Goal: Task Accomplishment & Management: Use online tool/utility

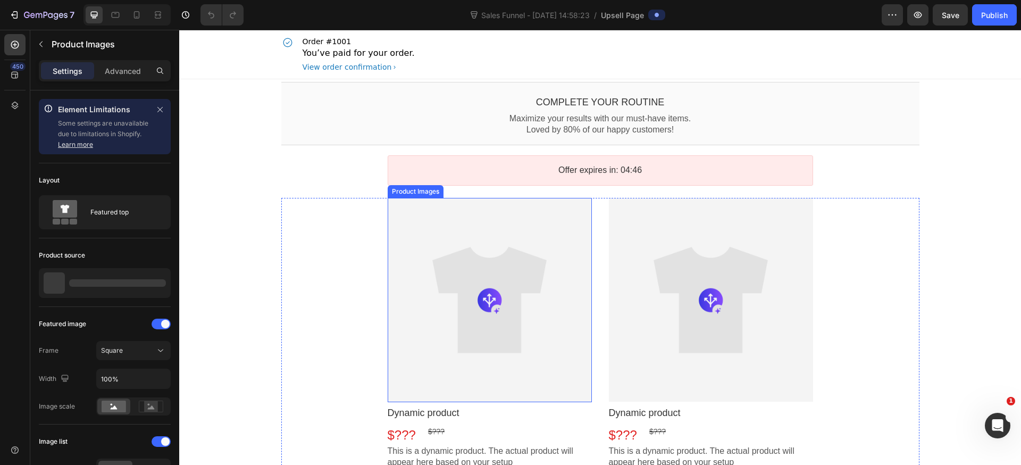
click at [540, 285] on div at bounding box center [490, 300] width 204 height 204
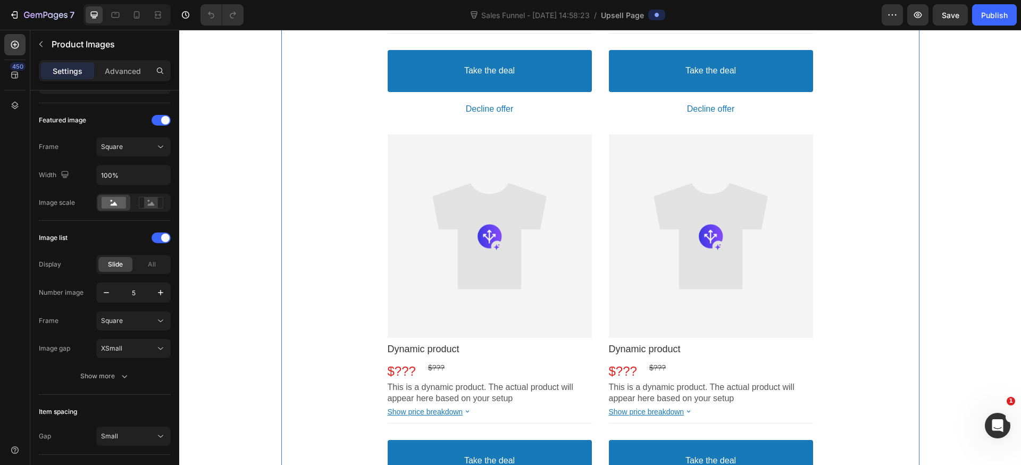
scroll to position [302, 0]
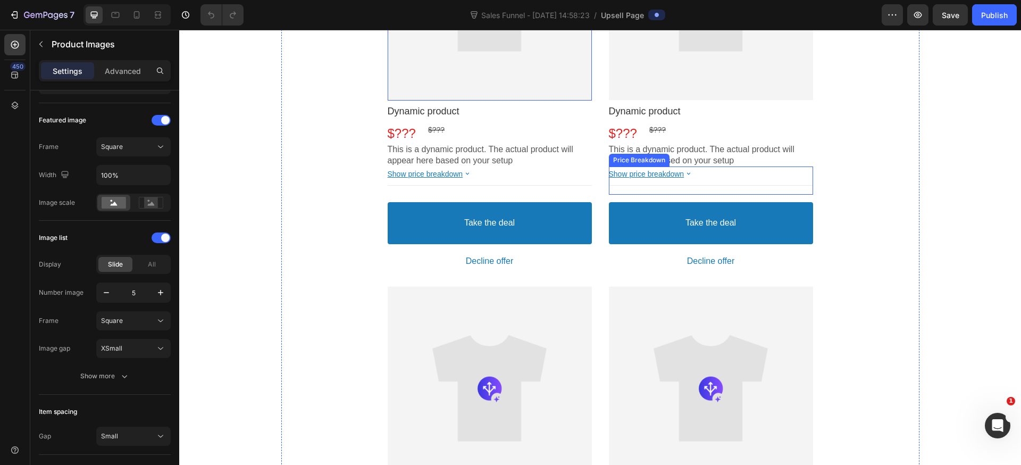
click at [656, 171] on bdo "Show price breakdown" at bounding box center [647, 174] width 76 height 9
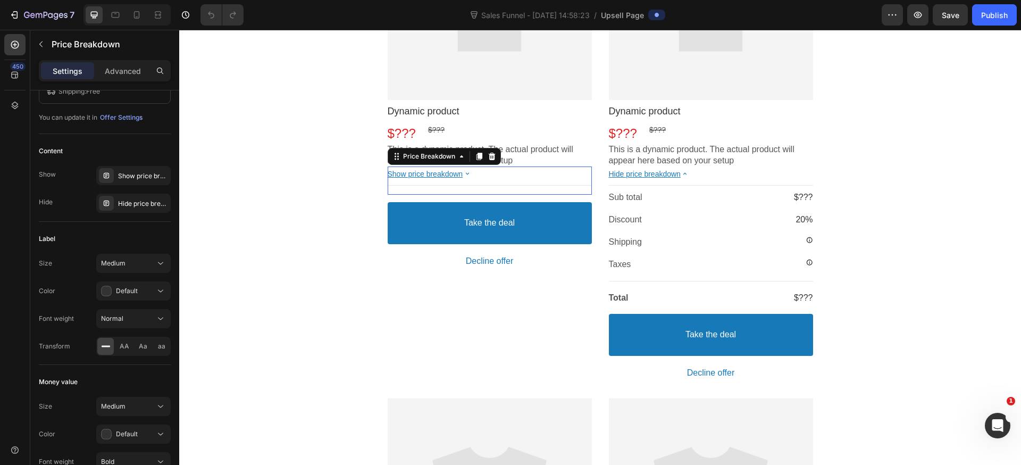
scroll to position [0, 0]
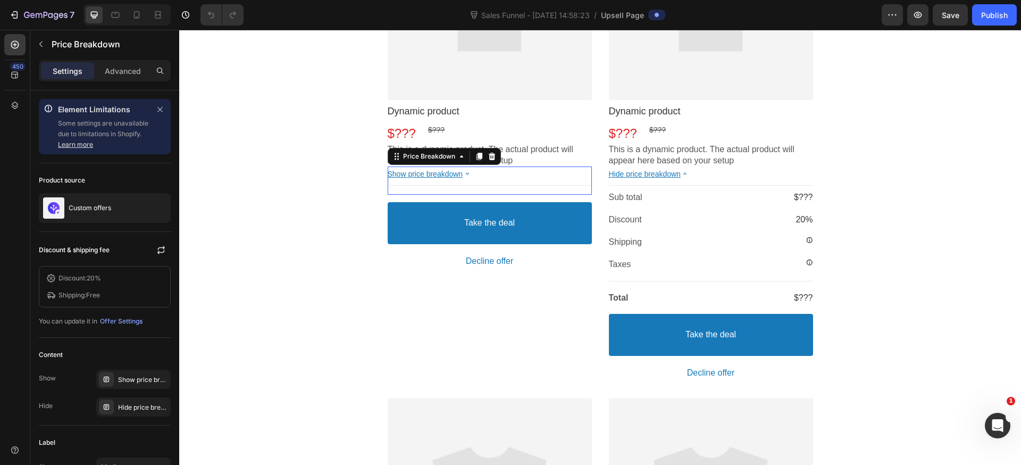
click at [656, 171] on bdo "Hide price breakdown" at bounding box center [645, 174] width 72 height 9
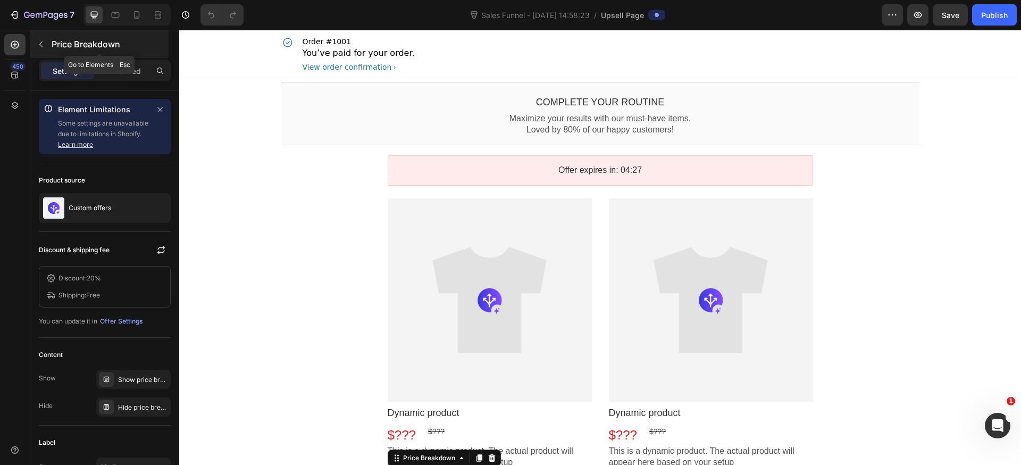
click at [43, 47] on icon "button" at bounding box center [41, 44] width 9 height 9
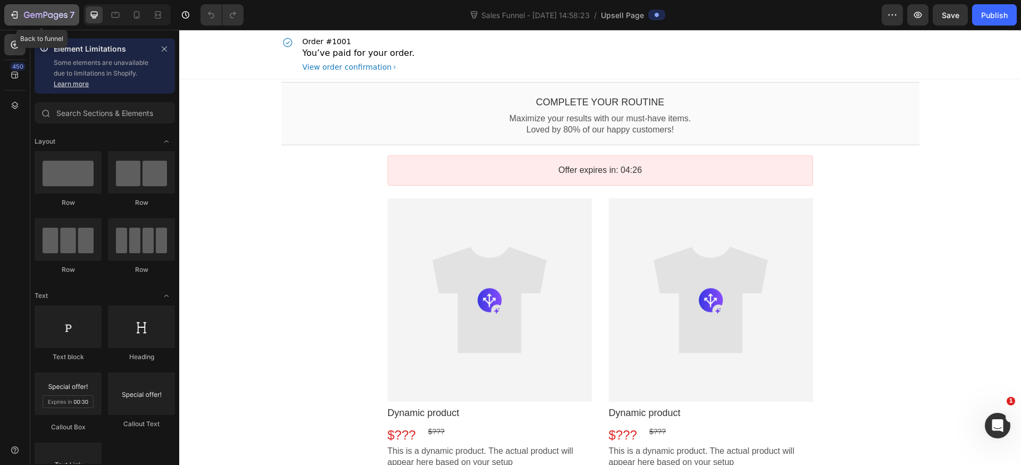
click at [30, 22] on button "7" at bounding box center [41, 14] width 75 height 21
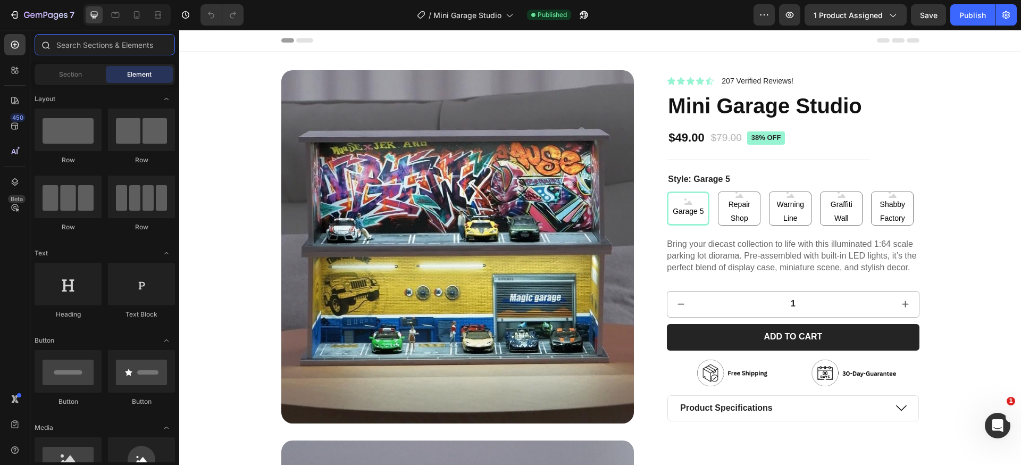
click at [96, 44] on input "text" at bounding box center [105, 44] width 140 height 21
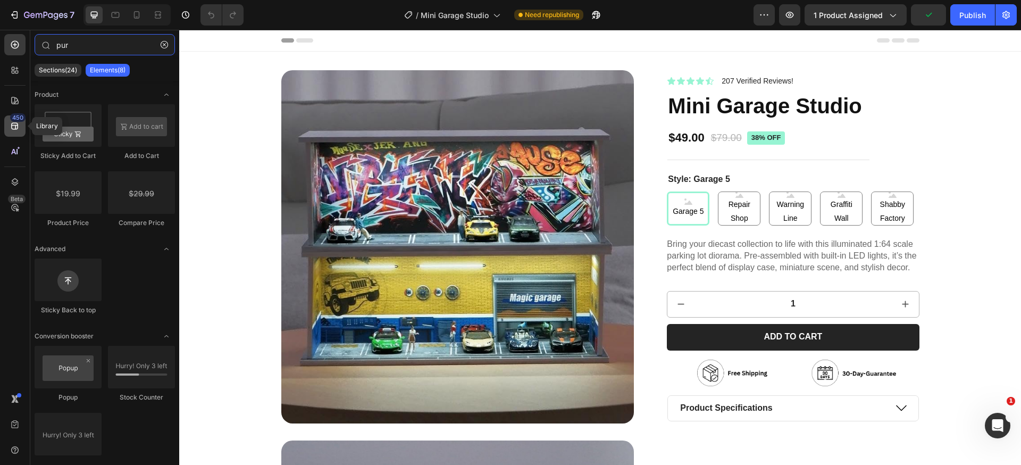
type input "pur"
click at [12, 124] on icon at bounding box center [15, 126] width 11 height 11
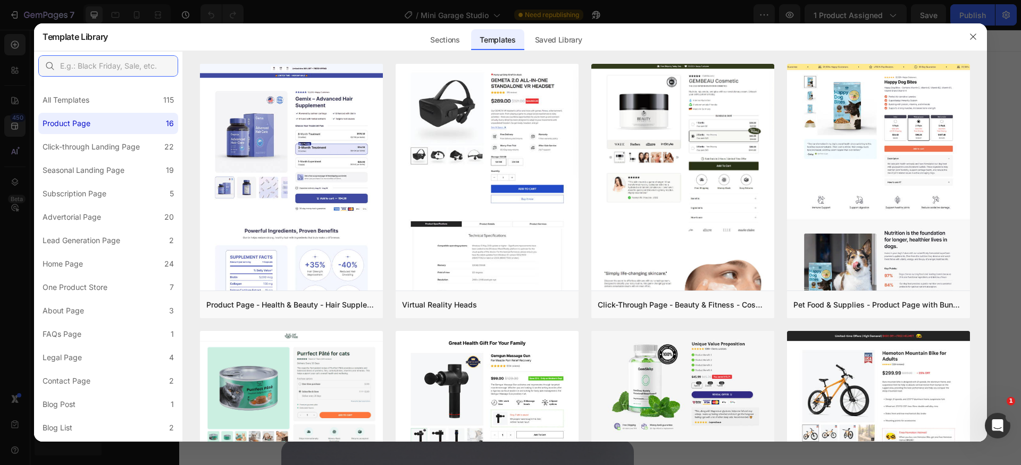
click at [93, 69] on input "text" at bounding box center [108, 65] width 140 height 21
click at [89, 63] on input "text" at bounding box center [108, 65] width 140 height 21
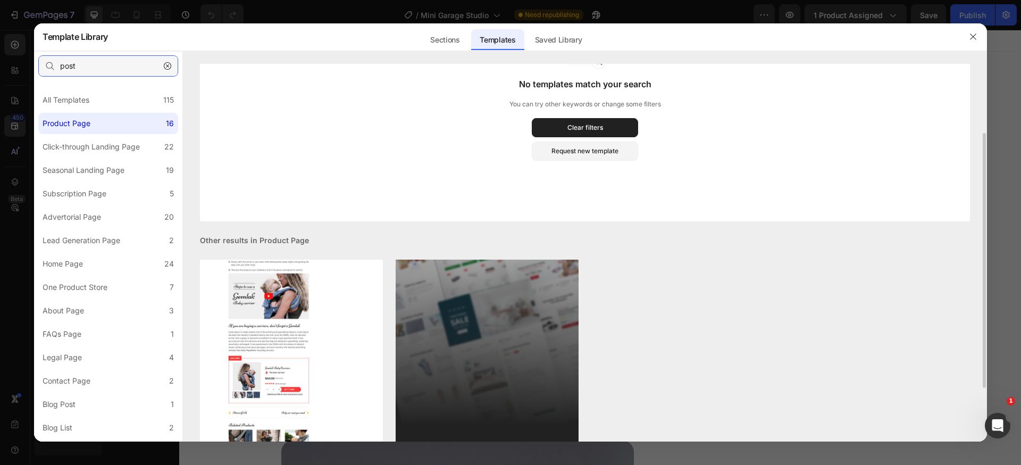
scroll to position [113, 0]
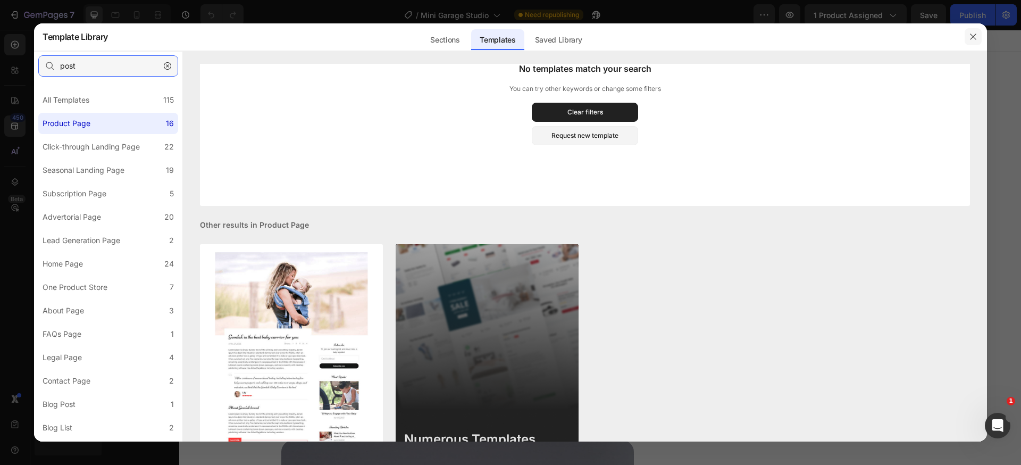
type input "post"
click at [969, 38] on icon "button" at bounding box center [973, 36] width 9 height 9
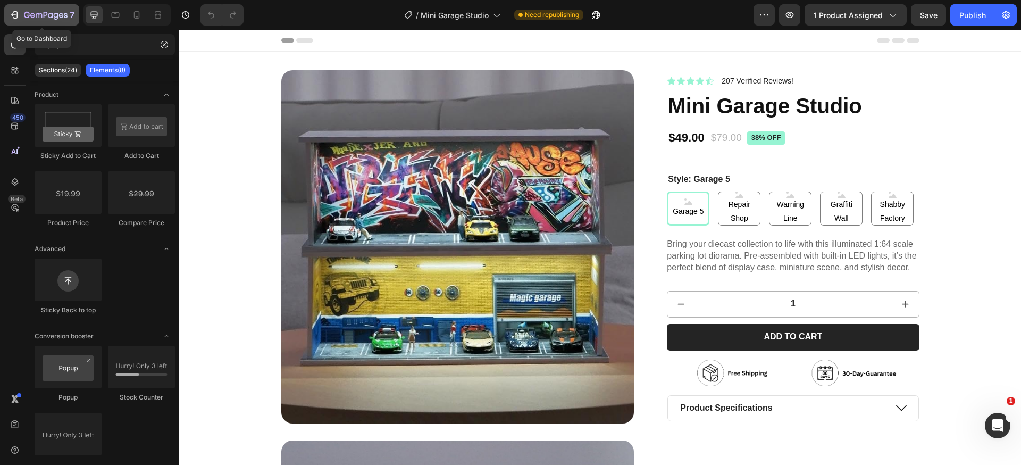
click at [33, 14] on icon "button" at bounding box center [32, 15] width 5 height 5
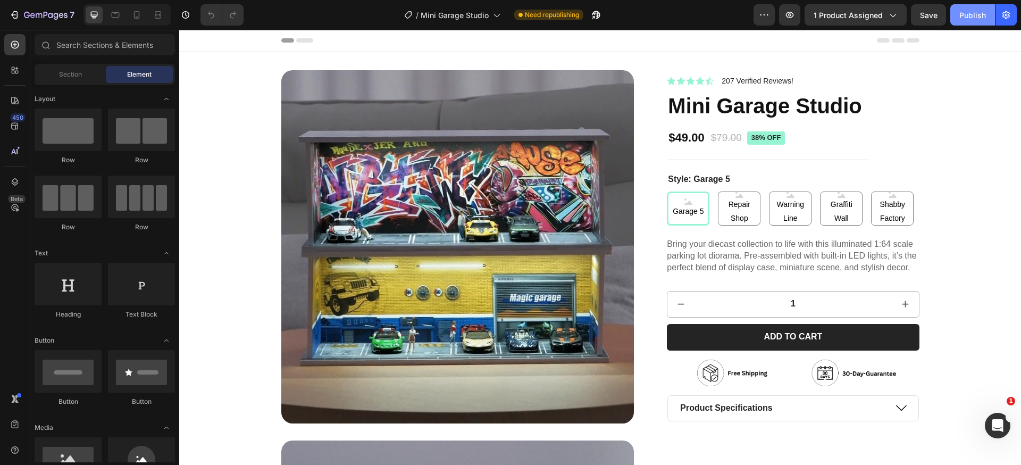
click at [967, 18] on div "Publish" at bounding box center [972, 15] width 27 height 11
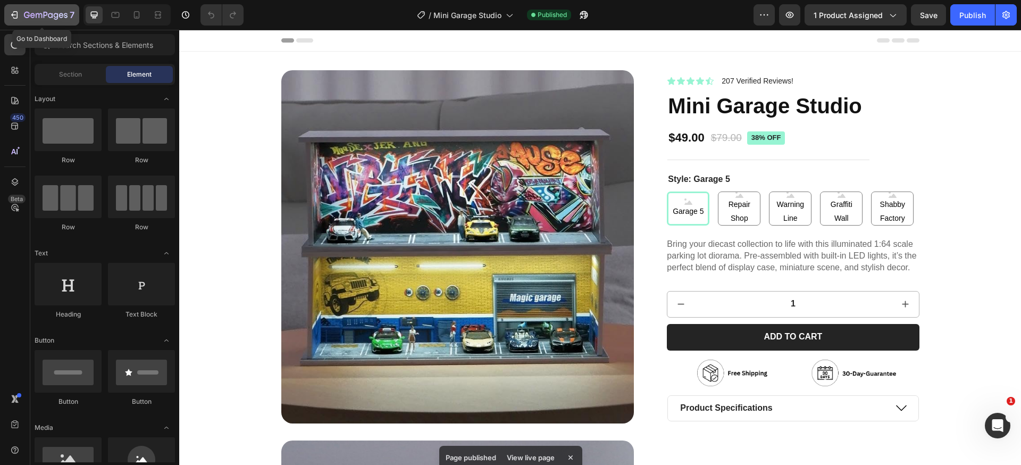
click at [24, 25] on button "7" at bounding box center [41, 14] width 75 height 21
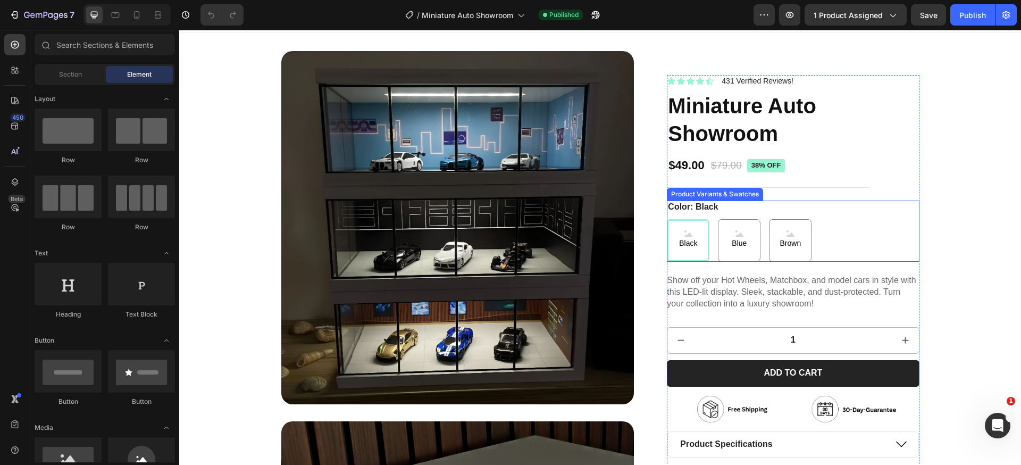
scroll to position [112, 0]
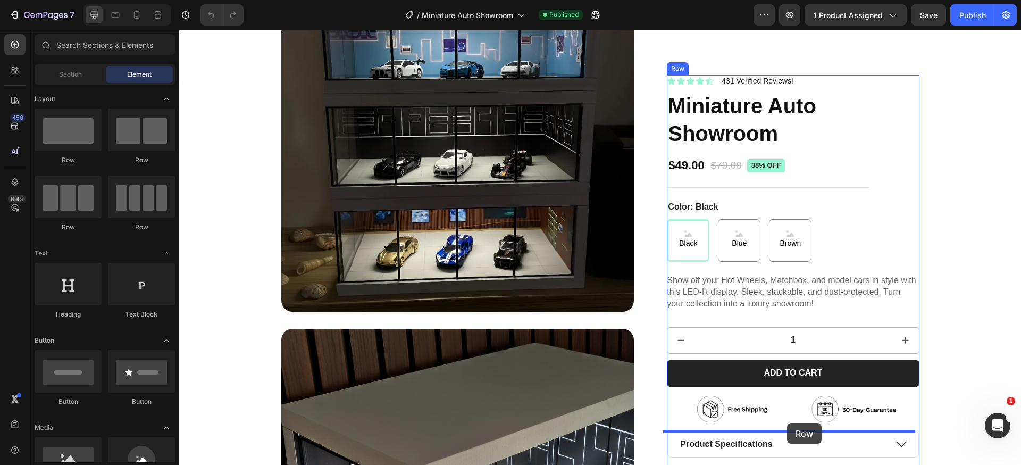
drag, startPoint x: 242, startPoint y: 172, endPoint x: 792, endPoint y: 421, distance: 603.6
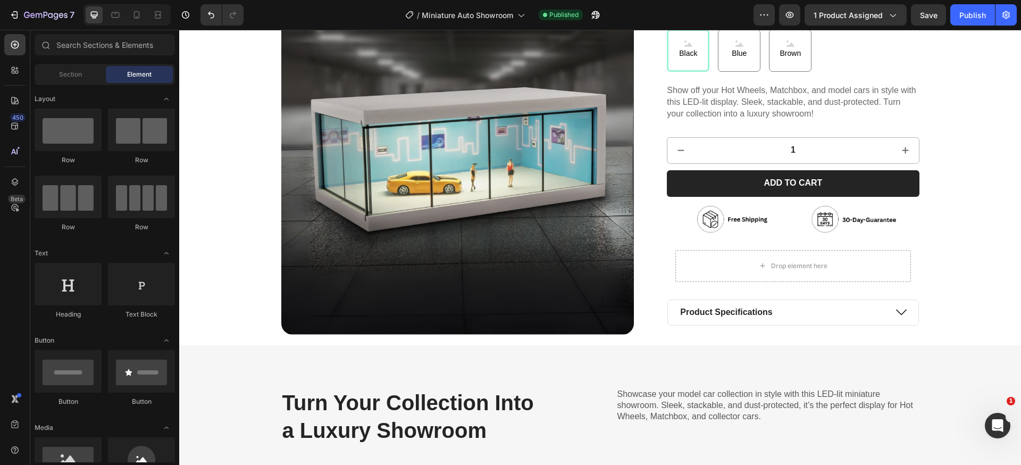
scroll to position [4151, 0]
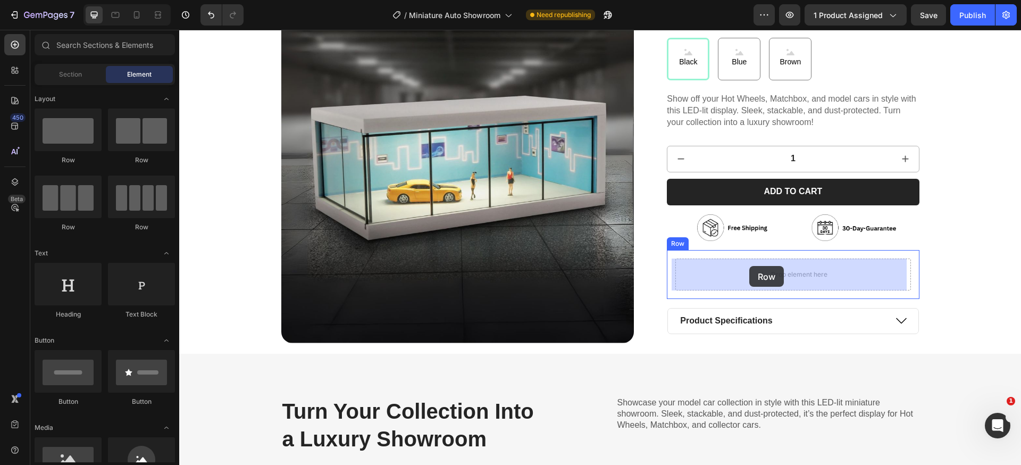
drag, startPoint x: 250, startPoint y: 168, endPoint x: 749, endPoint y: 266, distance: 507.8
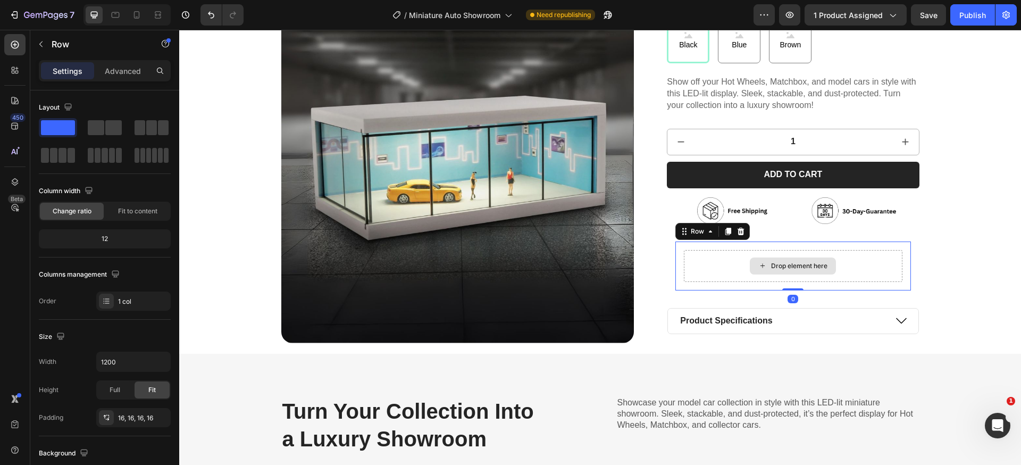
click at [869, 264] on div "Drop element here" at bounding box center [793, 266] width 218 height 32
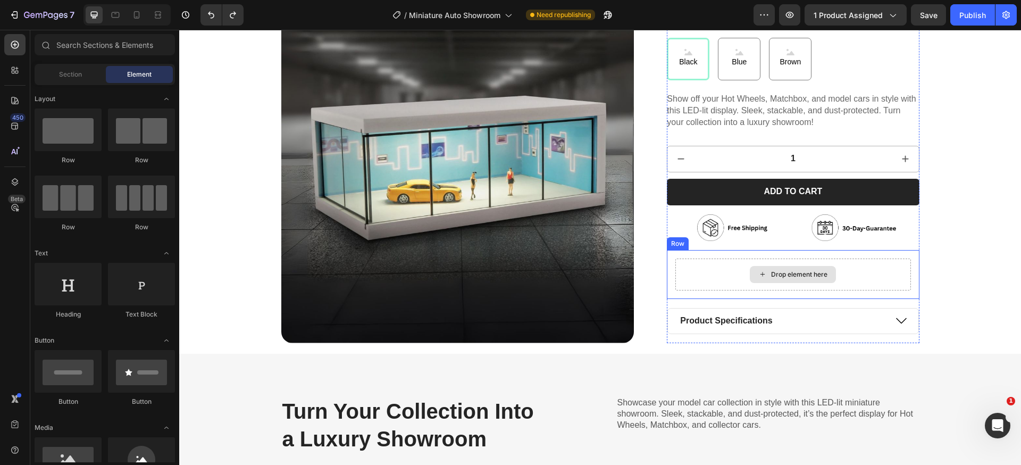
click at [853, 265] on div "Drop element here" at bounding box center [792, 274] width 235 height 32
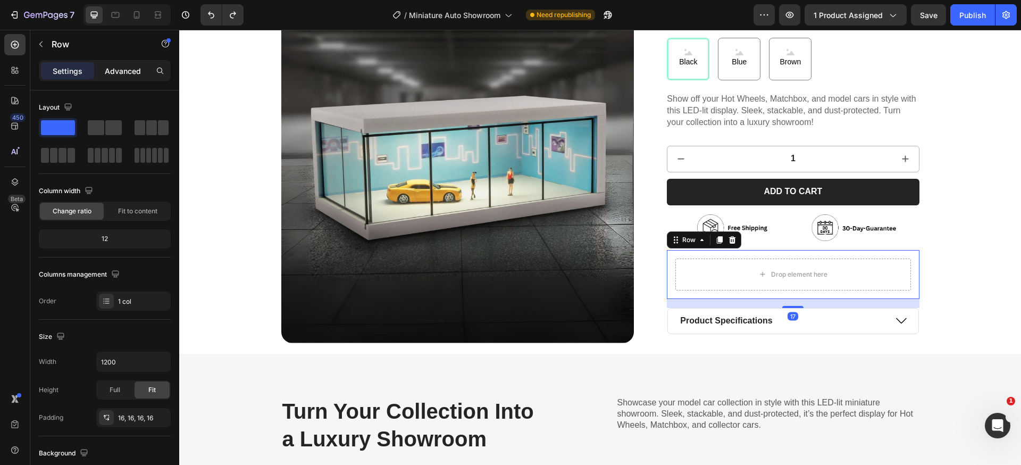
click at [113, 75] on p "Advanced" at bounding box center [123, 70] width 36 height 11
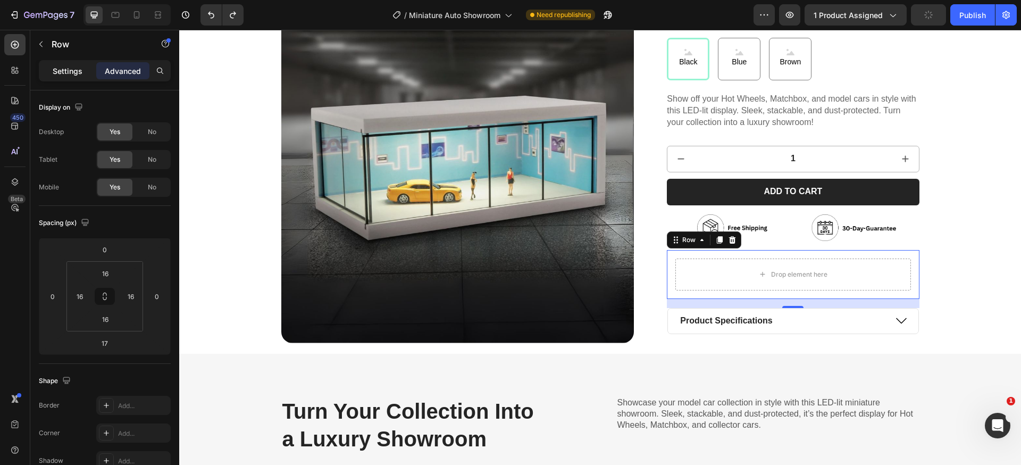
click at [76, 71] on p "Settings" at bounding box center [68, 70] width 30 height 11
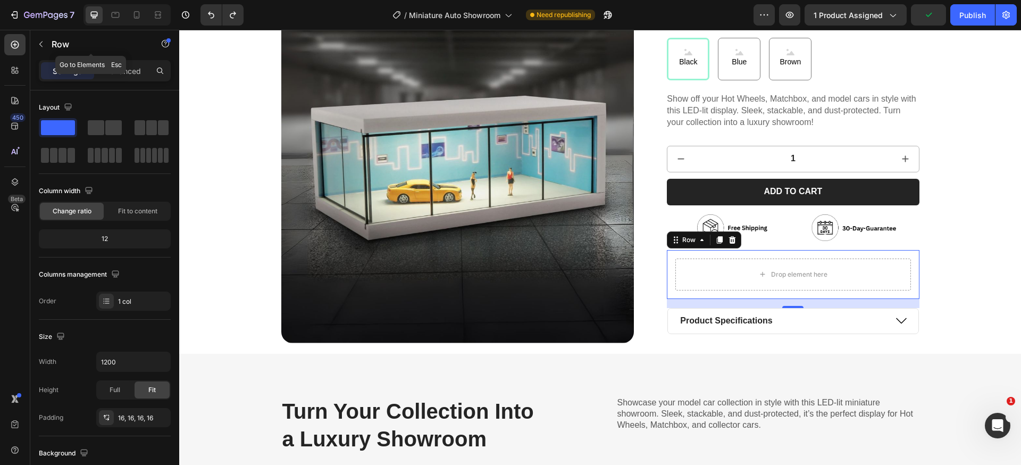
click at [46, 40] on button "button" at bounding box center [40, 44] width 17 height 17
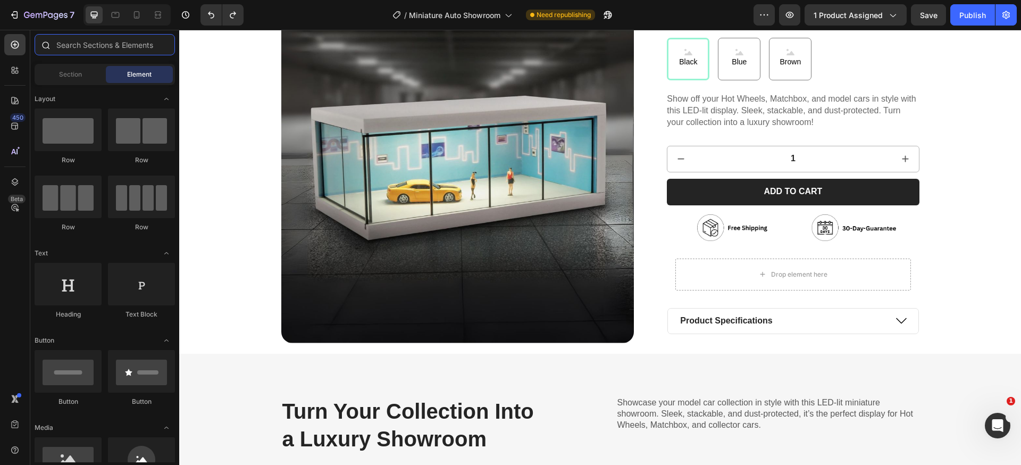
click at [103, 43] on input "text" at bounding box center [105, 44] width 140 height 21
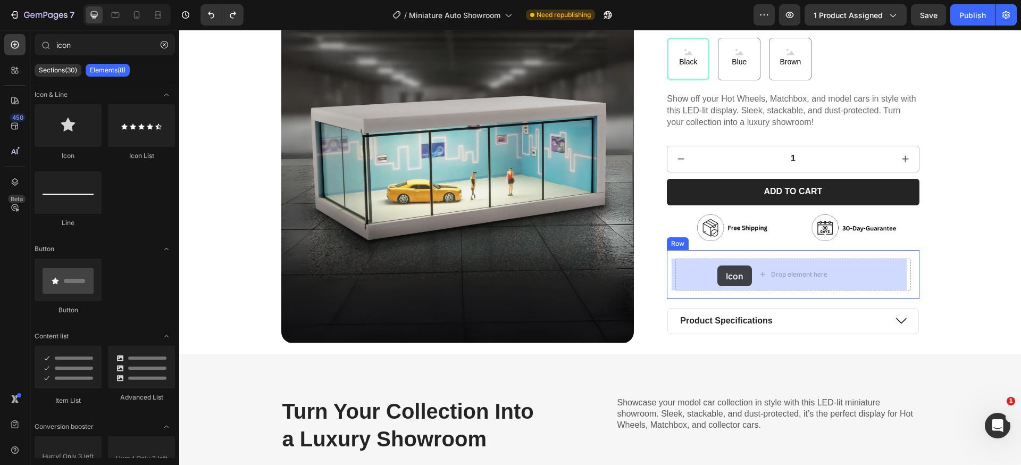
drag, startPoint x: 228, startPoint y: 163, endPoint x: 717, endPoint y: 265, distance: 499.8
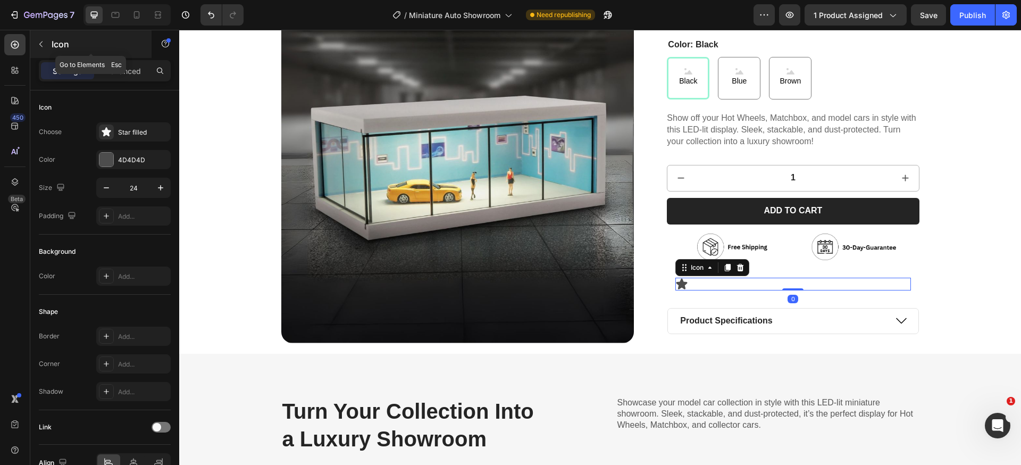
click at [37, 45] on icon "button" at bounding box center [41, 44] width 9 height 9
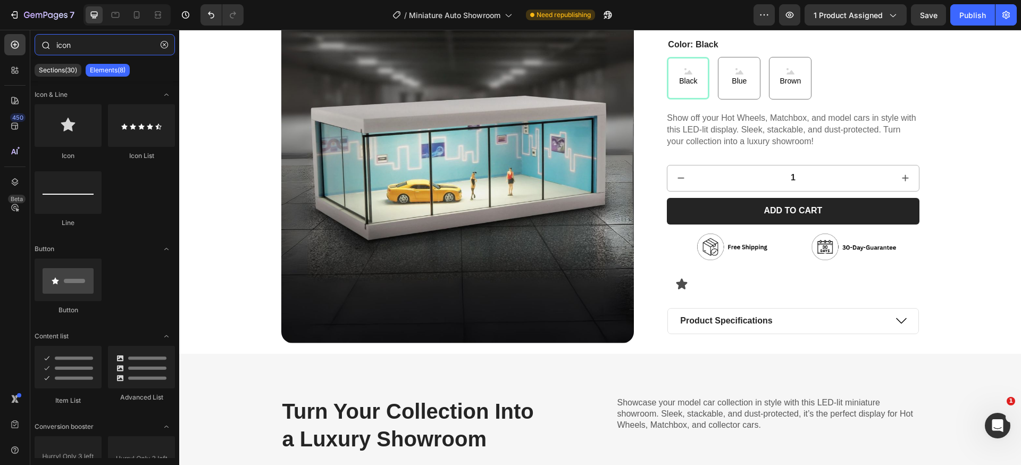
click at [111, 49] on input "icon" at bounding box center [105, 44] width 140 height 21
drag, startPoint x: 104, startPoint y: 49, endPoint x: 53, endPoint y: 47, distance: 51.6
click at [53, 47] on div "icon" at bounding box center [104, 47] width 149 height 26
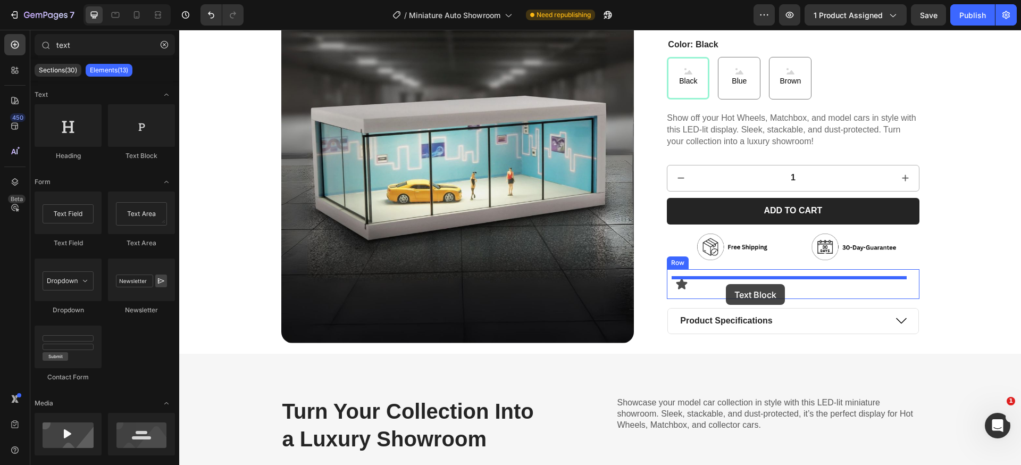
drag, startPoint x: 334, startPoint y: 166, endPoint x: 726, endPoint y: 284, distance: 409.4
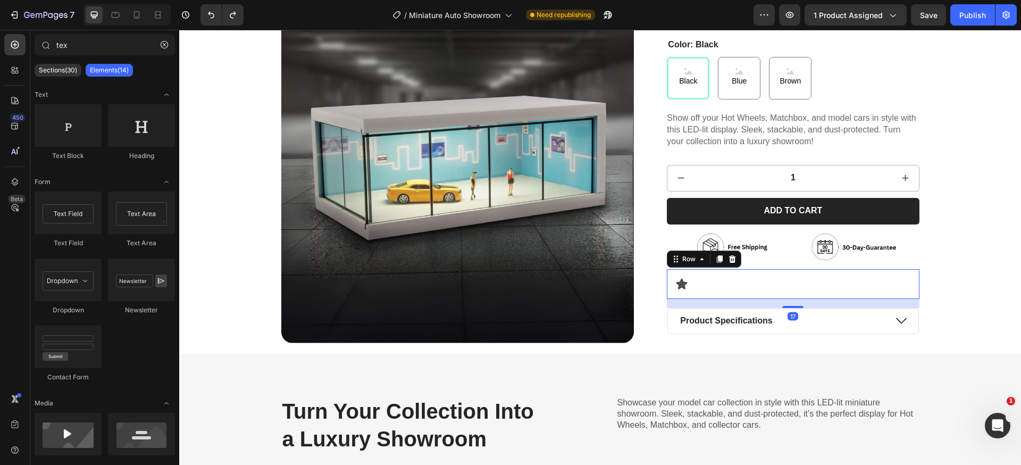
click at [769, 275] on div "Icon Row 17" at bounding box center [793, 284] width 252 height 30
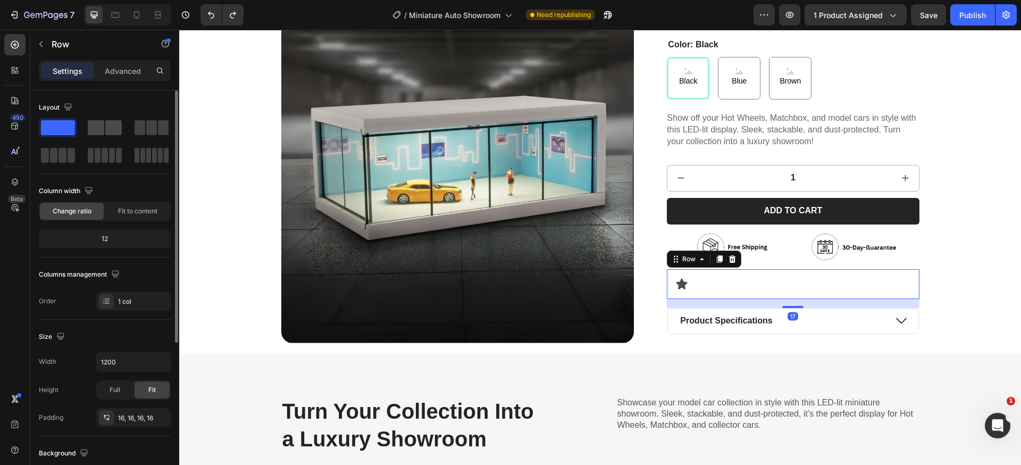
click at [105, 129] on span at bounding box center [113, 127] width 16 height 15
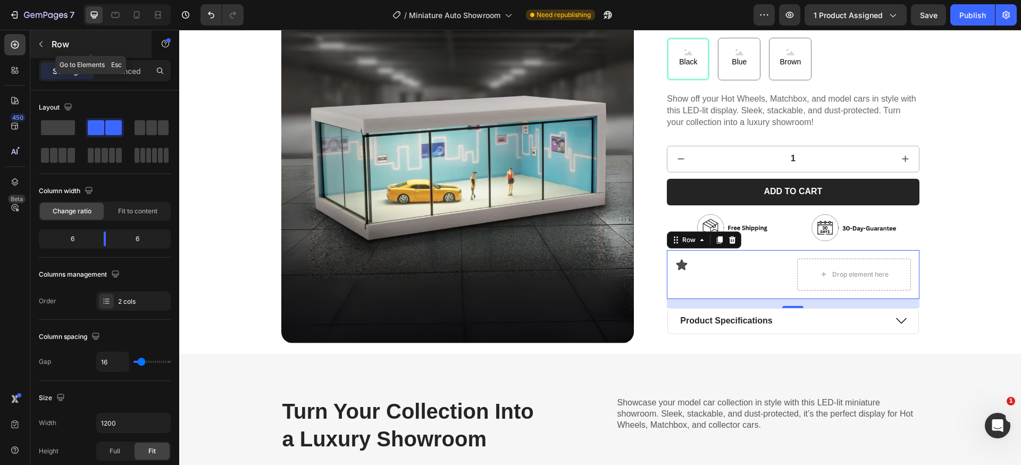
click at [44, 46] on icon "button" at bounding box center [41, 44] width 9 height 9
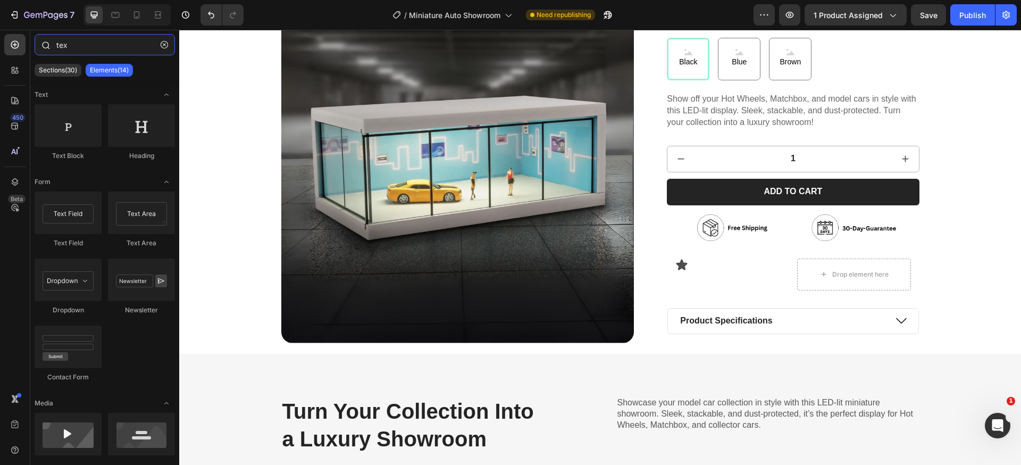
click at [125, 52] on input "tex" at bounding box center [105, 44] width 140 height 21
type input "tex"
drag, startPoint x: 146, startPoint y: 137, endPoint x: 127, endPoint y: 128, distance: 21.0
click at [129, 129] on div at bounding box center [141, 125] width 67 height 43
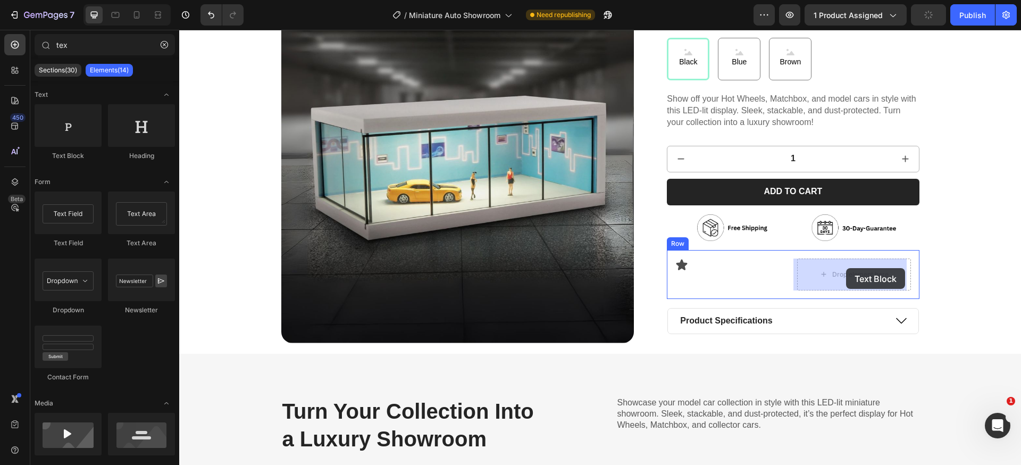
drag, startPoint x: 246, startPoint y: 162, endPoint x: 846, endPoint y: 268, distance: 609.8
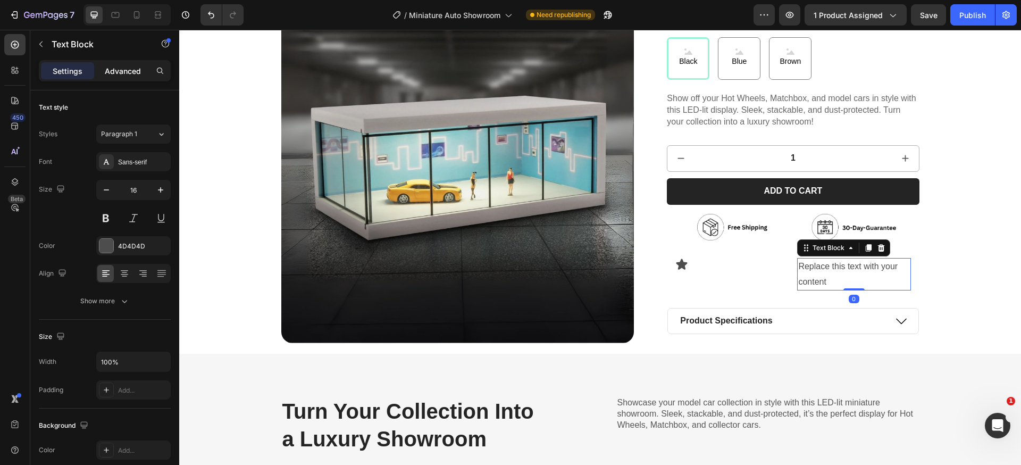
click at [117, 76] on p "Advanced" at bounding box center [123, 70] width 36 height 11
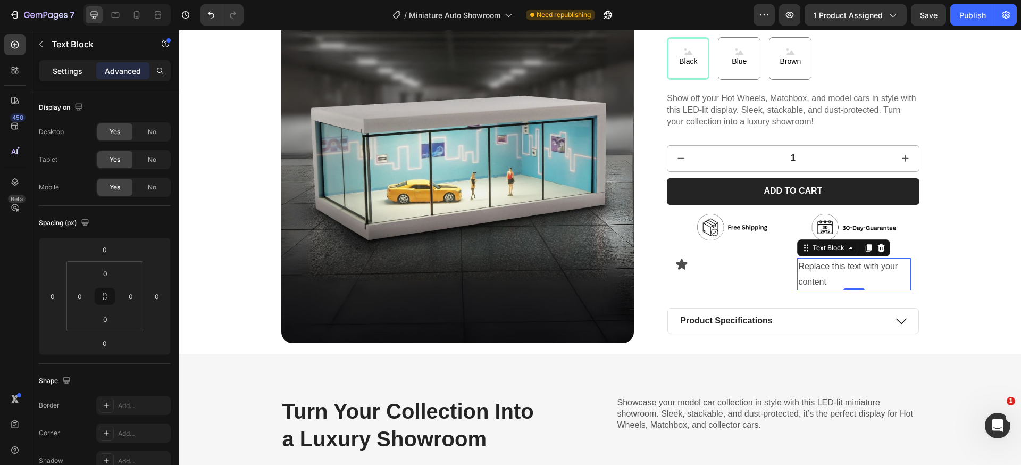
drag, startPoint x: 39, startPoint y: 72, endPoint x: 46, endPoint y: 73, distance: 6.6
click at [40, 72] on div "Settings Advanced" at bounding box center [105, 70] width 132 height 21
click at [50, 74] on div "Settings" at bounding box center [67, 70] width 53 height 17
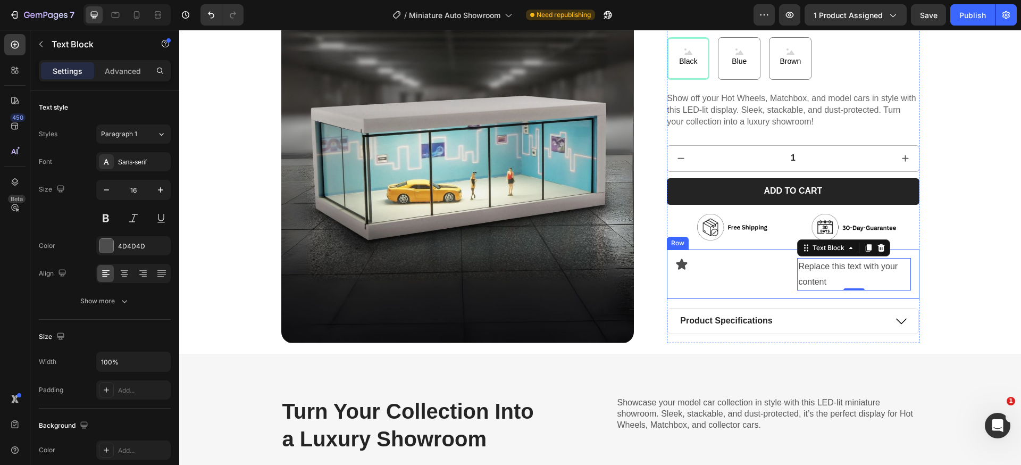
click at [730, 254] on div "Icon Replace this text with your content Text Block 0 Row" at bounding box center [793, 274] width 252 height 50
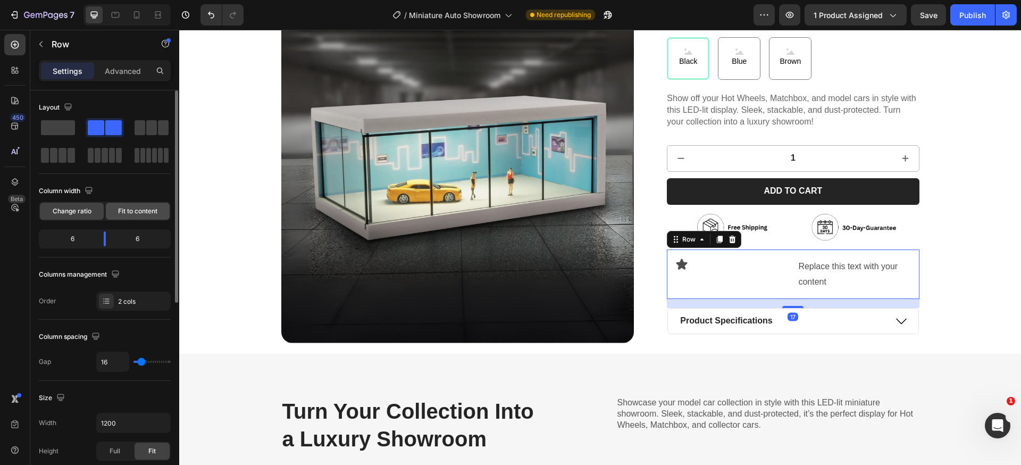
click at [135, 212] on span "Fit to content" at bounding box center [137, 211] width 39 height 10
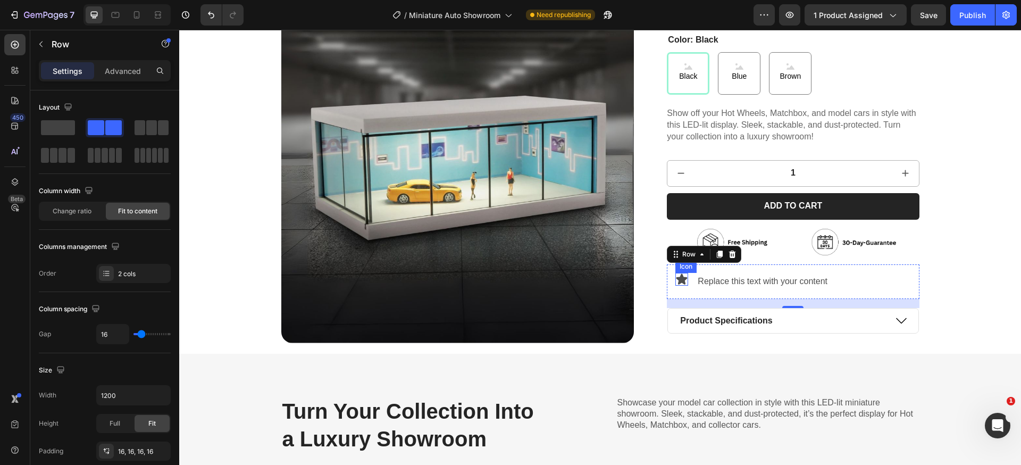
click at [682, 280] on icon at bounding box center [681, 279] width 13 height 13
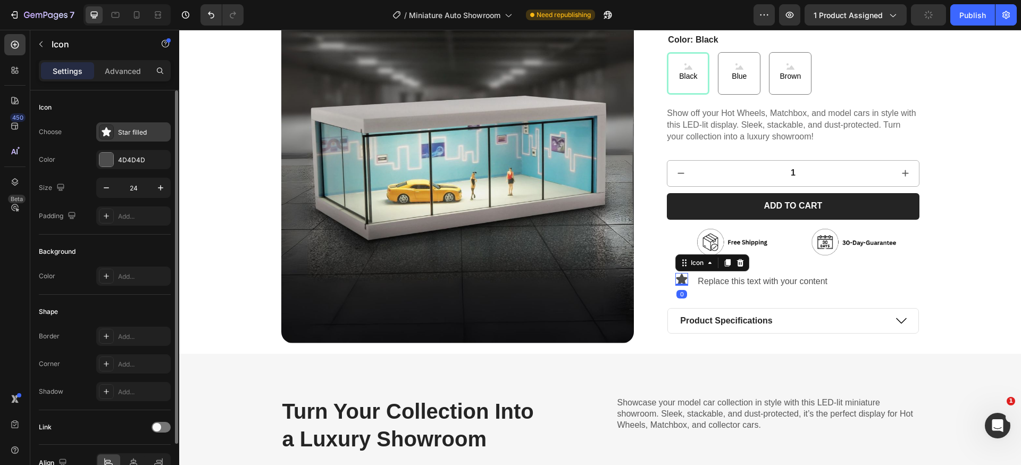
click at [135, 130] on div "Star filled" at bounding box center [143, 133] width 50 height 10
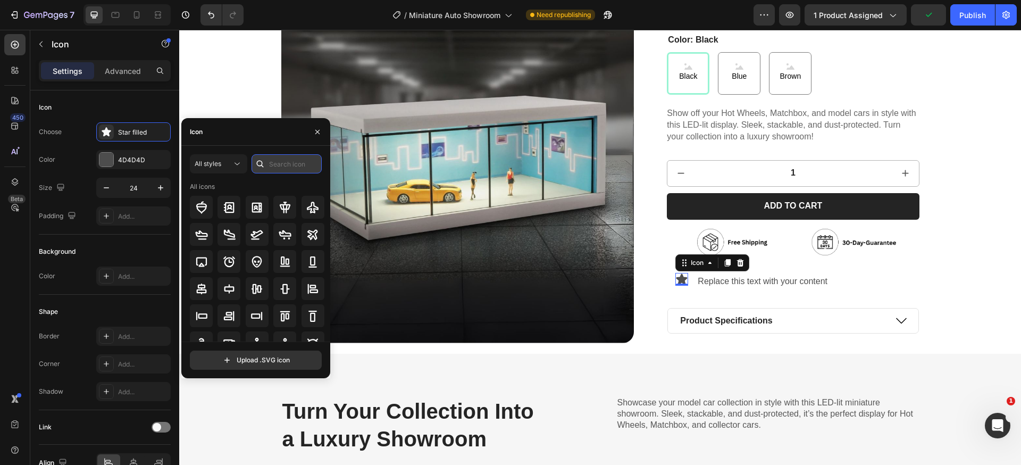
click at [272, 160] on input "text" at bounding box center [287, 163] width 70 height 19
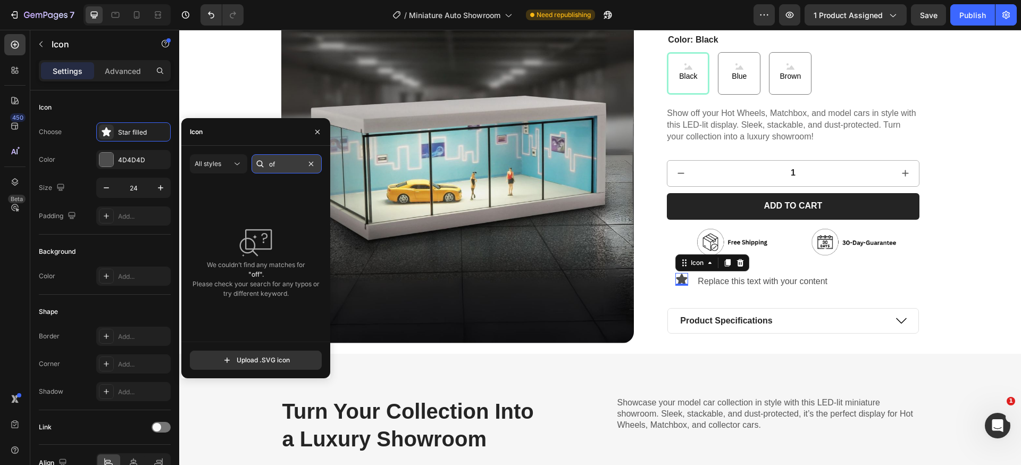
type input "o"
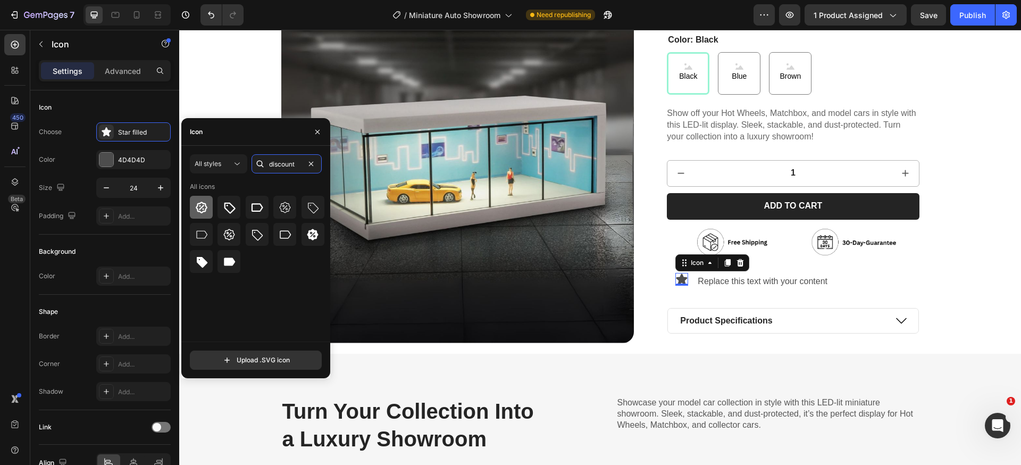
type input "discount"
click at [205, 211] on icon at bounding box center [202, 208] width 12 height 12
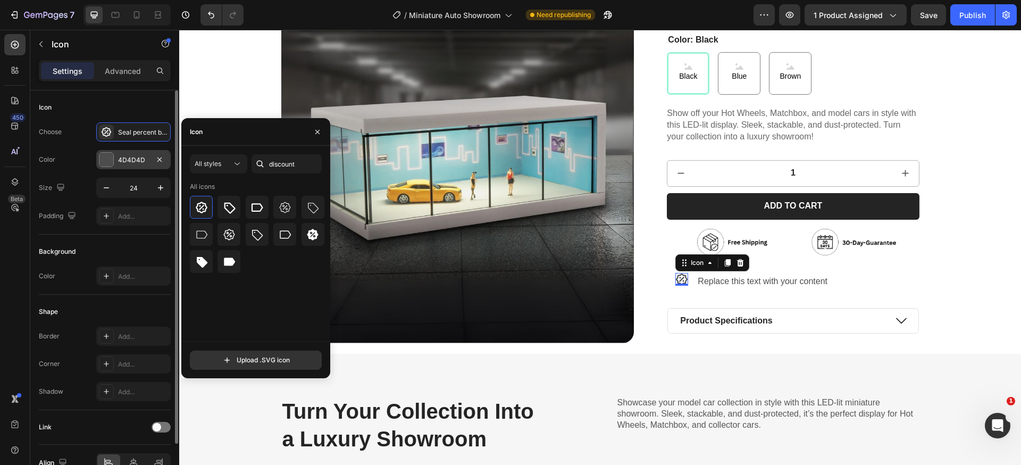
click at [130, 161] on div "4D4D4D" at bounding box center [133, 160] width 31 height 10
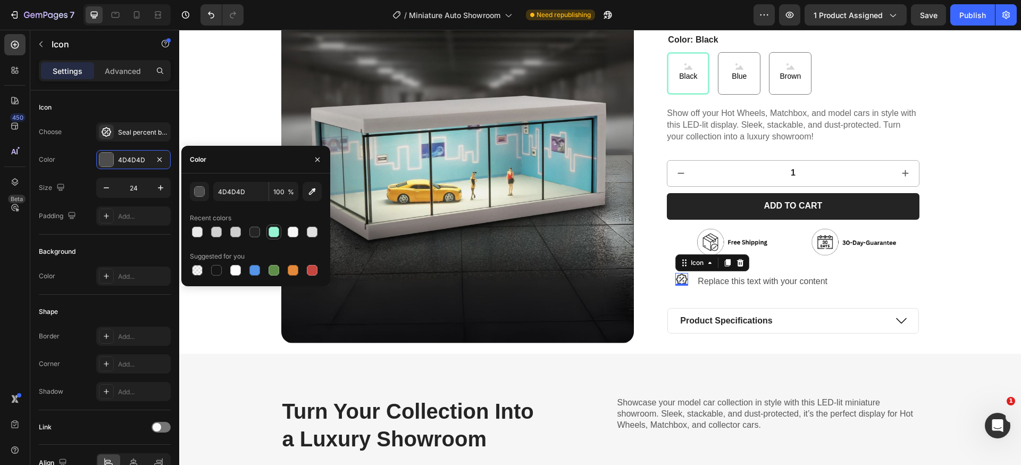
click at [278, 231] on div at bounding box center [274, 232] width 11 height 11
click at [253, 233] on div at bounding box center [254, 232] width 11 height 11
type input "242424"
click at [776, 279] on div "Replace this text with your content" at bounding box center [763, 282] width 132 height 18
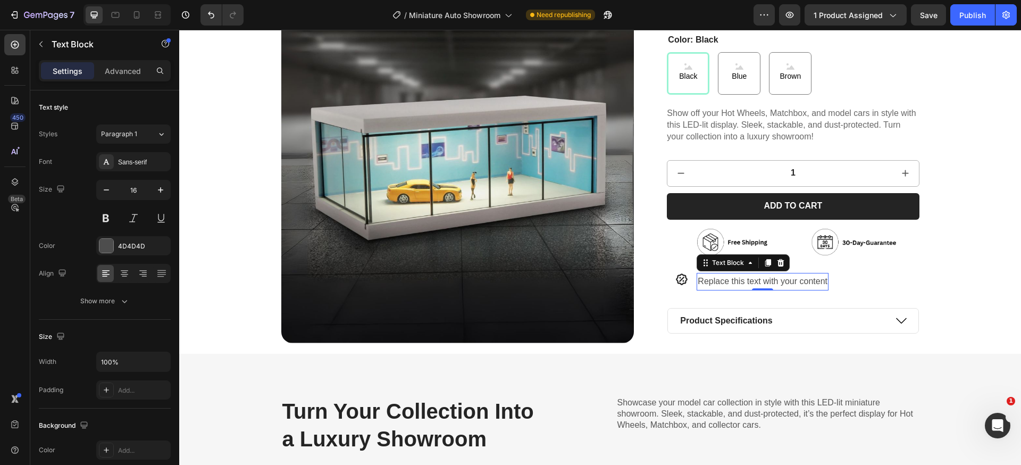
click at [751, 282] on div "Replace this text with your content" at bounding box center [763, 282] width 132 height 18
click at [751, 282] on p "Replace this text with your content" at bounding box center [763, 281] width 130 height 15
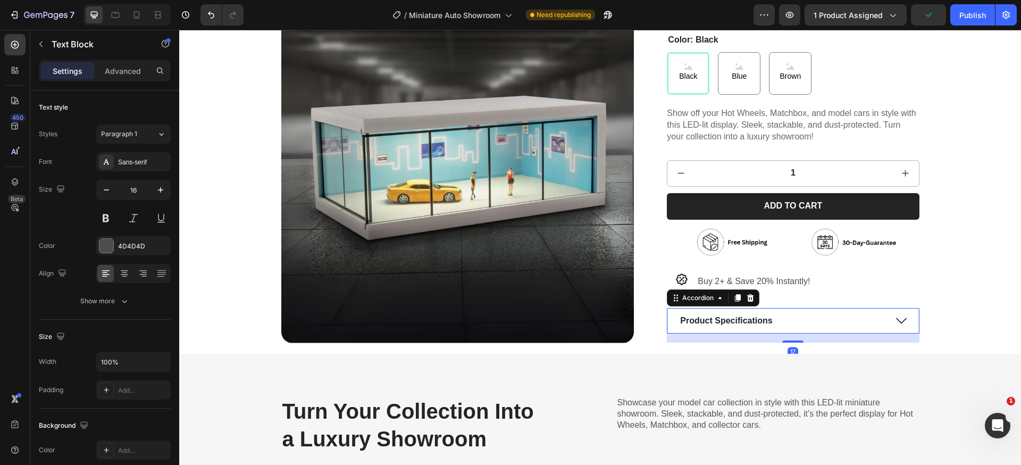
click at [762, 316] on p "Product Specifications" at bounding box center [726, 320] width 92 height 11
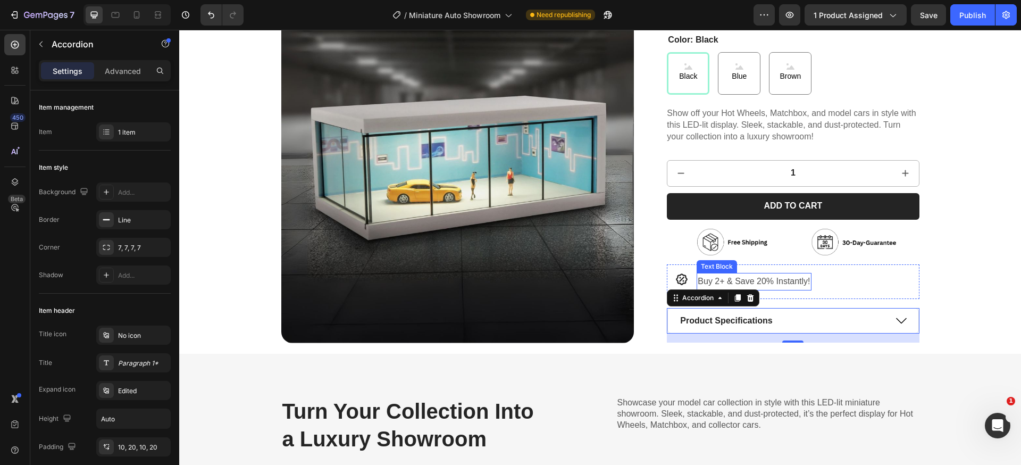
click at [717, 282] on p "Buy 2+ & Save 20% Instantly!" at bounding box center [754, 281] width 112 height 15
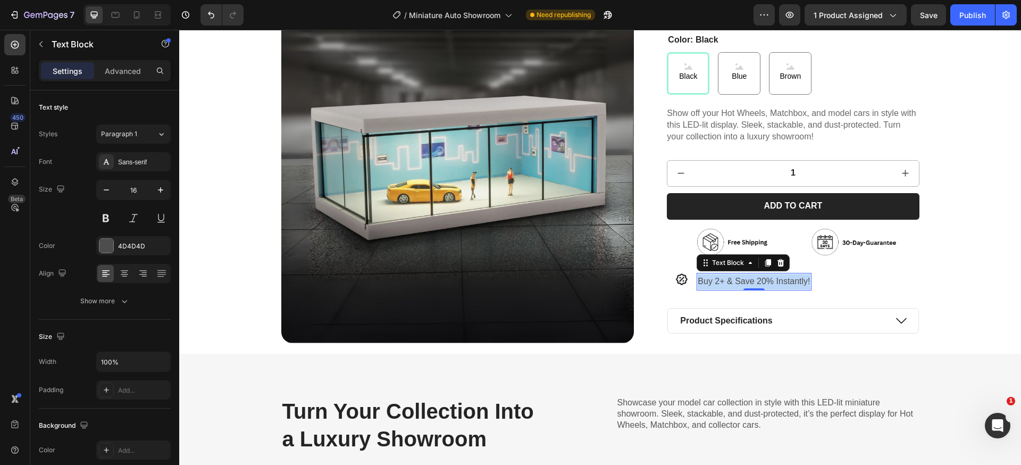
click at [717, 282] on p "Buy 2+ & Save 20% Instantly!" at bounding box center [754, 281] width 112 height 15
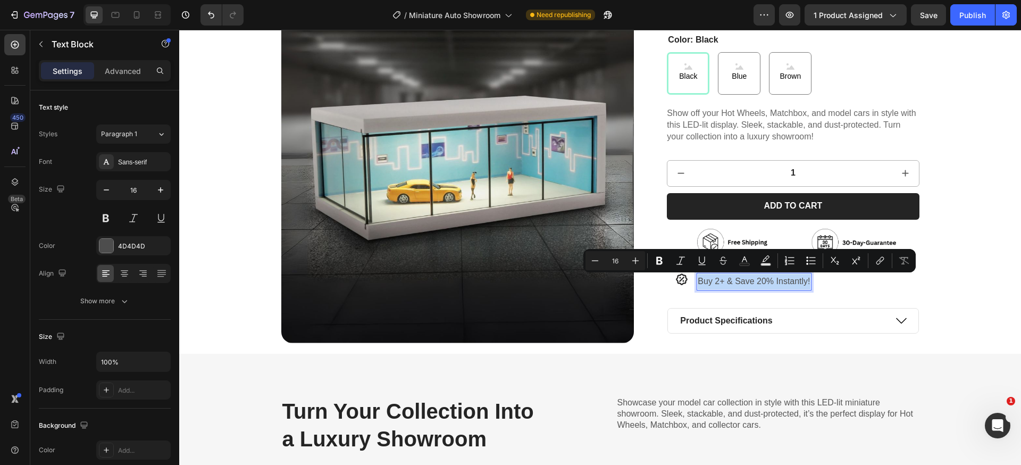
click at [718, 282] on p "Buy 2+ & Save 20% Instantly!" at bounding box center [754, 281] width 112 height 15
click at [719, 282] on p "Buy 2+ & Save 20% Instantly!" at bounding box center [754, 281] width 112 height 15
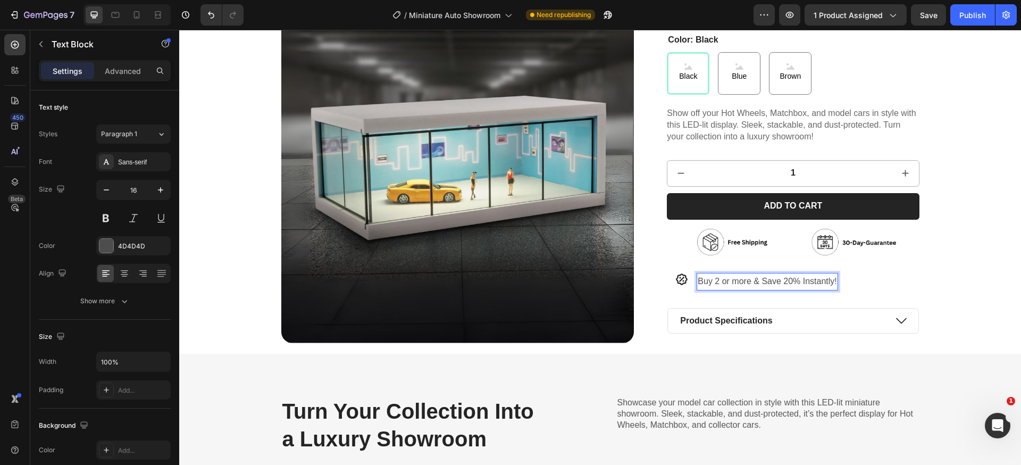
click at [779, 281] on p "Buy 2 or more & Save 20% Instantly!" at bounding box center [767, 281] width 139 height 15
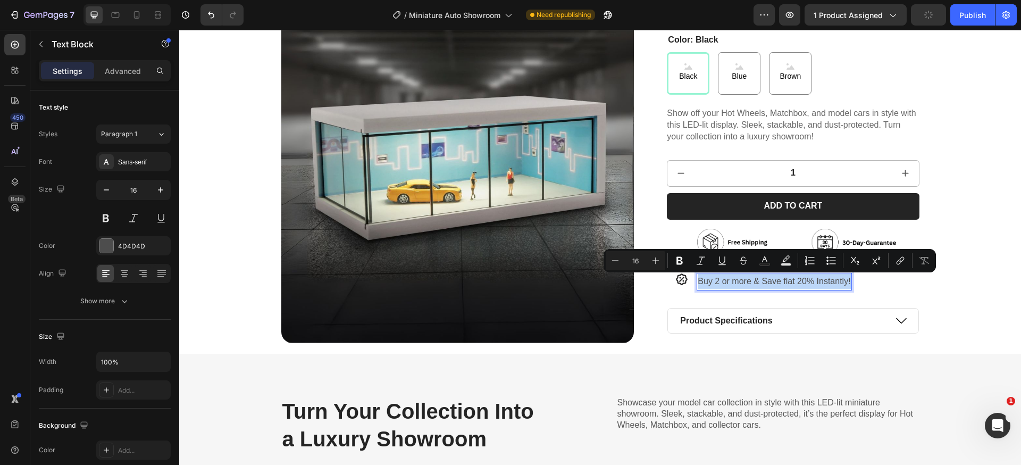
copy p "Buy 2 or more & Save flat 20% Instantly!"
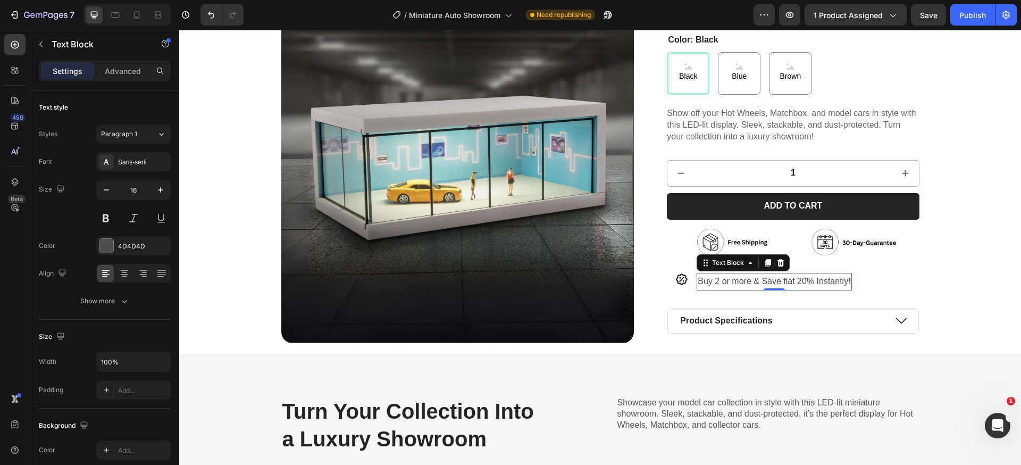
click at [816, 281] on p "Buy 2 or more & Save flat 20% Instantly!" at bounding box center [774, 281] width 153 height 15
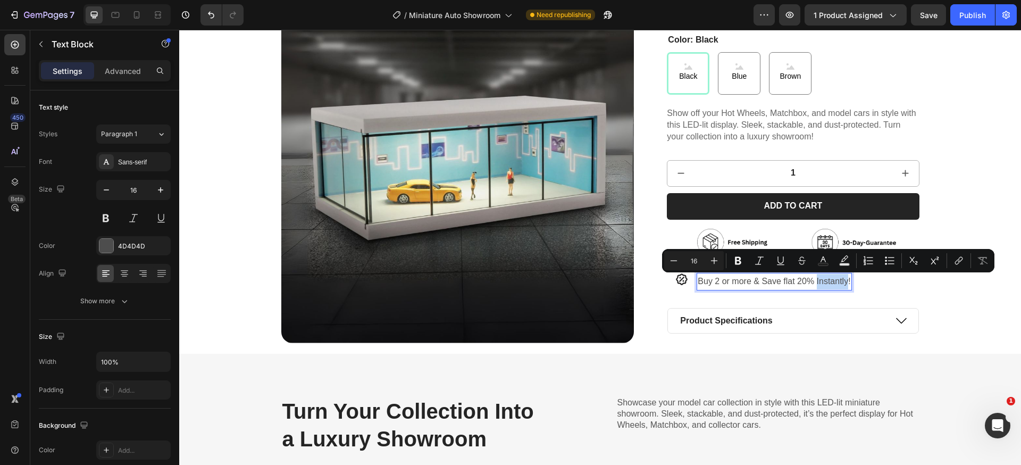
click at [815, 282] on p "Buy 2 or more & Save flat 20% Instantly!" at bounding box center [774, 281] width 153 height 15
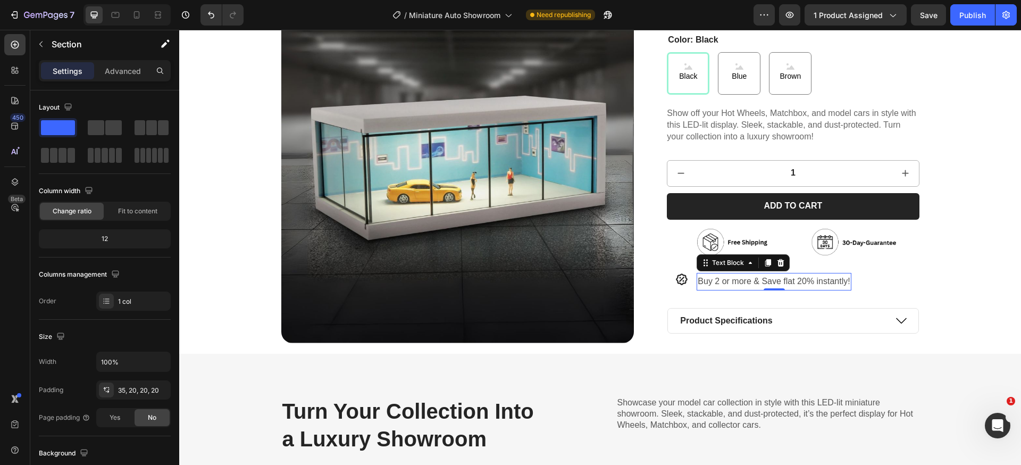
click at [708, 281] on p "Buy 2 or more & Save flat 20% instantly!" at bounding box center [774, 281] width 152 height 15
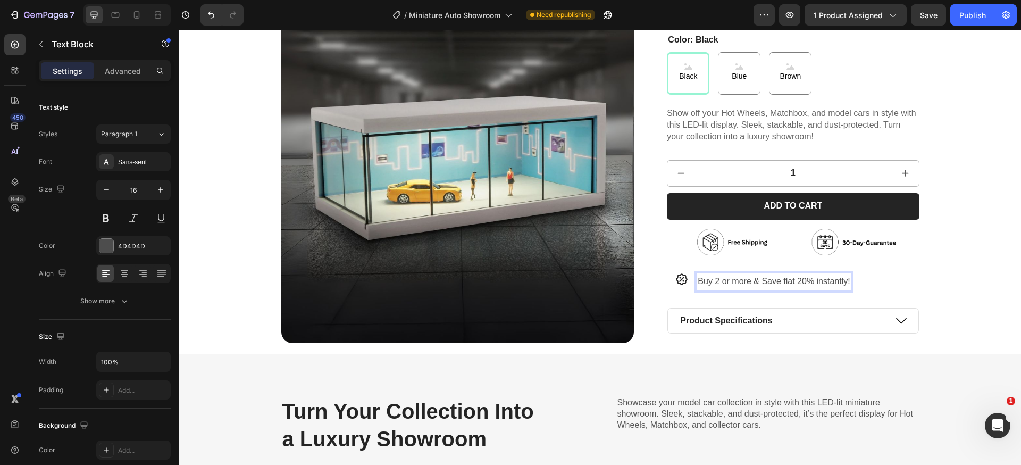
click at [709, 283] on p "Buy 2 or more & Save flat 20% instantly!" at bounding box center [774, 281] width 152 height 15
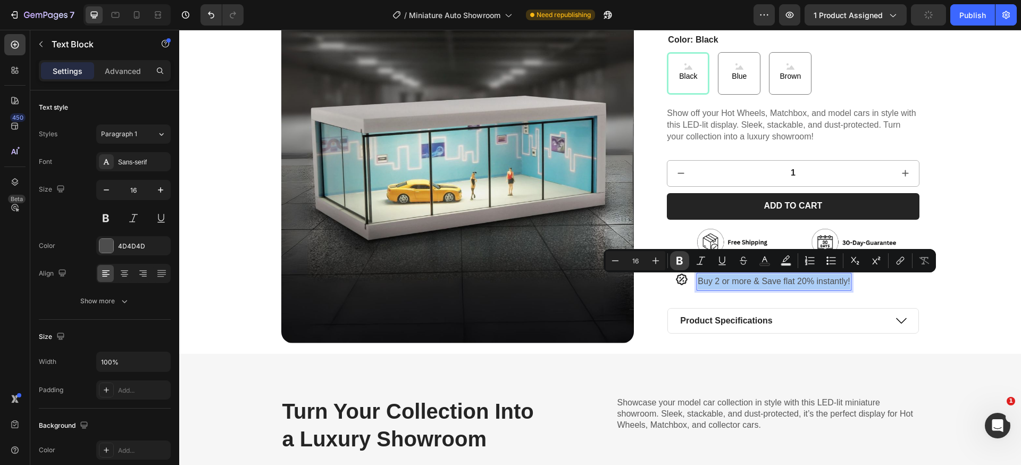
click at [681, 262] on icon "Editor contextual toolbar" at bounding box center [679, 261] width 6 height 8
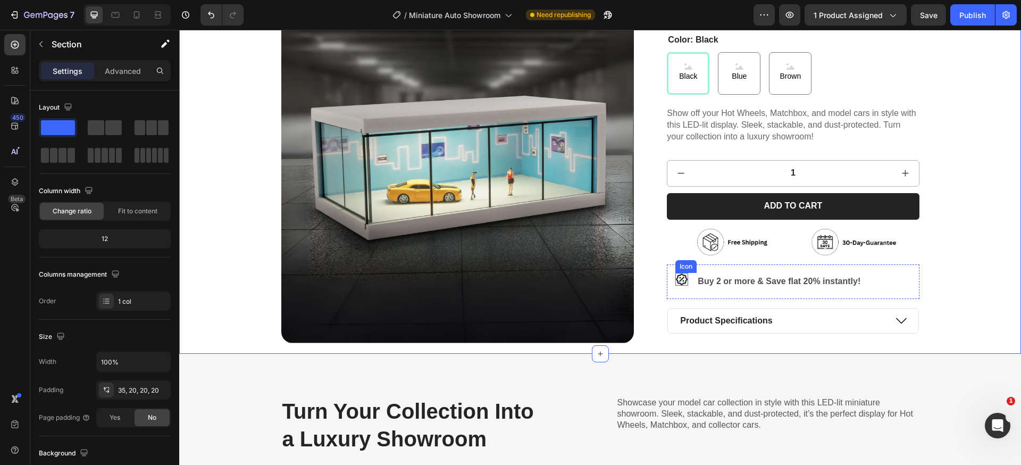
click at [676, 277] on icon at bounding box center [682, 279] width 12 height 12
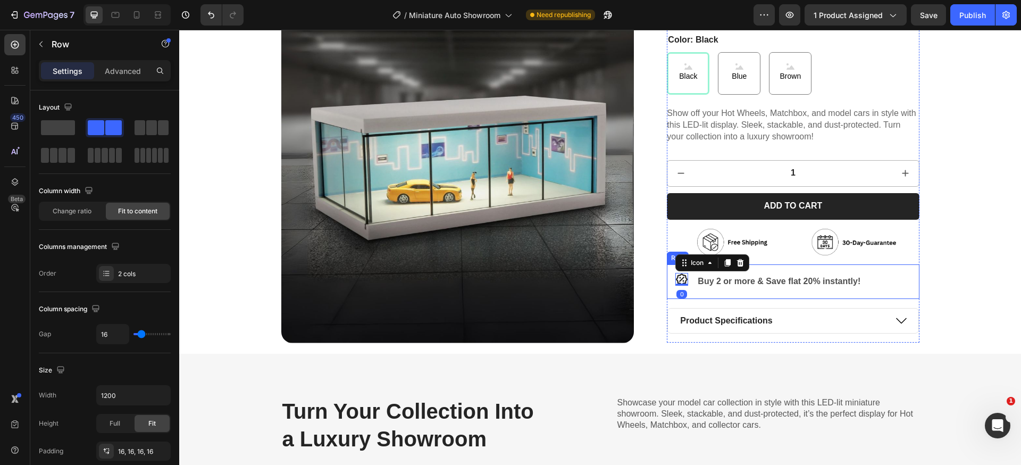
click at [886, 270] on div "Icon 0 Buy 2 or more & Save flat 20% instantly! Text Block Row" at bounding box center [793, 281] width 252 height 35
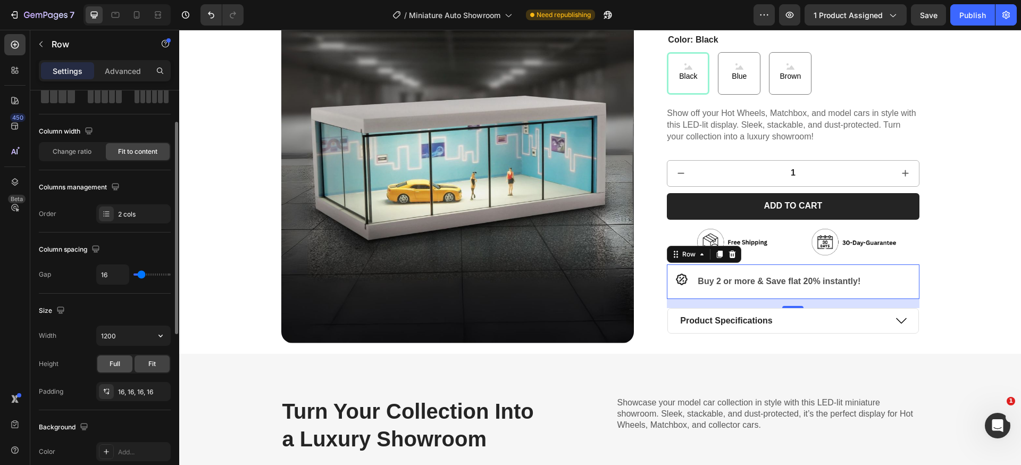
scroll to position [62, 0]
click at [133, 389] on div "16, 16, 16, 16" at bounding box center [133, 390] width 31 height 10
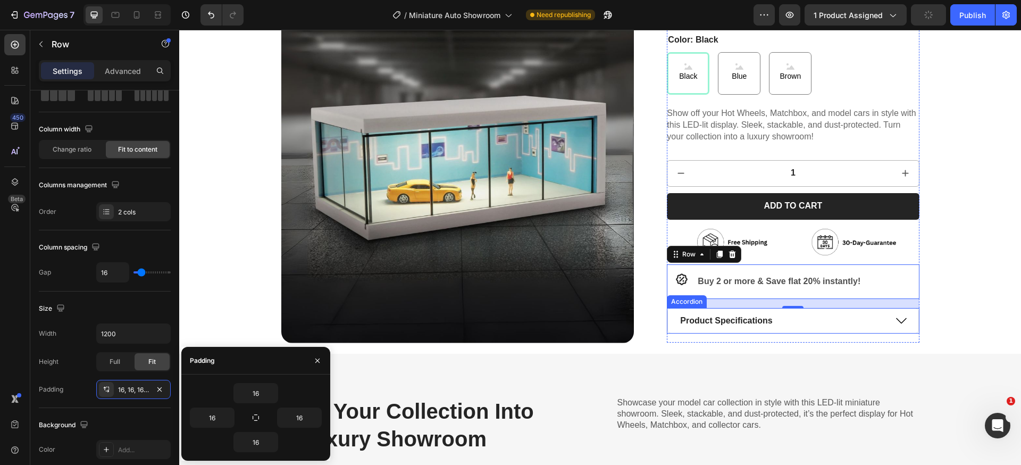
click at [899, 321] on icon at bounding box center [901, 321] width 11 height 6
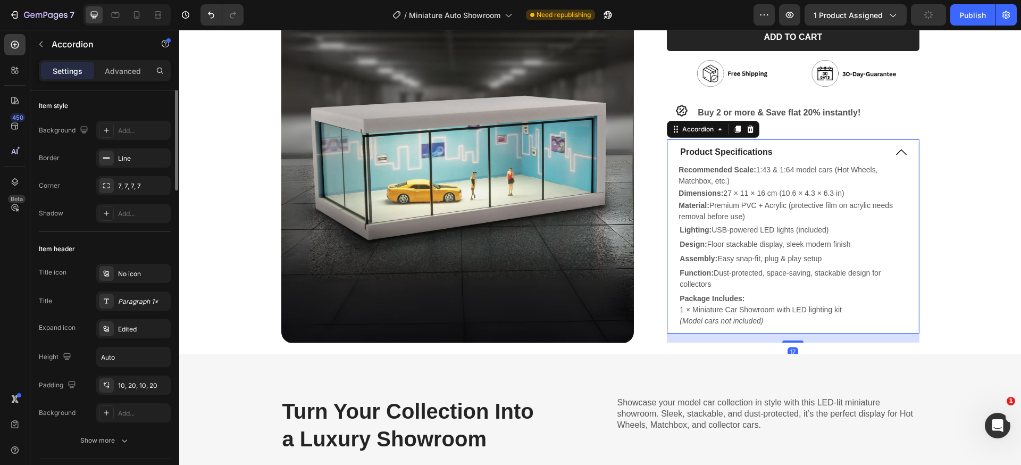
scroll to position [0, 0]
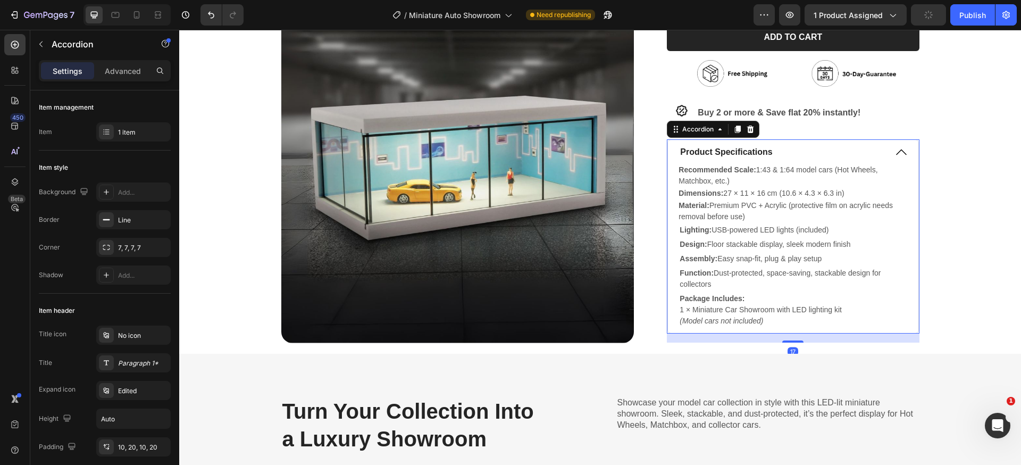
click at [895, 153] on icon at bounding box center [901, 152] width 13 height 13
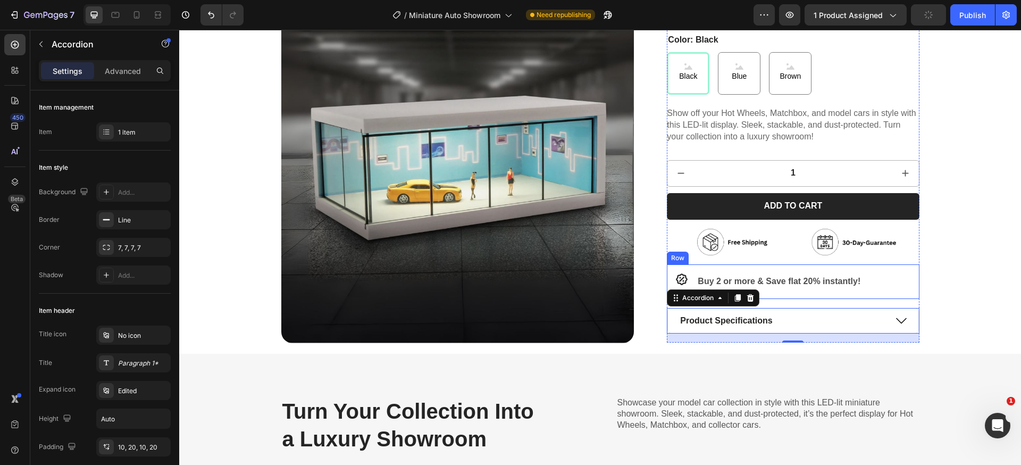
click at [871, 280] on div "Icon Buy 2 or more & Save flat 20% instantly! Text Block Row" at bounding box center [793, 281] width 252 height 35
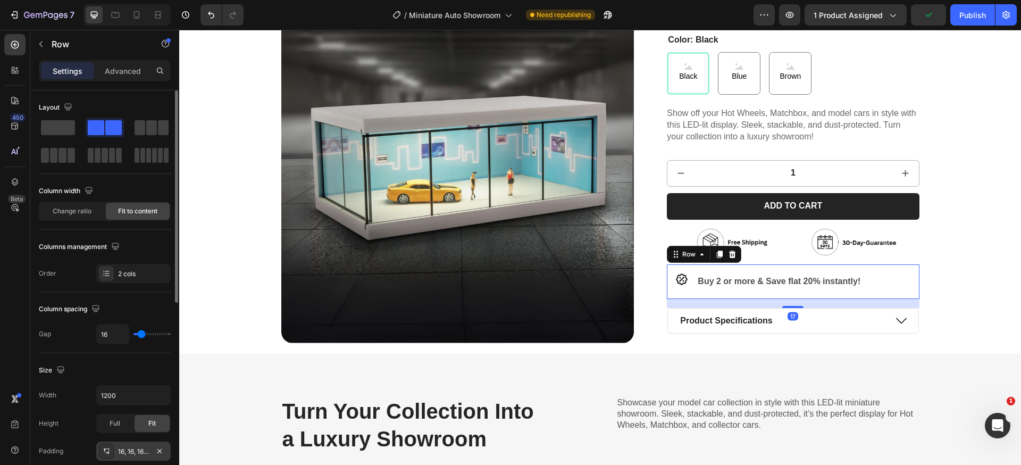
click at [141, 451] on div "16, 16, 16, 16" at bounding box center [133, 452] width 31 height 10
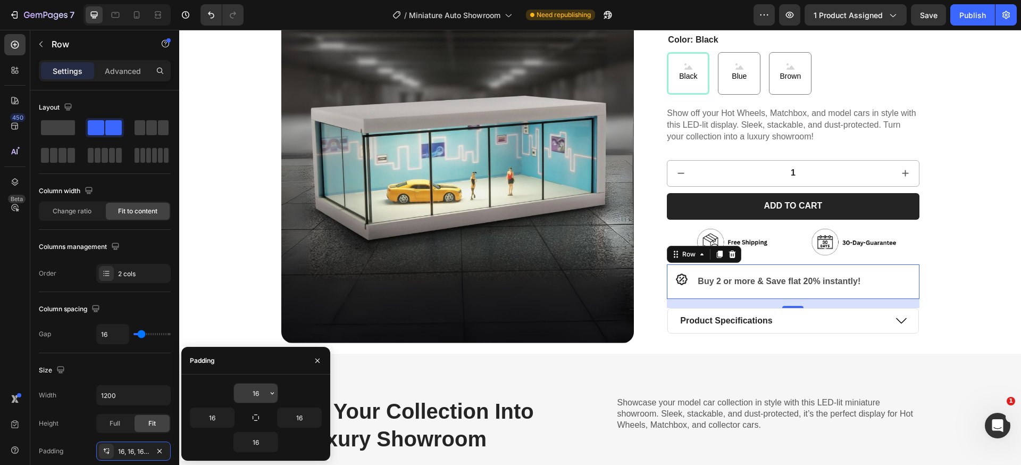
click at [257, 394] on input "16" at bounding box center [256, 392] width 44 height 19
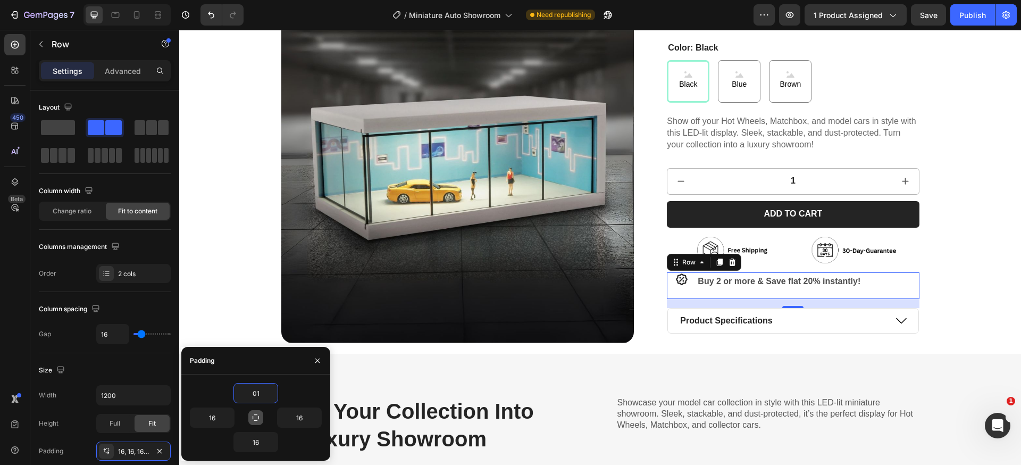
type input "0"
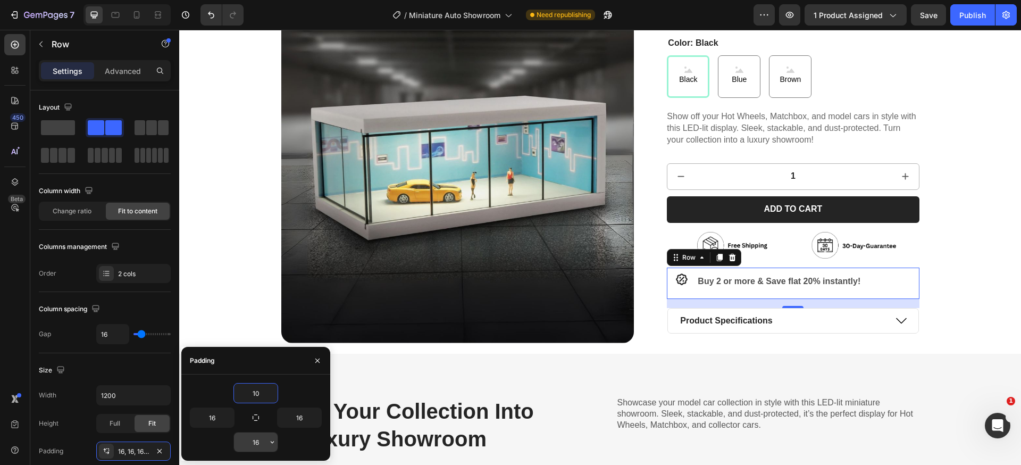
type input "10"
click at [257, 439] on input "16" at bounding box center [256, 441] width 44 height 19
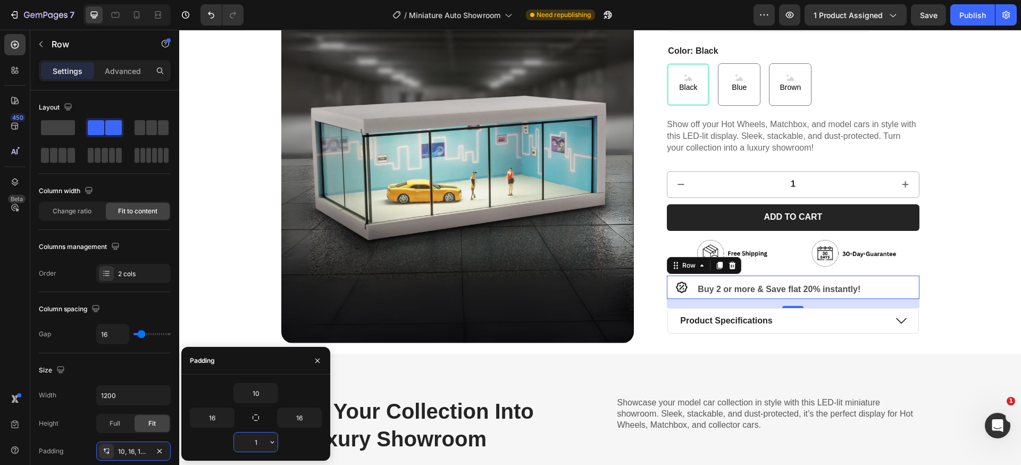
type input "10"
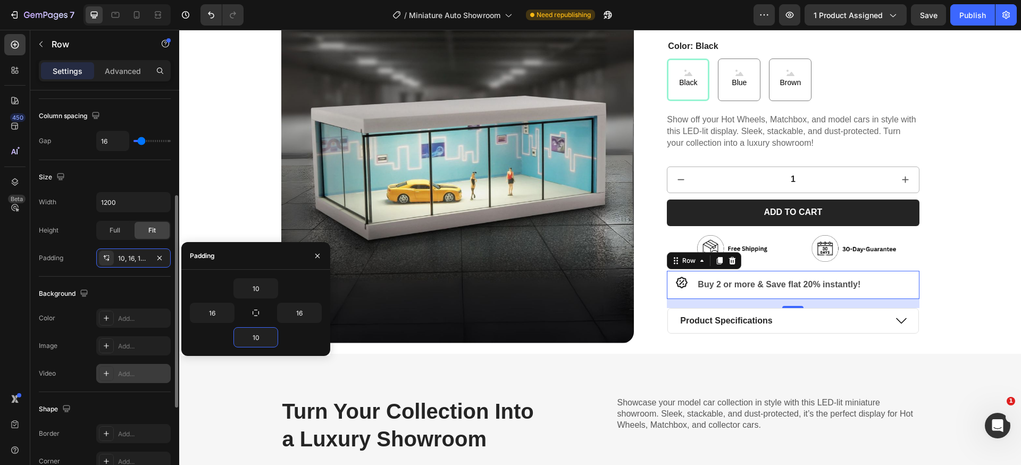
scroll to position [279, 0]
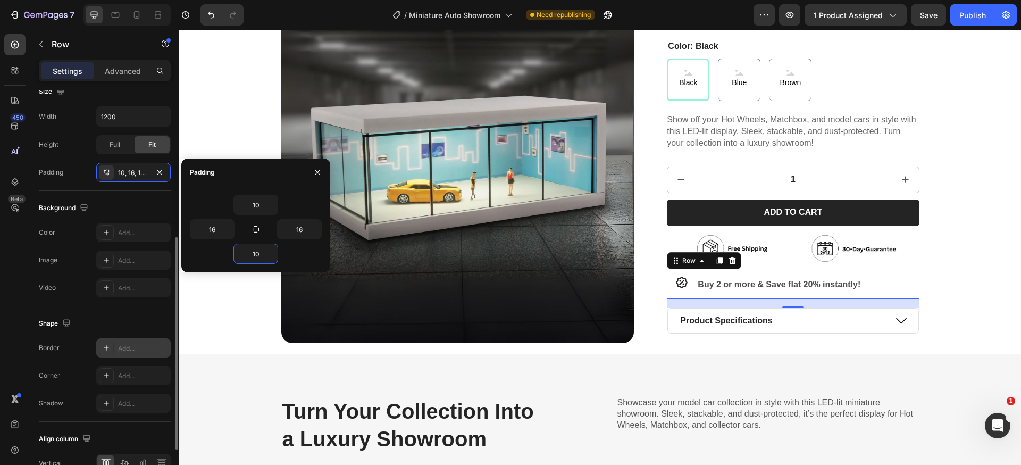
click at [101, 347] on div at bounding box center [106, 347] width 15 height 15
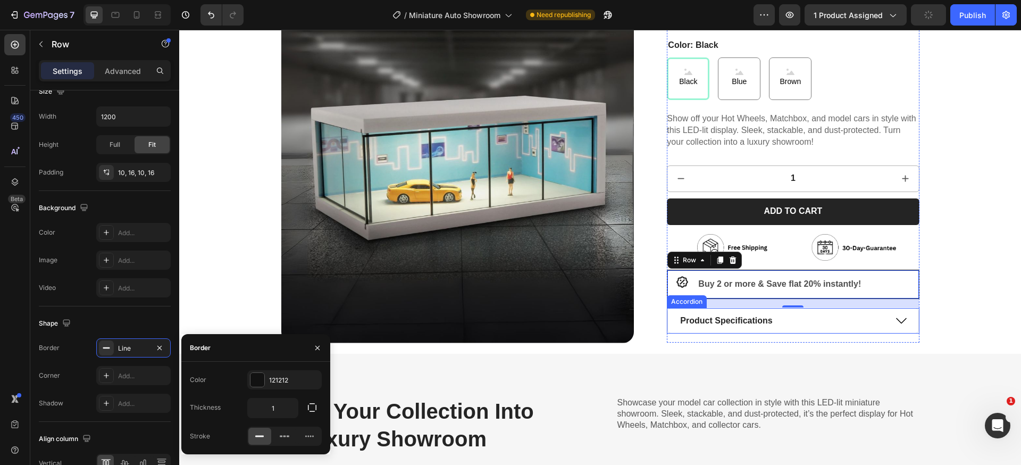
click at [907, 327] on div "Product Specifications" at bounding box center [793, 320] width 250 height 25
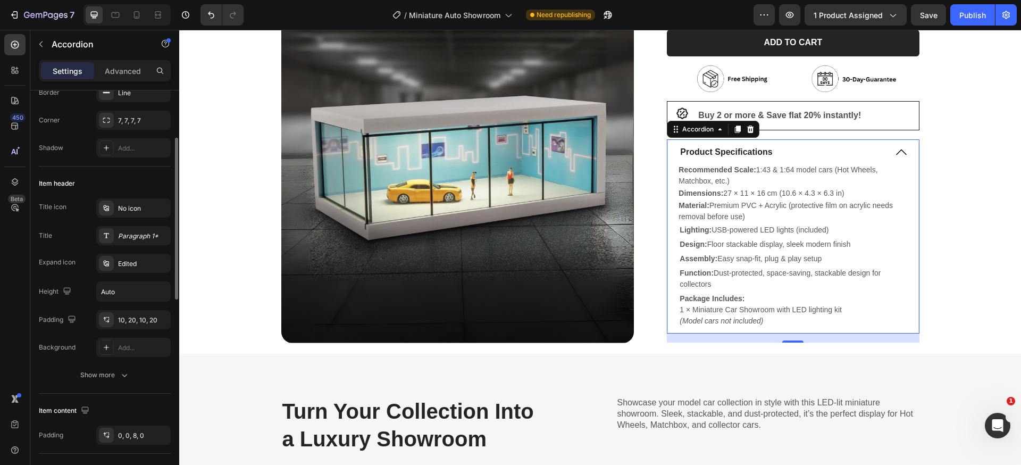
scroll to position [61, 0]
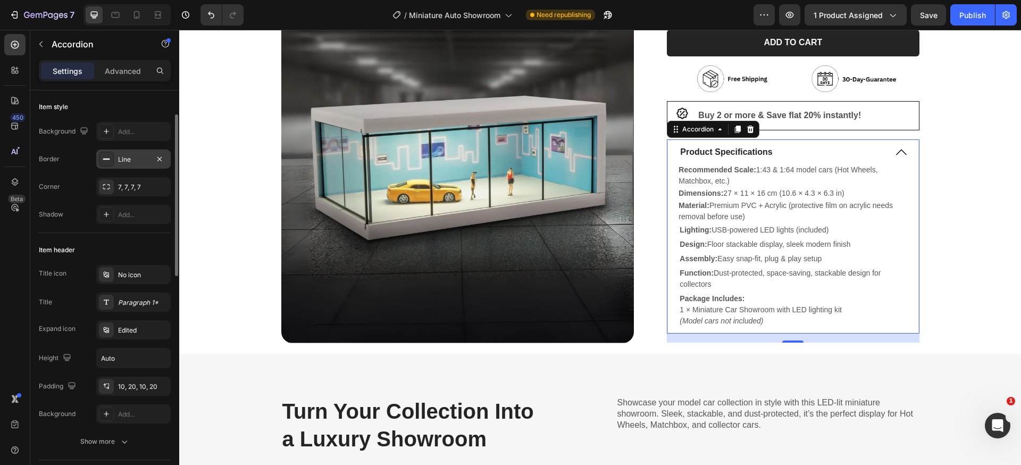
click at [122, 157] on div "Line" at bounding box center [133, 160] width 31 height 10
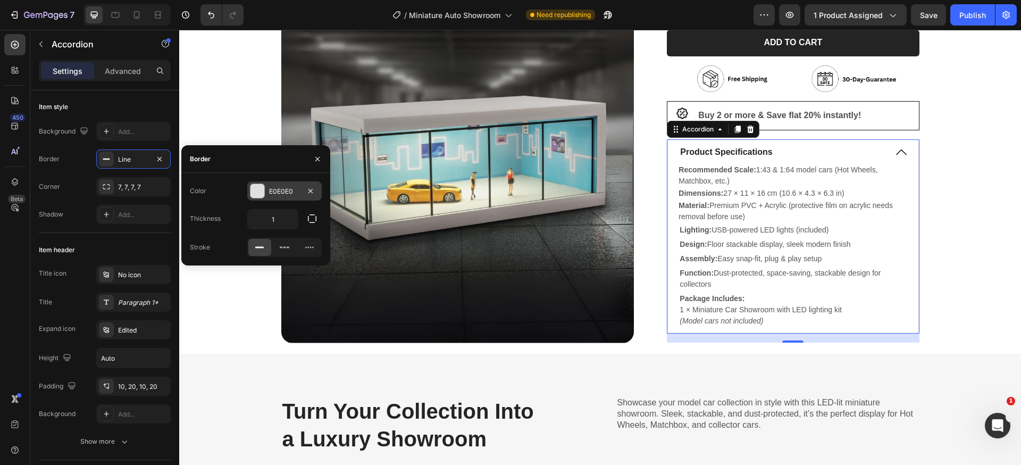
click at [274, 193] on div "E0E0E0" at bounding box center [284, 192] width 31 height 10
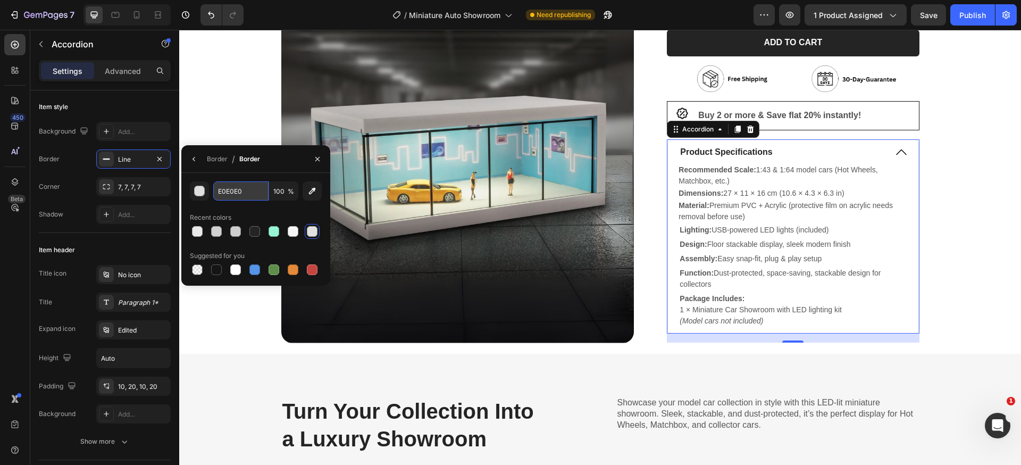
click at [235, 193] on input "E0E0E0" at bounding box center [240, 190] width 55 height 19
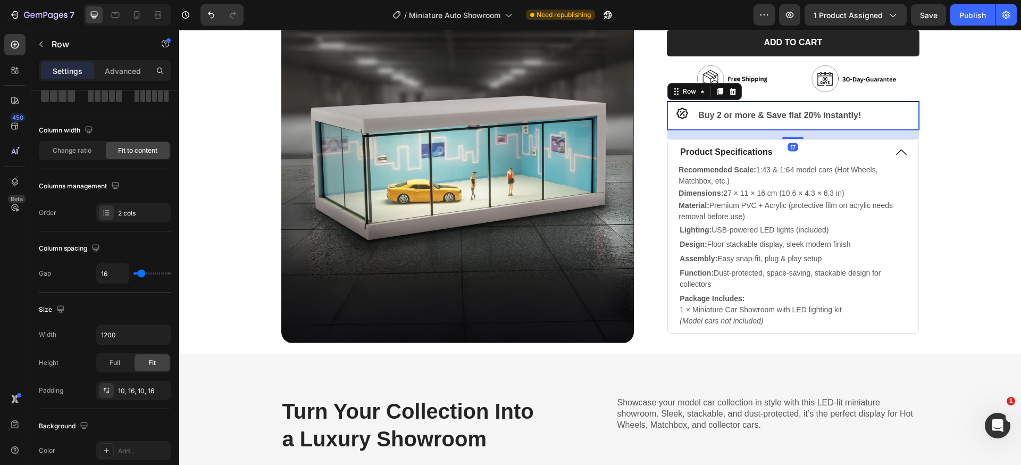
click at [892, 119] on div "Icon Buy 2 or more & Save flat 20% instantly! Text Block Row 17" at bounding box center [793, 115] width 252 height 29
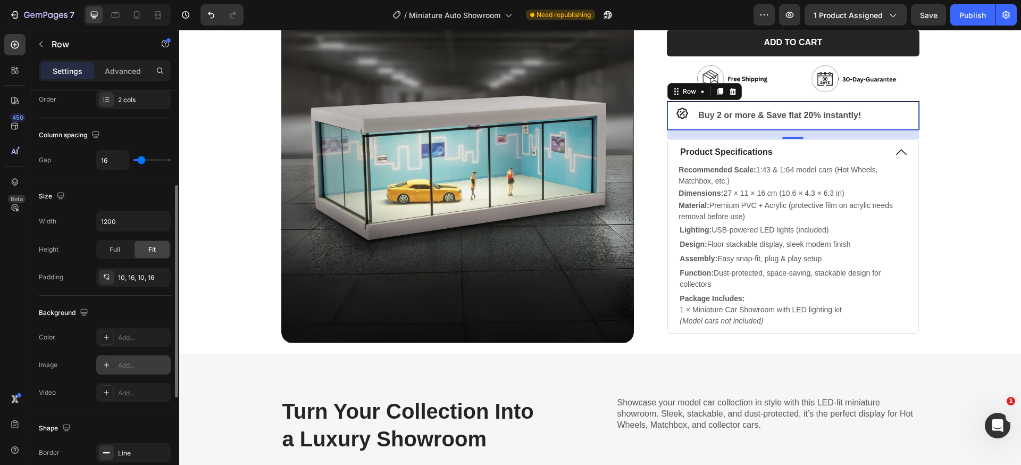
scroll to position [256, 0]
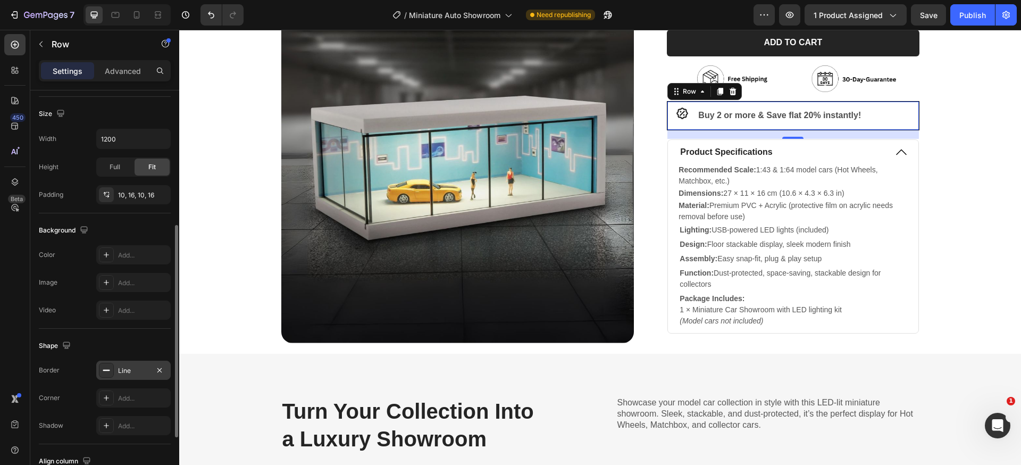
click at [117, 363] on div "Line" at bounding box center [133, 370] width 74 height 19
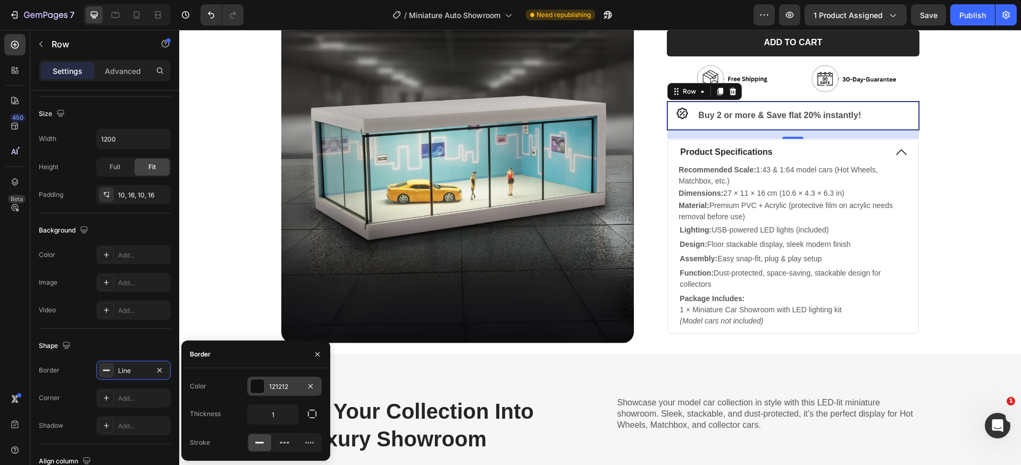
click at [279, 388] on div "121212" at bounding box center [284, 387] width 31 height 10
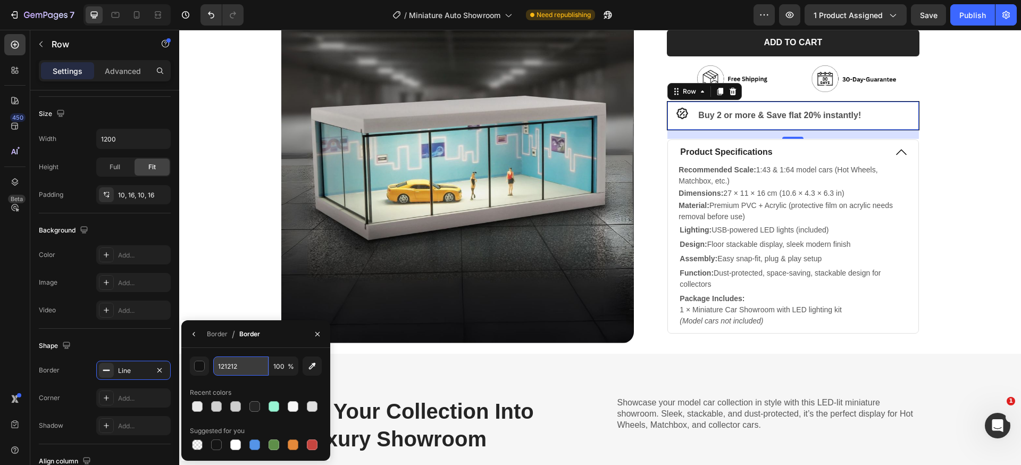
click at [229, 367] on input "121212" at bounding box center [240, 365] width 55 height 19
paste input "E0E0E0"
type input "E0E0E0"
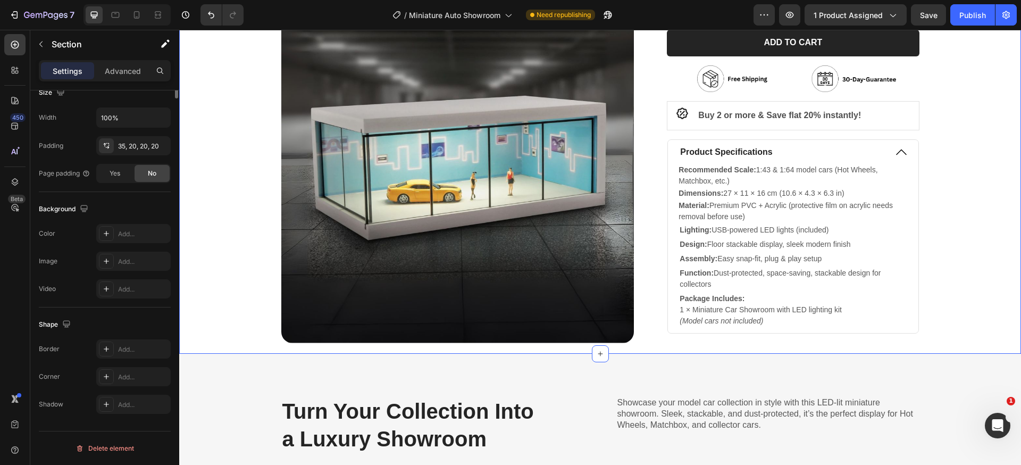
scroll to position [0, 0]
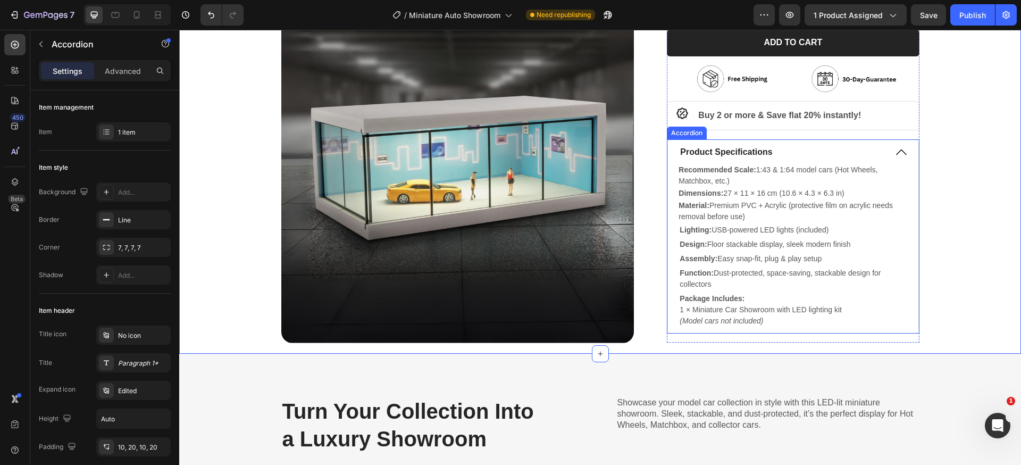
click at [896, 153] on icon at bounding box center [901, 152] width 11 height 6
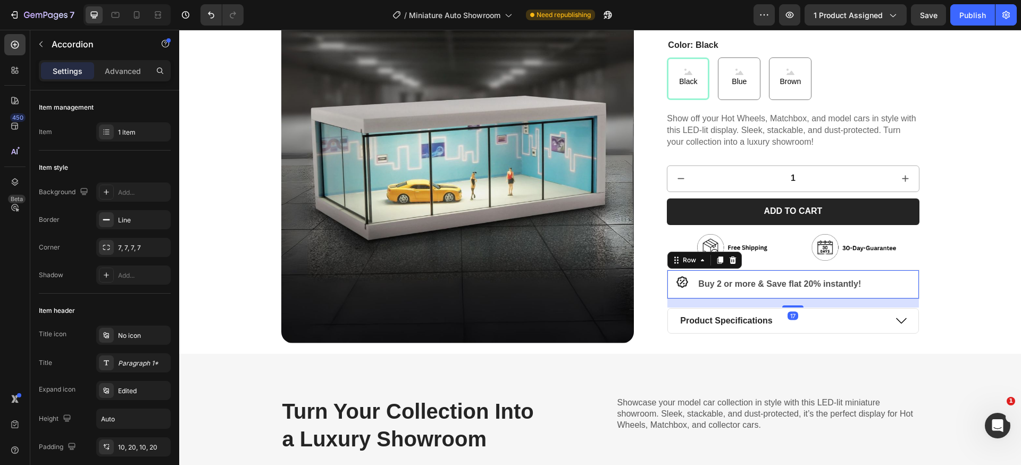
click at [901, 277] on div "Icon Buy 2 or more & Save flat 20% instantly! Text Block Row 17" at bounding box center [793, 284] width 252 height 29
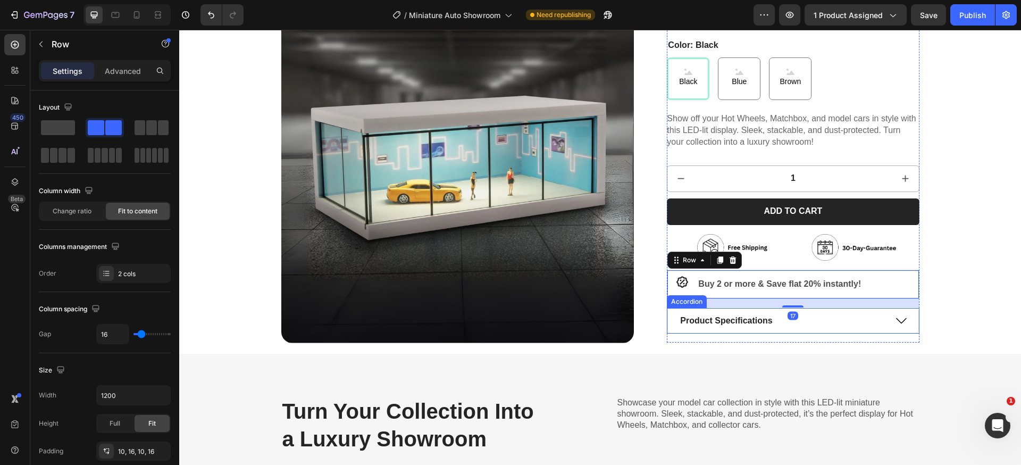
click at [898, 313] on div "Product Specifications" at bounding box center [793, 320] width 250 height 25
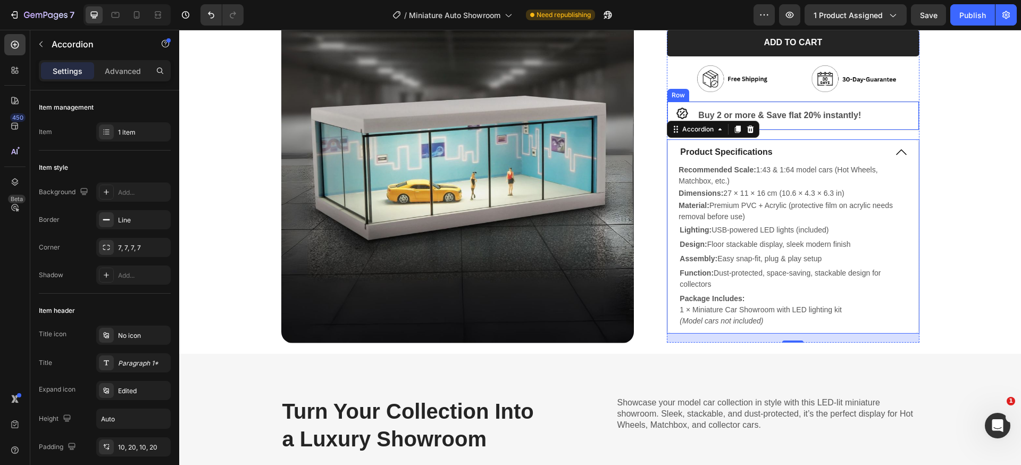
click at [903, 120] on div "Icon Buy 2 or more & Save flat 20% instantly! Text Block Row" at bounding box center [793, 115] width 252 height 29
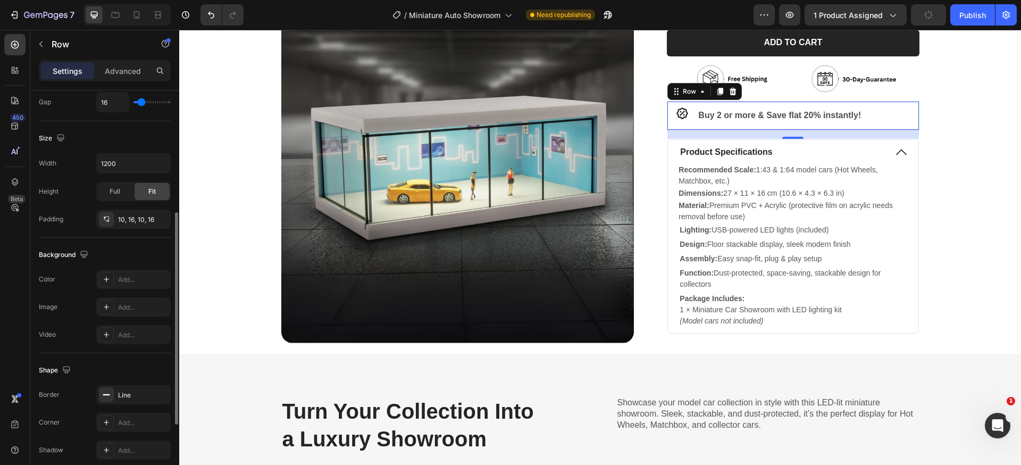
scroll to position [321, 0]
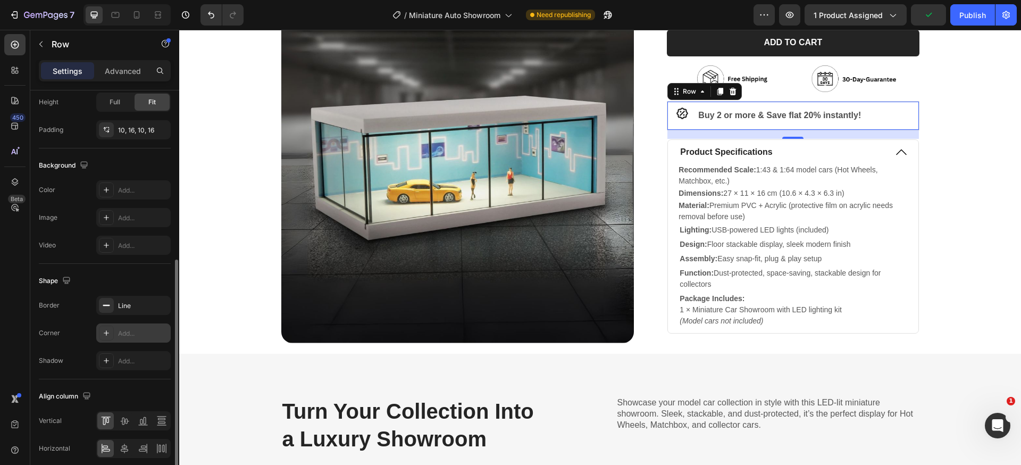
click at [115, 339] on div "Add..." at bounding box center [133, 332] width 74 height 19
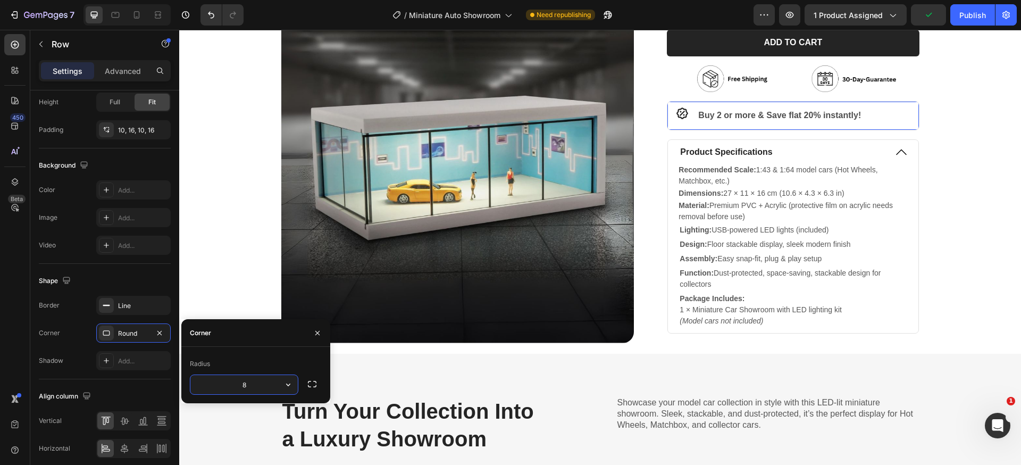
type input "7"
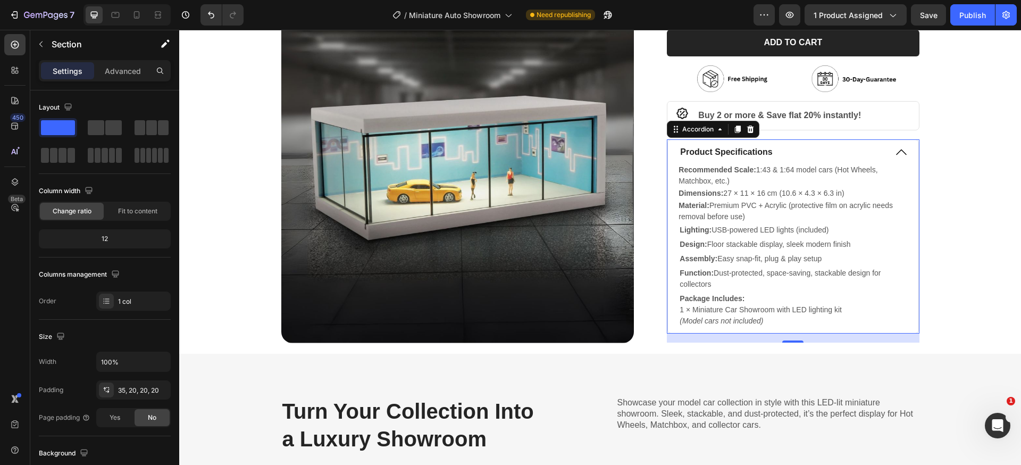
click at [899, 160] on div "Product Specifications" at bounding box center [793, 152] width 250 height 25
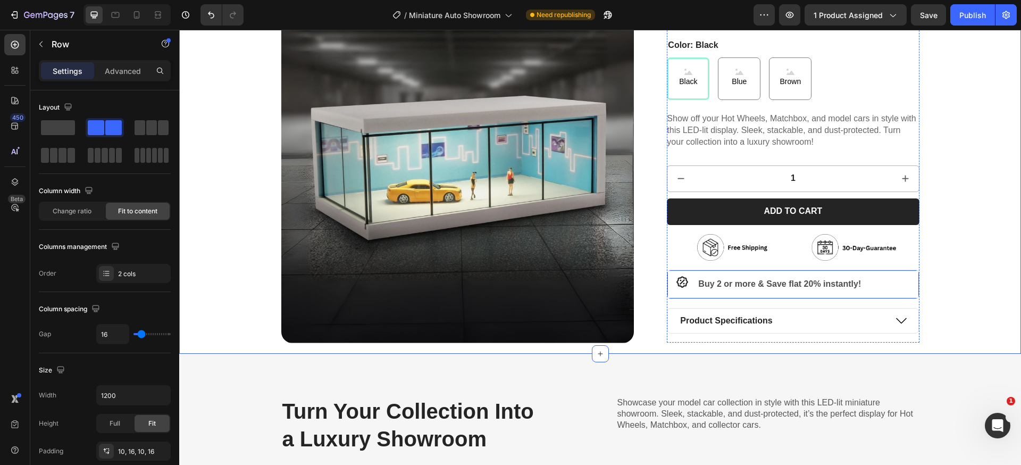
click at [902, 280] on div "Icon Buy 2 or more & Save flat 20% instantly! Text Block Row" at bounding box center [793, 284] width 252 height 29
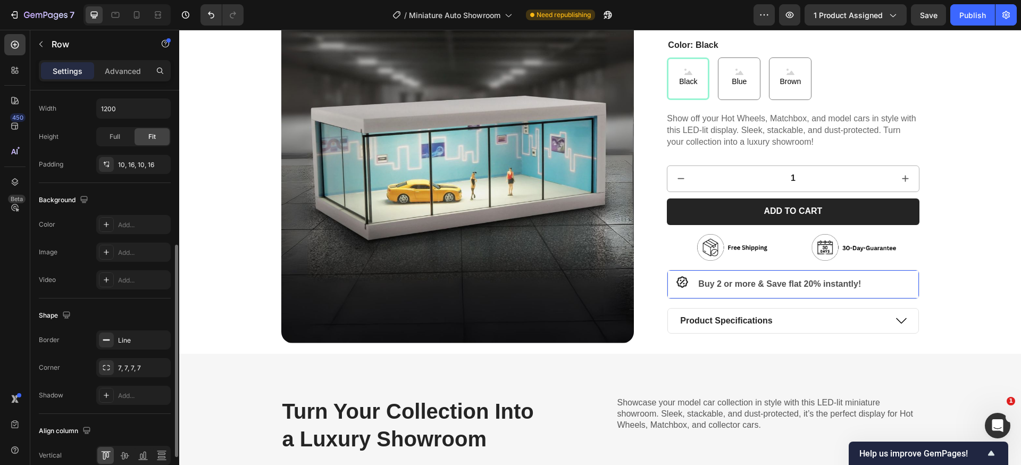
scroll to position [289, 0]
click at [121, 230] on div "Add..." at bounding box center [133, 222] width 74 height 19
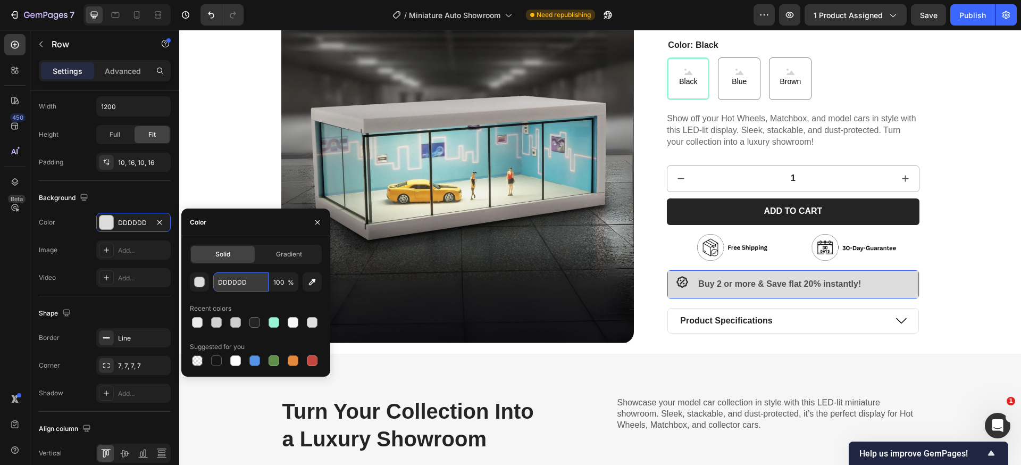
click at [243, 287] on input "DDDDDD" at bounding box center [240, 281] width 55 height 19
paste input "d7f4d6"
type input "d7f4d6"
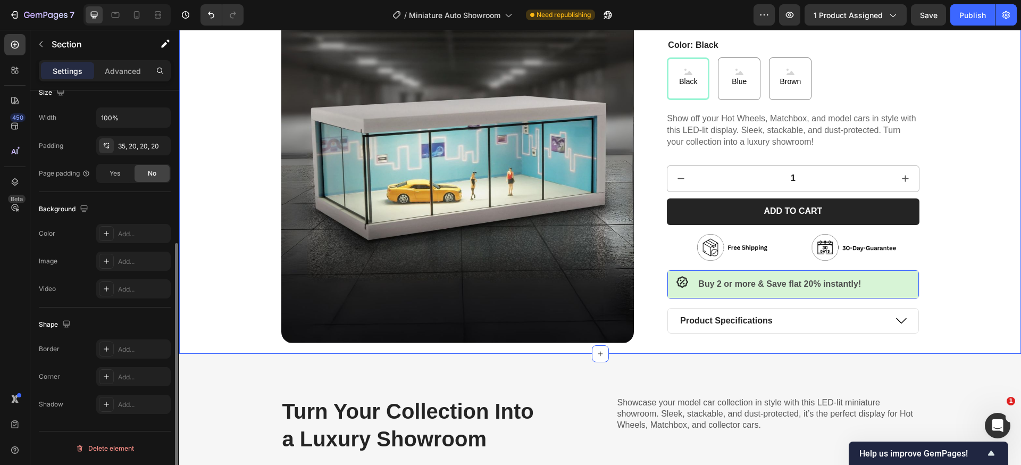
scroll to position [0, 0]
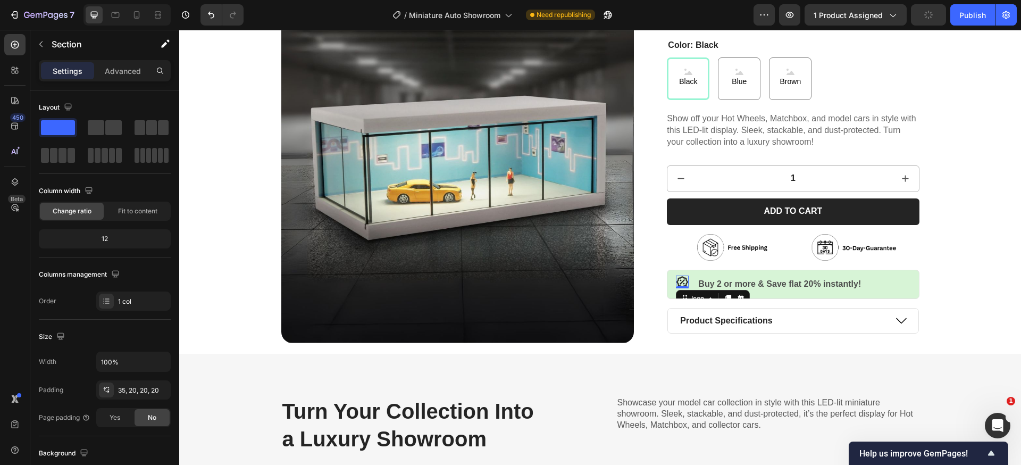
click at [680, 285] on icon at bounding box center [682, 281] width 13 height 13
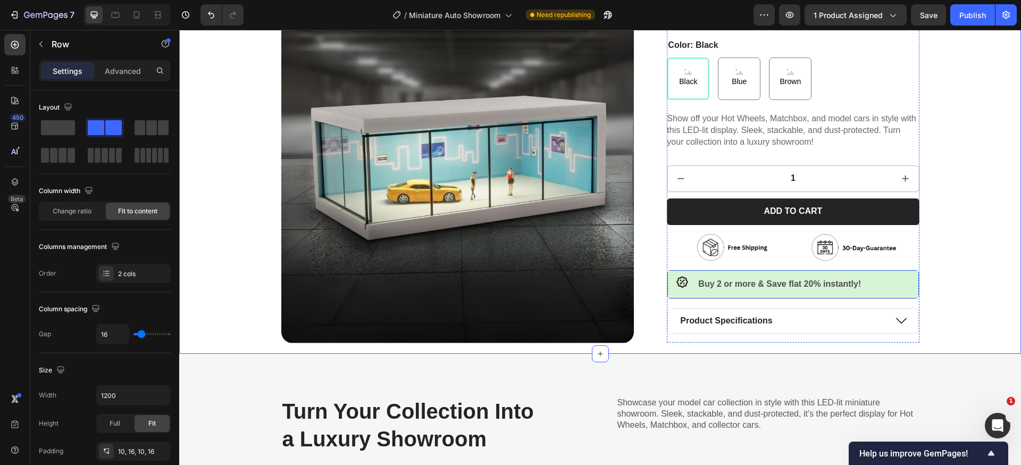
click at [906, 277] on div "Icon Buy 2 or more & Save flat 20% instantly! Text Block Row" at bounding box center [793, 284] width 252 height 29
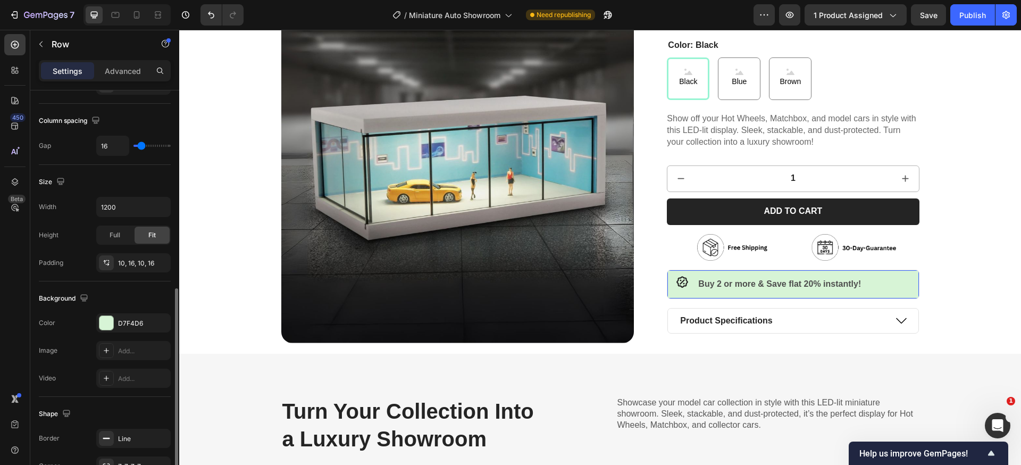
scroll to position [253, 0]
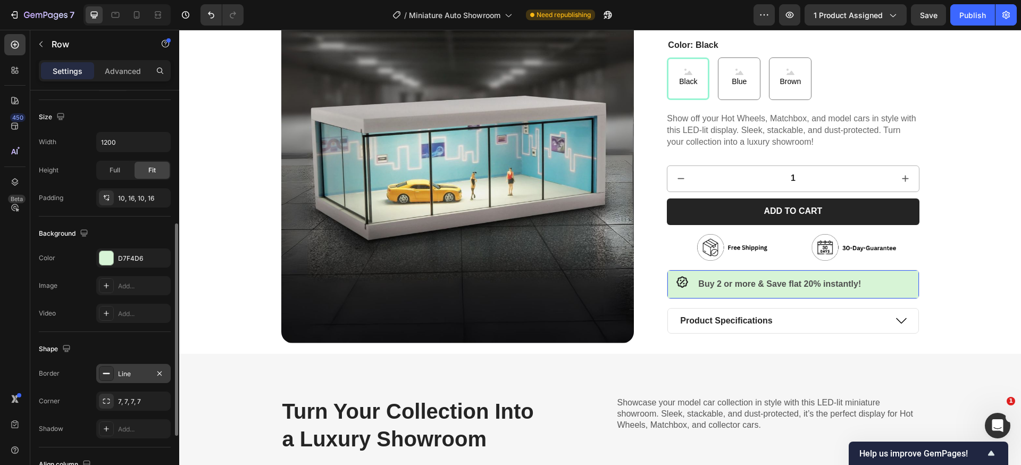
click at [113, 376] on div at bounding box center [106, 373] width 15 height 15
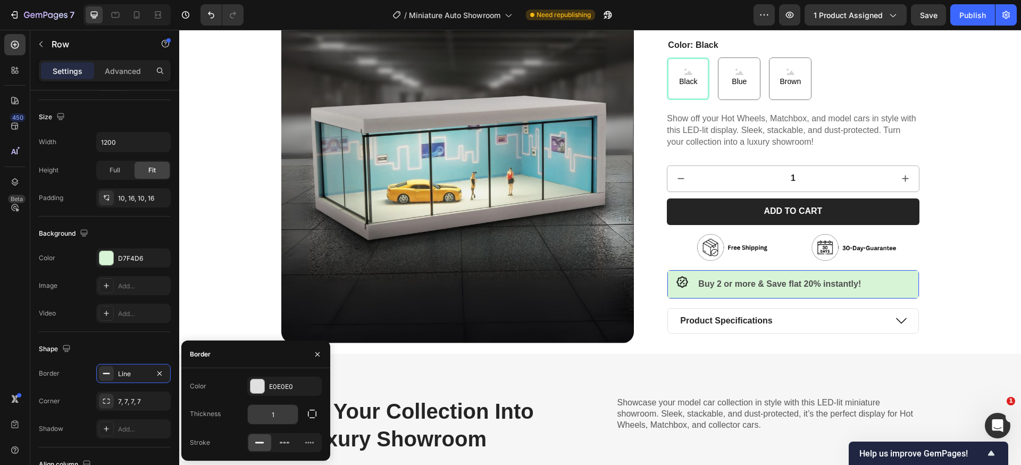
click at [282, 416] on input "1" at bounding box center [273, 414] width 50 height 19
type input "0"
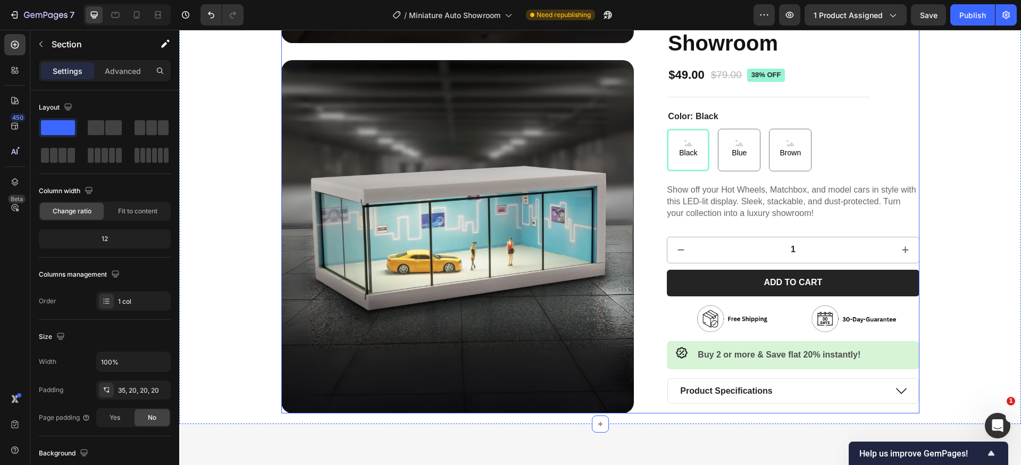
scroll to position [4078, 0]
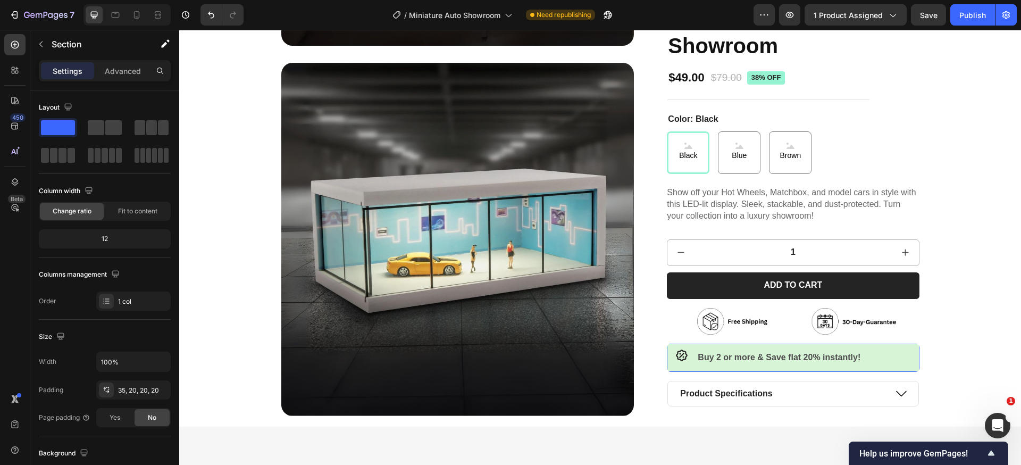
click at [891, 363] on div "Icon Buy 2 or more & Save flat 20% instantly! Text Block Row 17" at bounding box center [793, 358] width 252 height 28
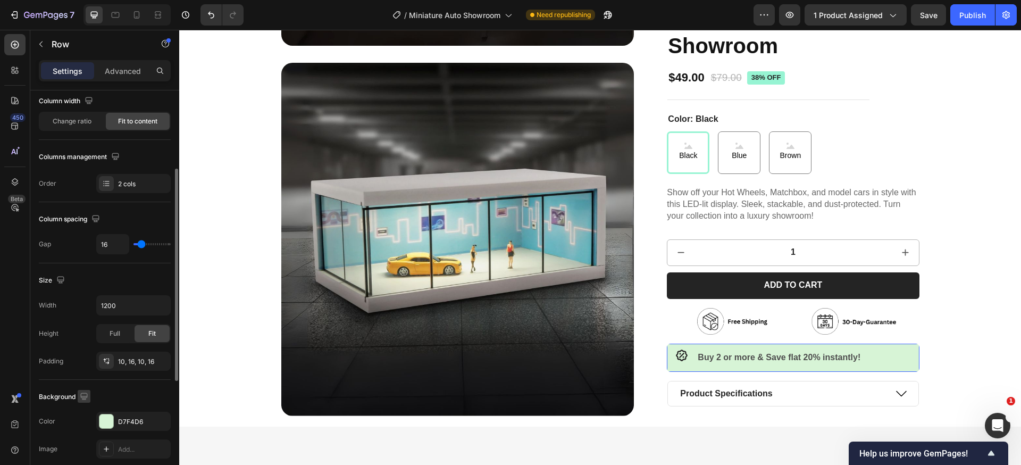
scroll to position [170, 0]
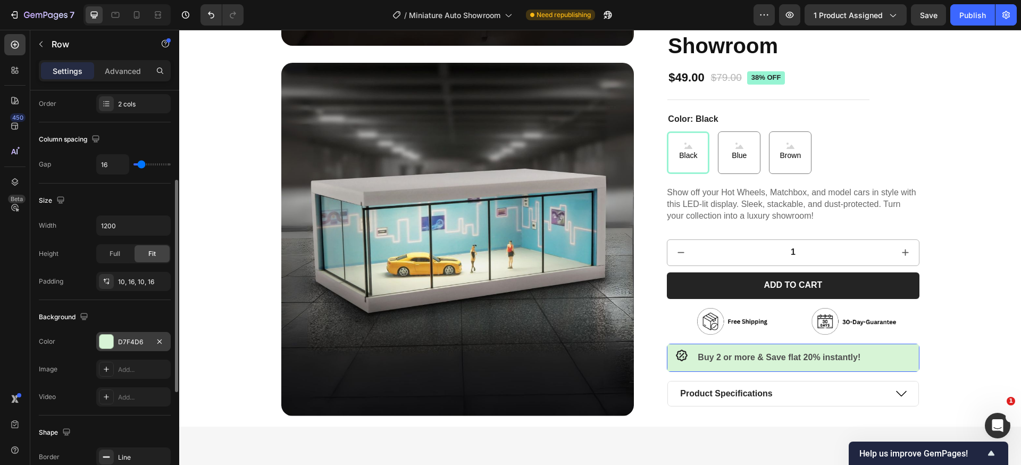
click at [135, 343] on div "D7F4D6" at bounding box center [133, 342] width 31 height 10
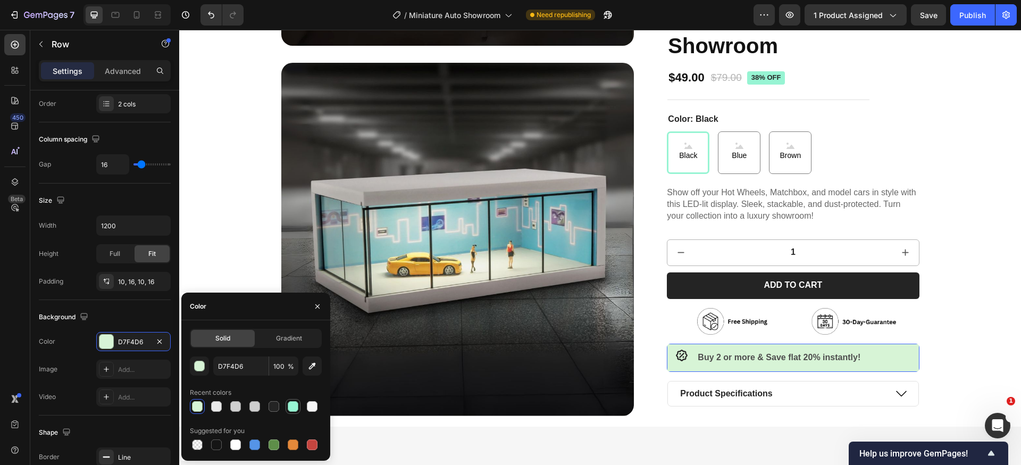
click at [289, 408] on div at bounding box center [293, 406] width 11 height 11
type input "97F4D3"
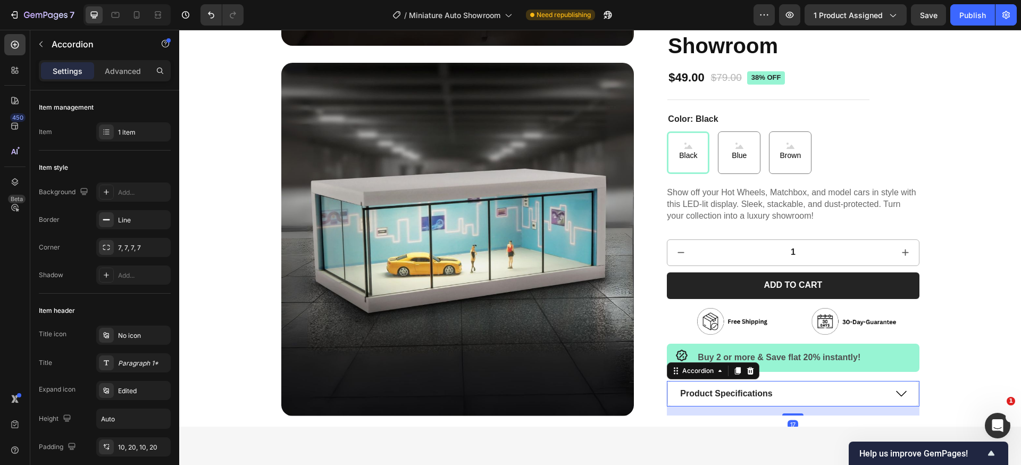
click at [894, 386] on div "Product Specifications" at bounding box center [793, 393] width 250 height 25
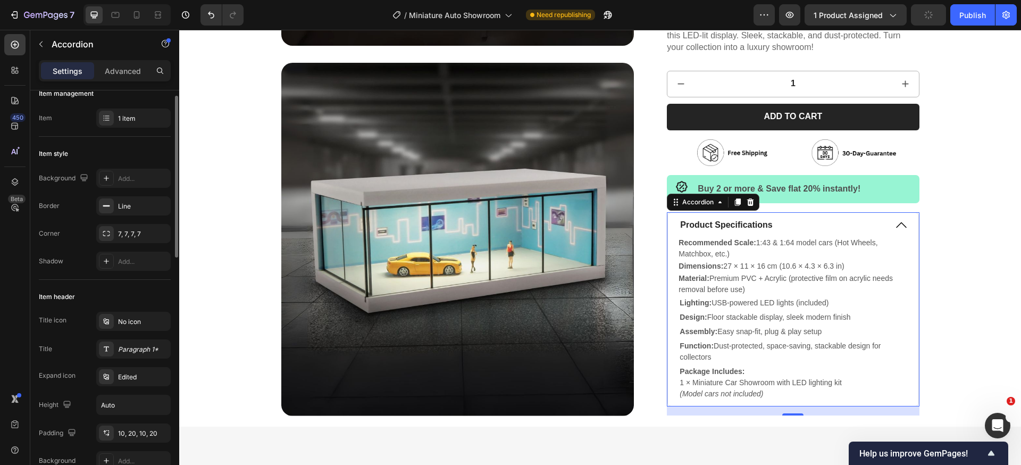
scroll to position [40, 0]
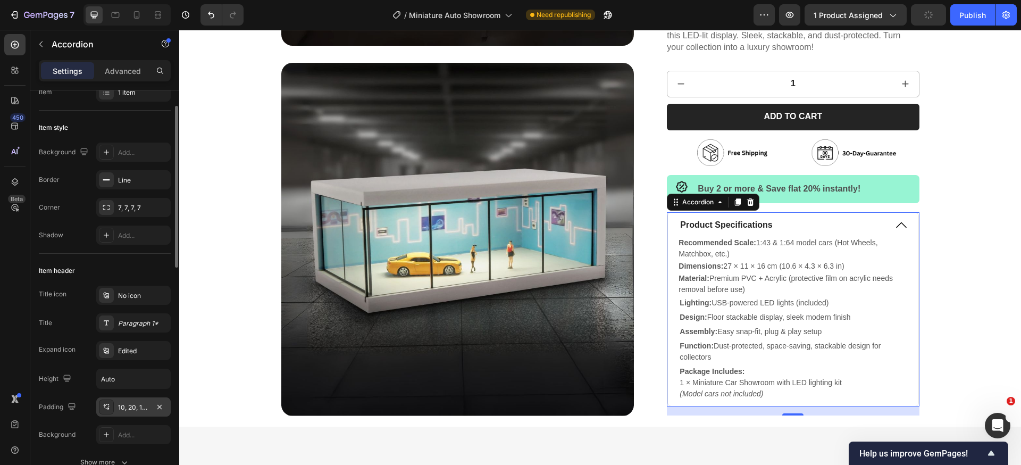
click at [135, 411] on div "10, 20, 10, 20" at bounding box center [133, 408] width 31 height 10
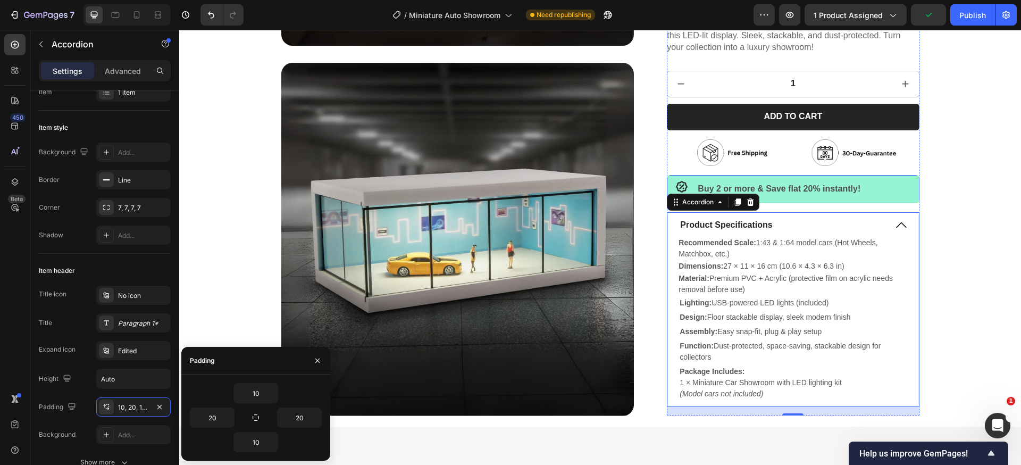
click at [906, 181] on div "Icon Buy 2 or more & Save flat 20% instantly! Text Block Row" at bounding box center [793, 189] width 252 height 28
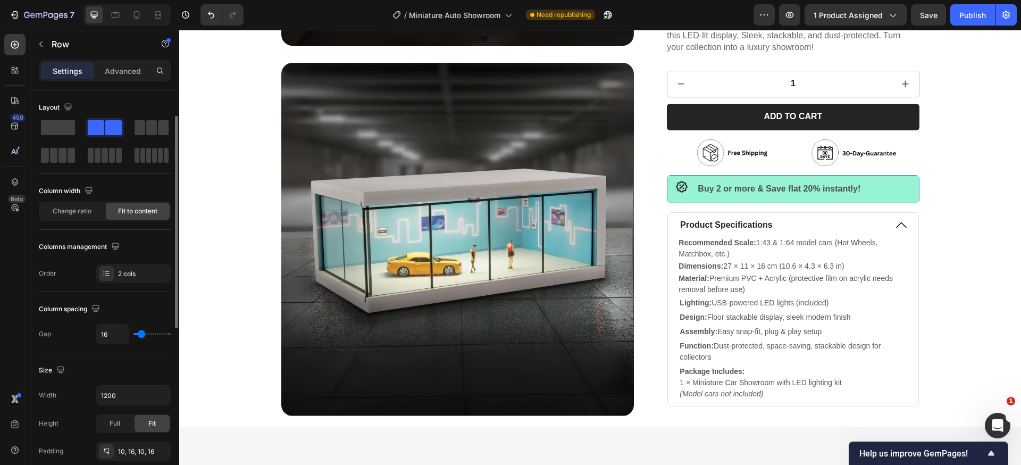
scroll to position [69, 0]
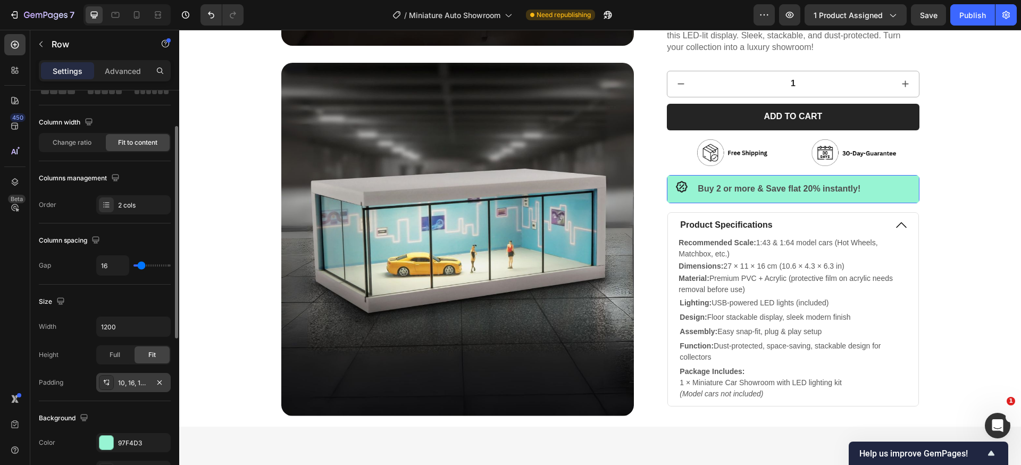
click at [138, 382] on div "10, 16, 10, 16" at bounding box center [133, 383] width 31 height 10
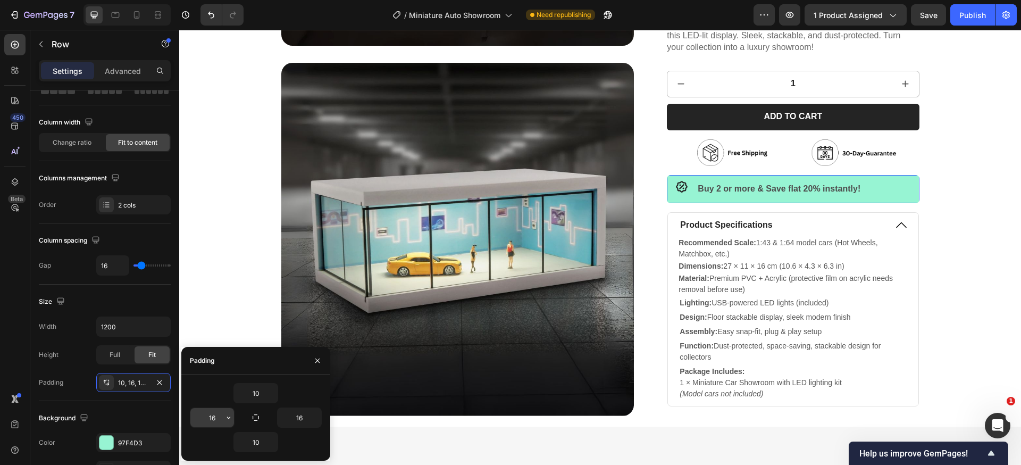
click at [214, 417] on input "16" at bounding box center [212, 417] width 44 height 19
type input "20"
click at [301, 420] on input "16" at bounding box center [300, 417] width 44 height 19
type input "20"
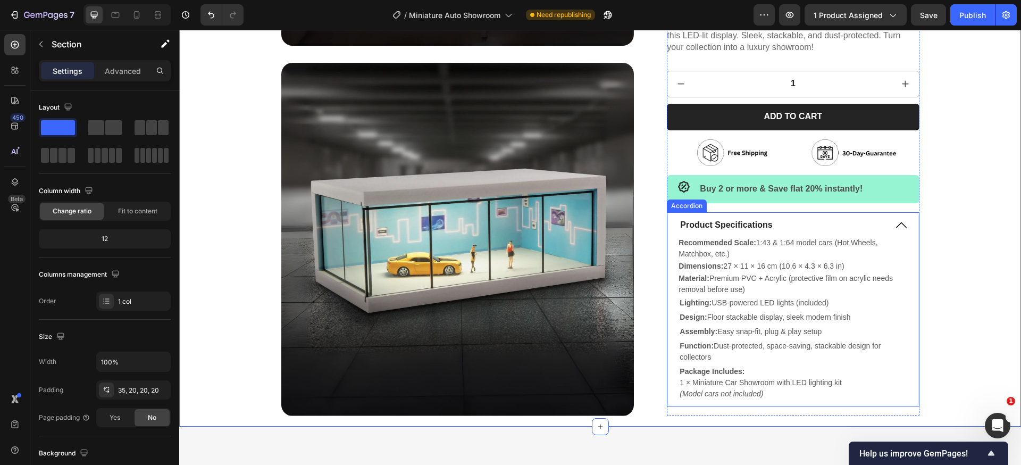
click at [897, 221] on icon at bounding box center [901, 225] width 13 height 13
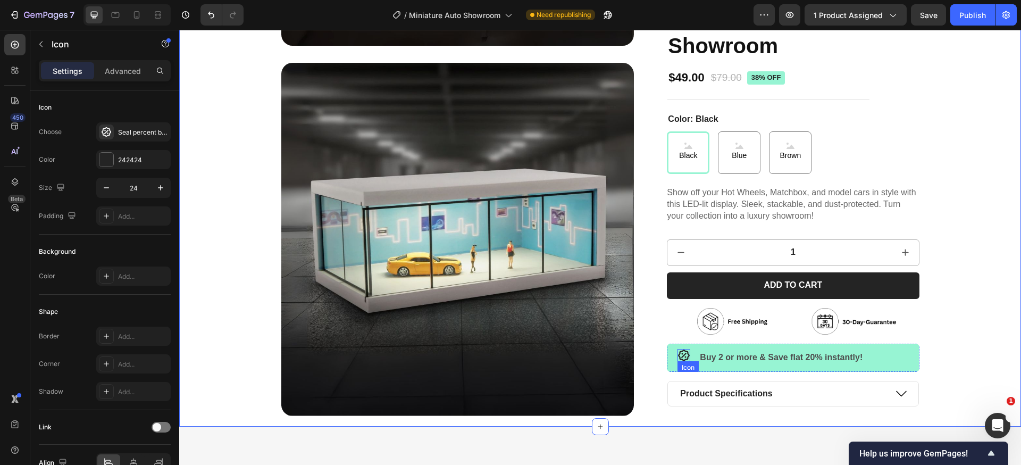
click at [679, 357] on icon at bounding box center [684, 355] width 13 height 13
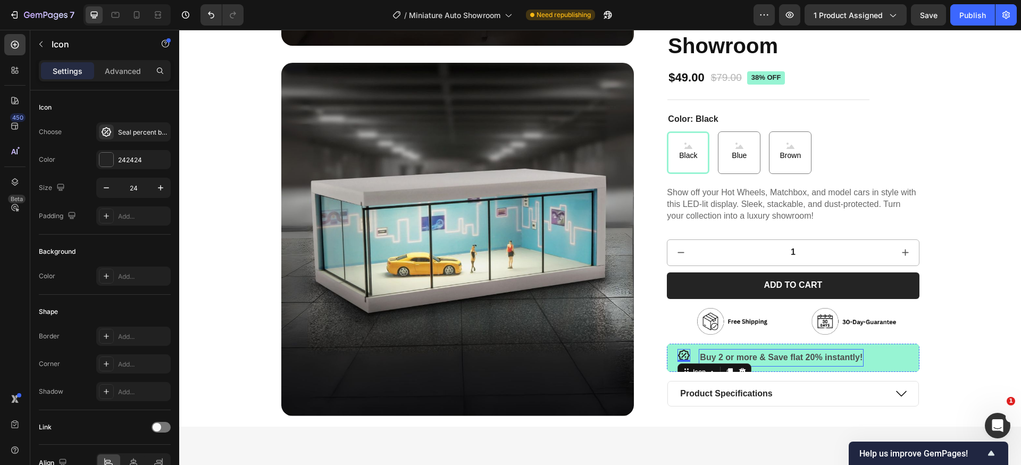
click at [809, 360] on strong "Buy 2 or more & Save flat 20% instantly!" at bounding box center [781, 357] width 163 height 9
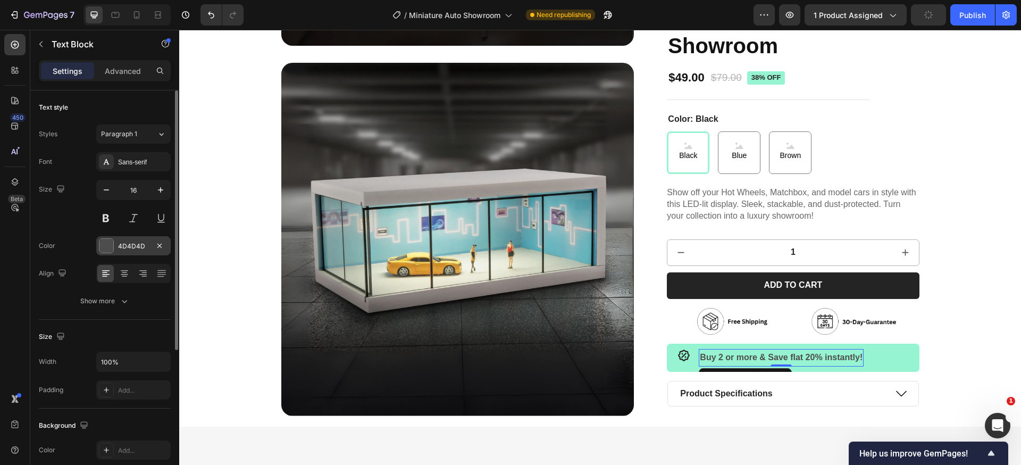
click at [120, 237] on div "4D4D4D" at bounding box center [133, 245] width 74 height 19
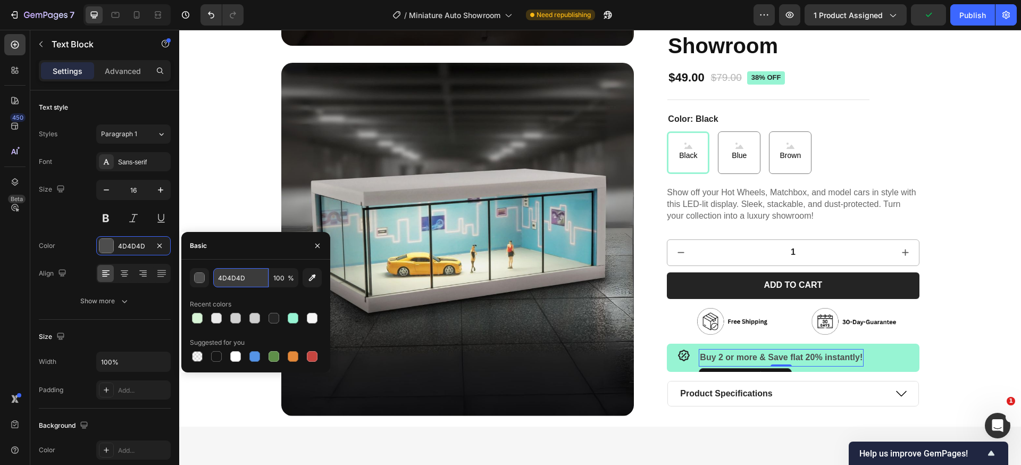
click at [228, 285] on input "4D4D4D" at bounding box center [240, 277] width 55 height 19
type input "4"
type input "242424"
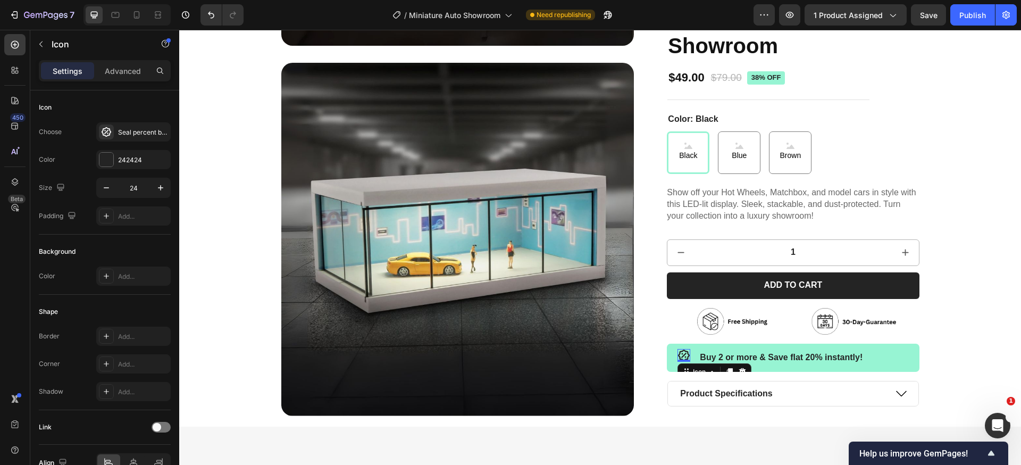
click at [685, 359] on div "Icon 0" at bounding box center [684, 355] width 13 height 13
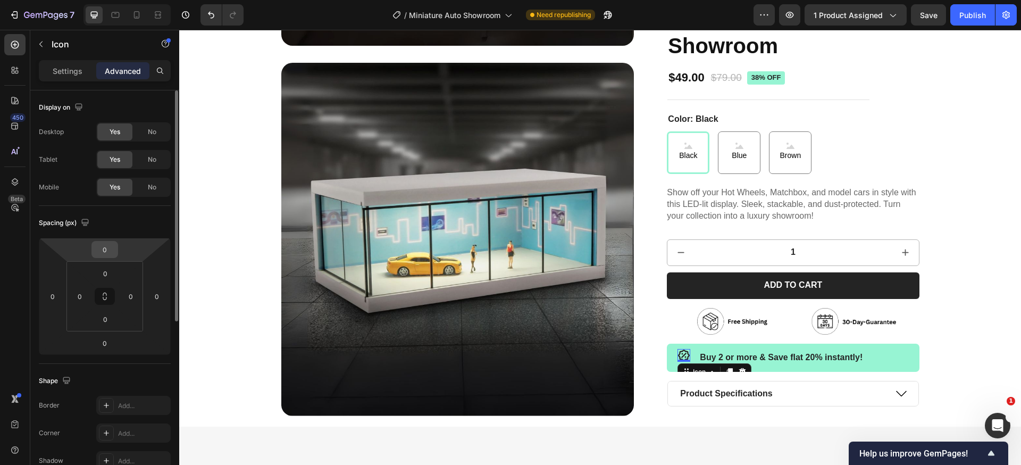
click at [117, 248] on div "0" at bounding box center [104, 249] width 27 height 17
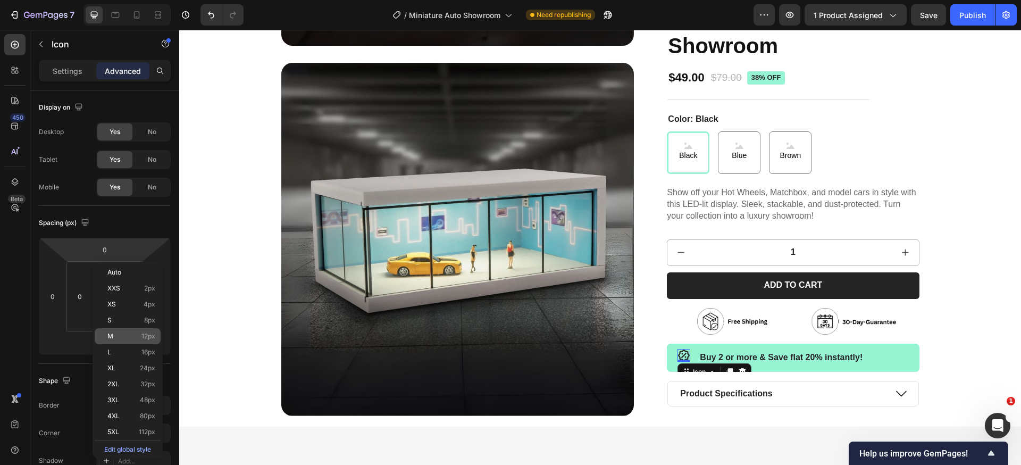
click at [135, 338] on p "M 12px" at bounding box center [131, 335] width 48 height 7
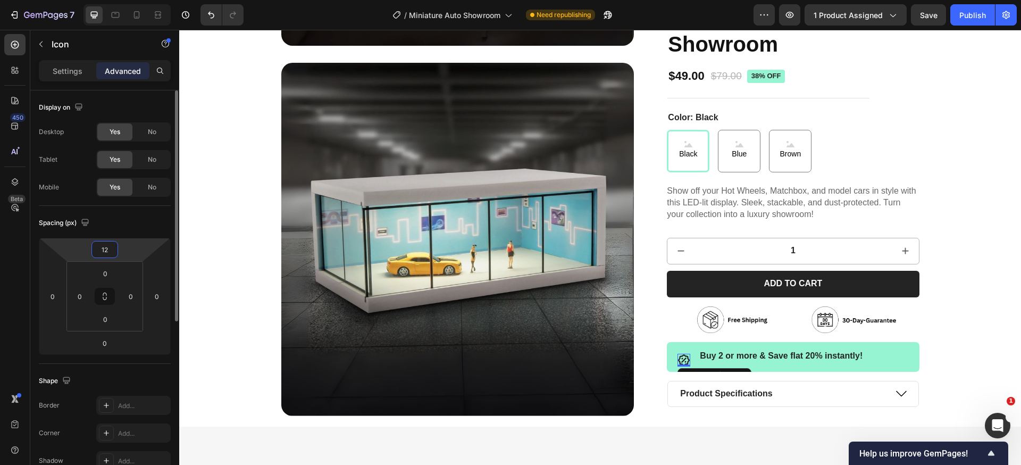
click at [103, 253] on input "12" at bounding box center [104, 249] width 21 height 16
click at [107, 253] on input "12" at bounding box center [104, 249] width 21 height 16
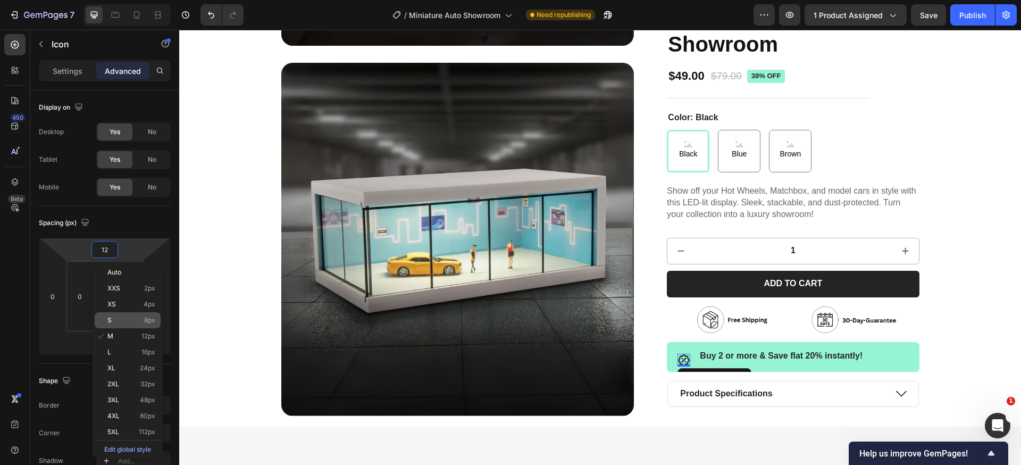
click at [147, 319] on span "8px" at bounding box center [149, 319] width 11 height 7
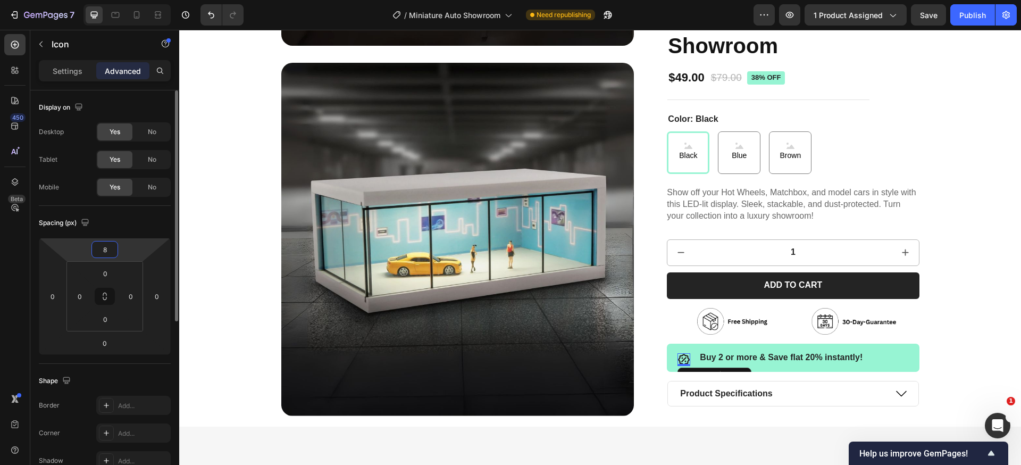
click at [107, 251] on input "8" at bounding box center [104, 249] width 21 height 16
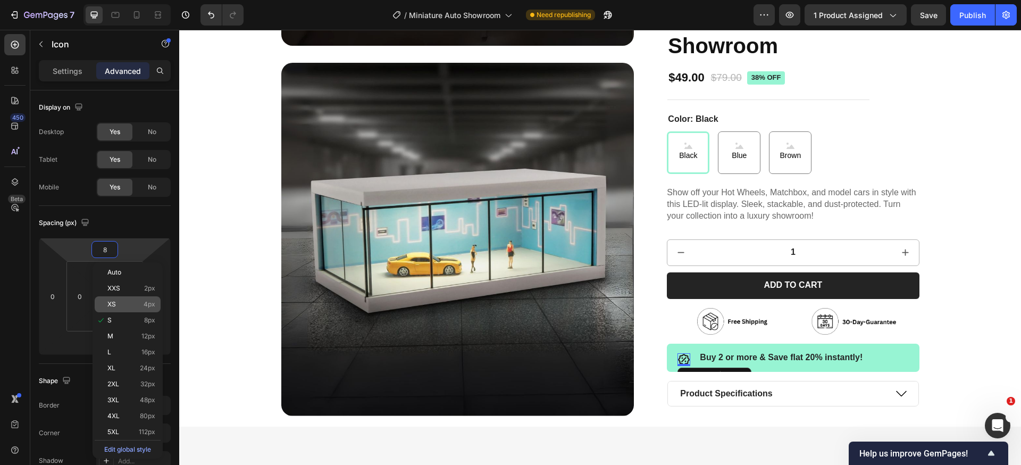
click at [153, 308] on div "XS 4px" at bounding box center [128, 304] width 66 height 16
type input "4"
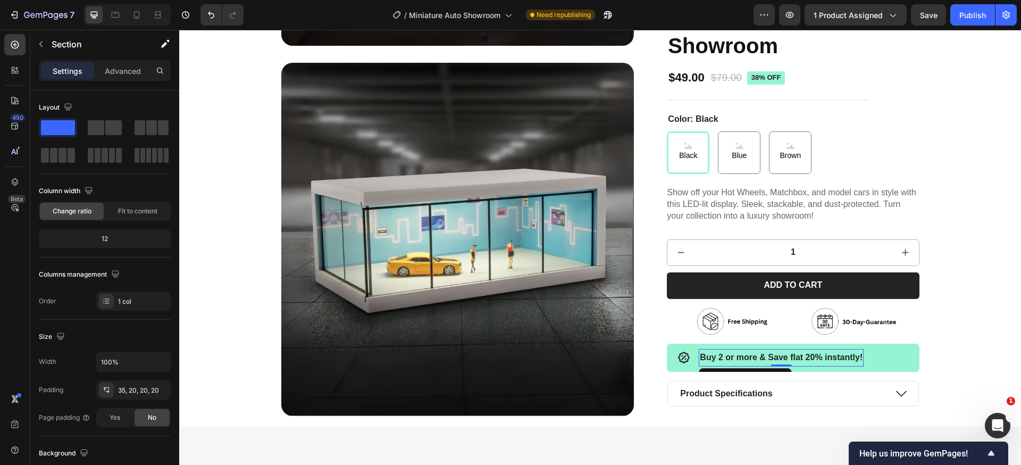
click at [834, 356] on strong "Buy 2 or more & Save flat 20% instantly!" at bounding box center [781, 357] width 163 height 9
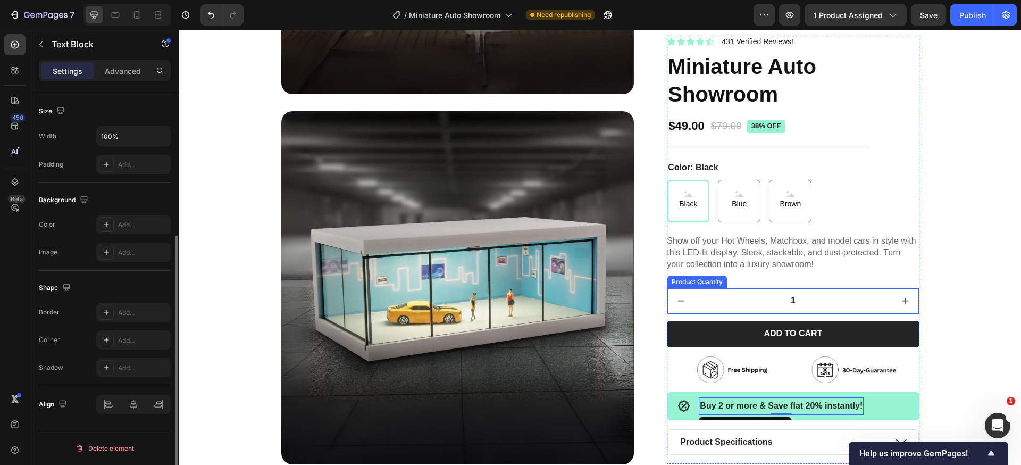
scroll to position [3880, 0]
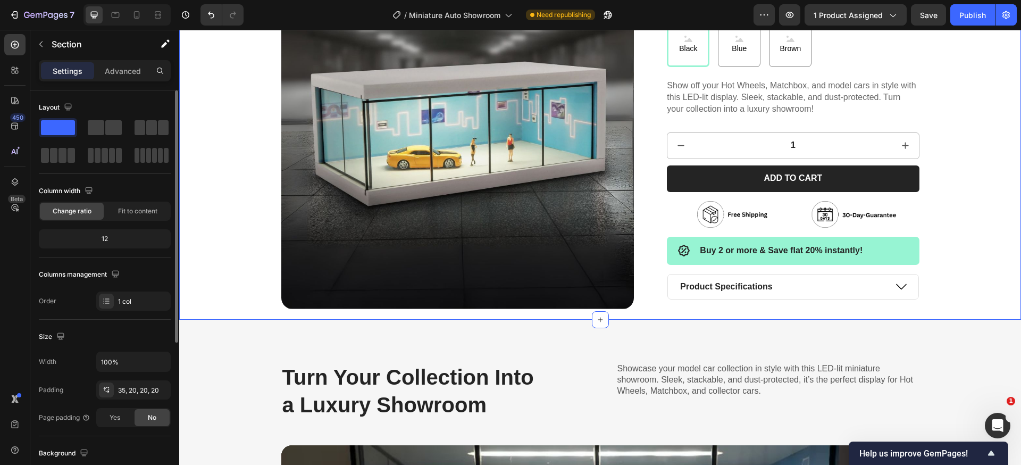
scroll to position [4280, 0]
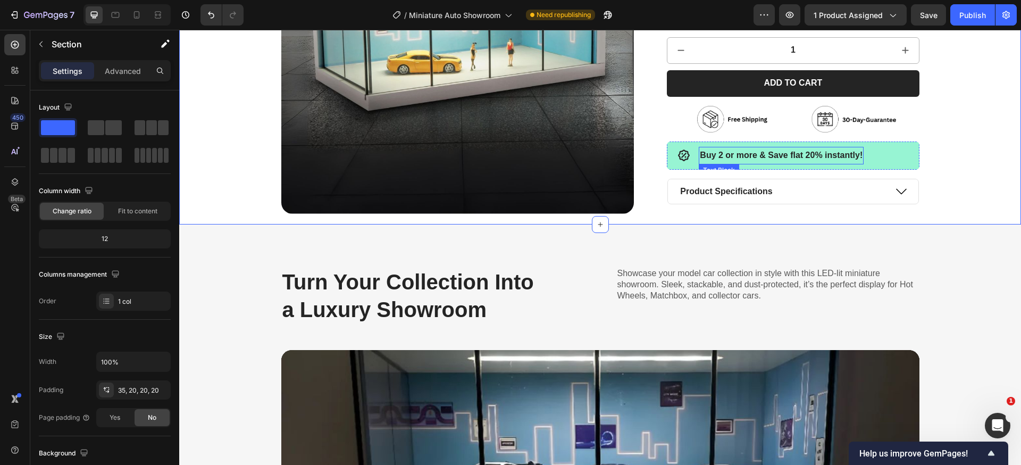
click at [700, 155] on strong "Buy 2 or more & Save flat 20% instantly!" at bounding box center [781, 155] width 163 height 9
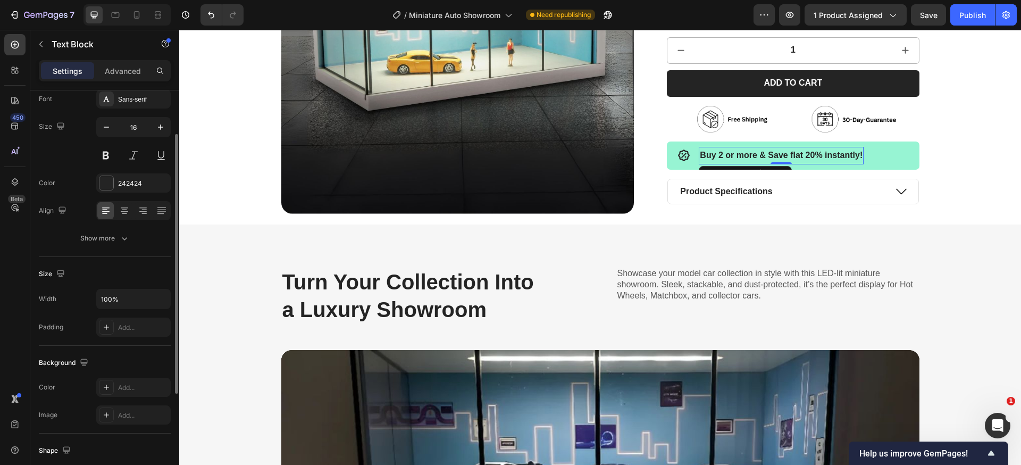
scroll to position [65, 0]
click at [119, 65] on p "Advanced" at bounding box center [123, 70] width 36 height 11
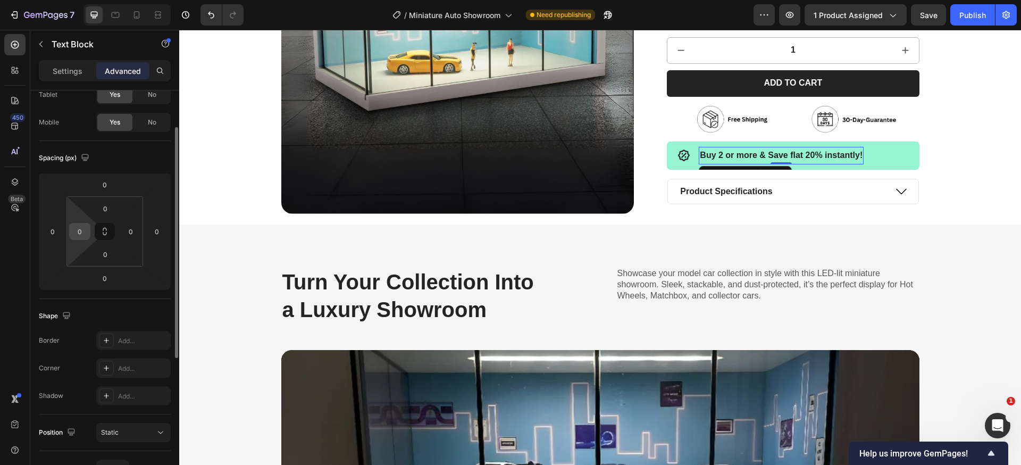
click at [80, 231] on input "0" at bounding box center [80, 231] width 16 height 16
type input "-"
click at [59, 229] on input "0" at bounding box center [53, 231] width 16 height 16
type input "0"
type input "-5"
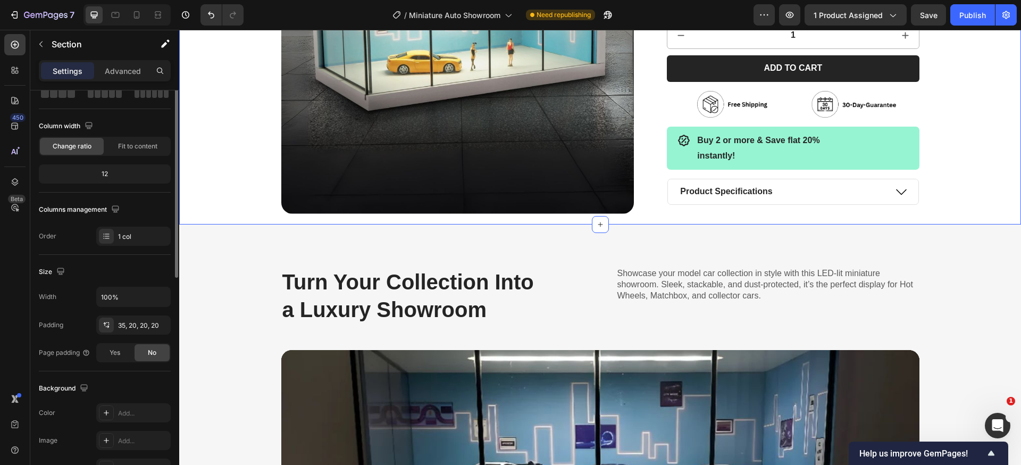
scroll to position [0, 0]
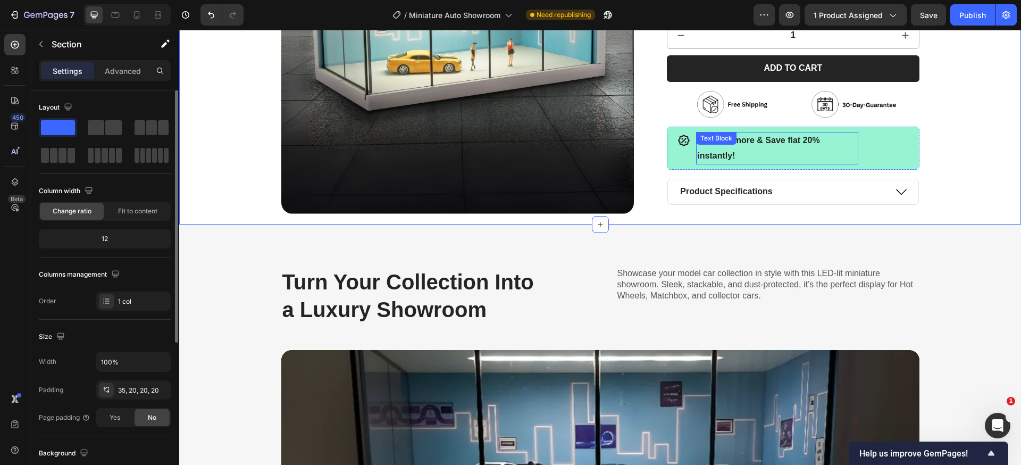
click at [811, 147] on p "Buy 2 or more & Save flat 20% instantly!" at bounding box center [777, 148] width 160 height 31
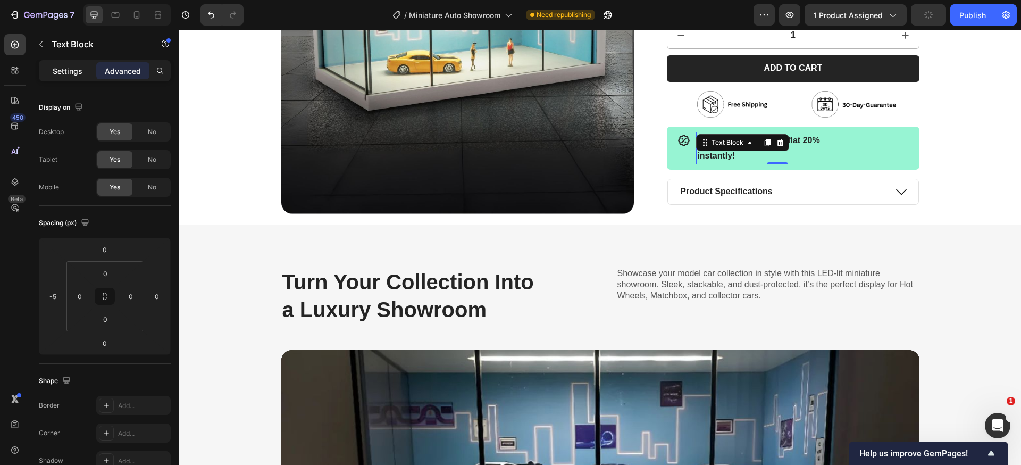
click at [79, 71] on p "Settings" at bounding box center [68, 70] width 30 height 11
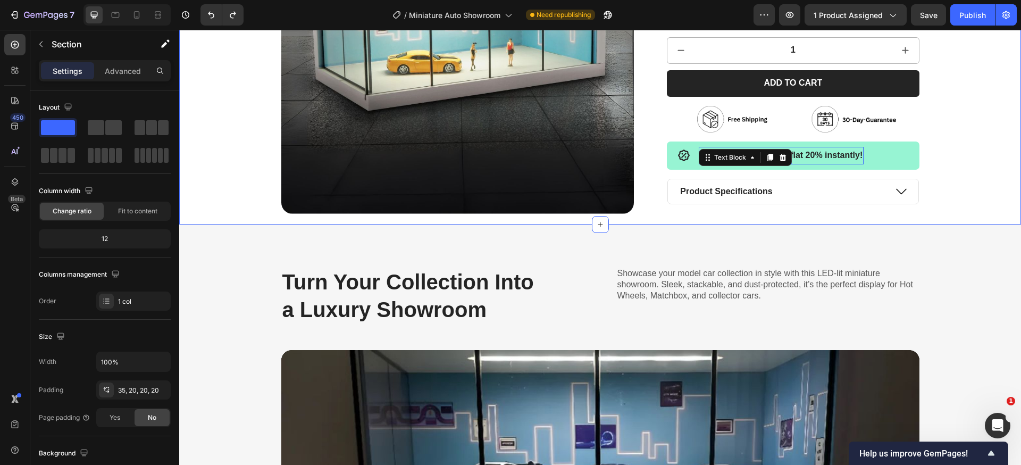
click at [882, 159] on div "Icon Buy 2 or more & Save flat 20% instantly! Text Block Row 17" at bounding box center [793, 155] width 252 height 28
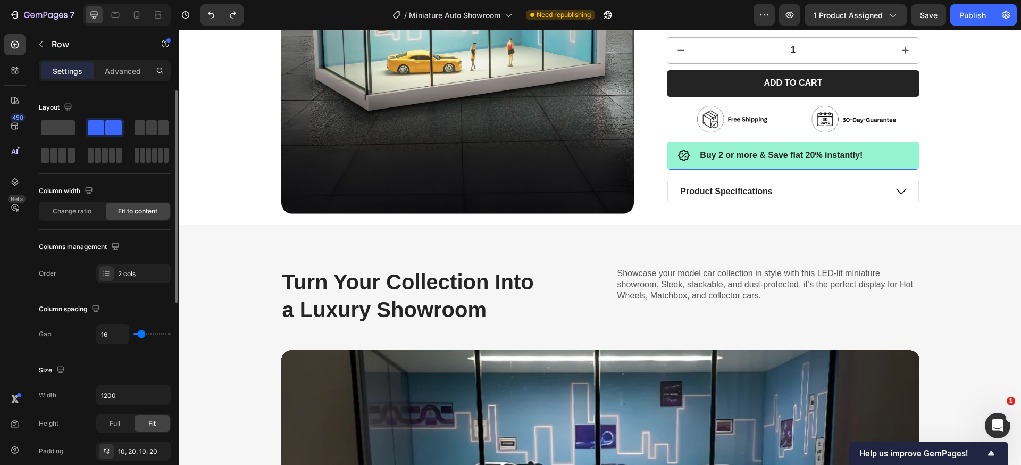
scroll to position [66, 0]
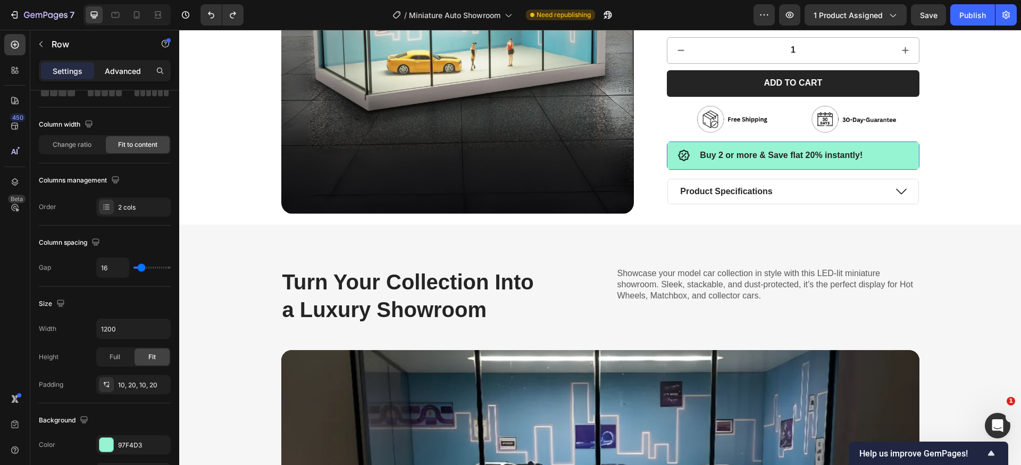
click at [121, 65] on p "Advanced" at bounding box center [123, 70] width 36 height 11
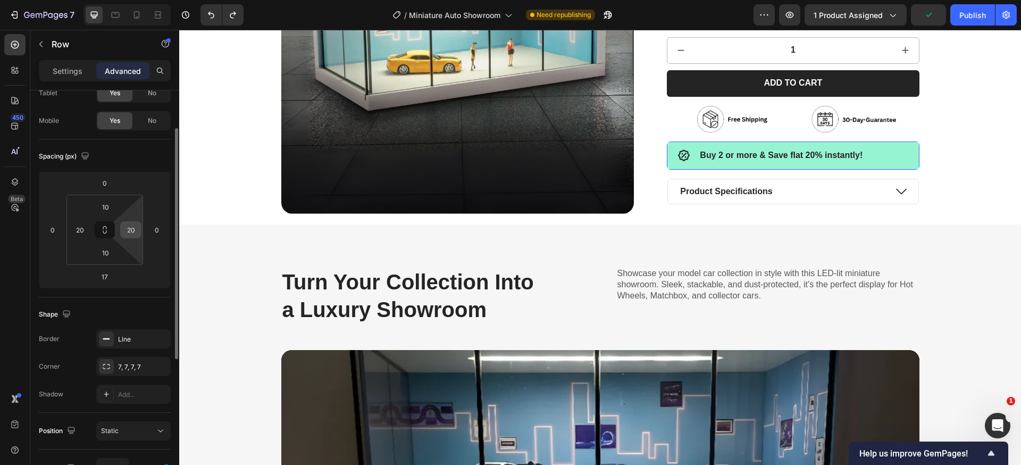
click at [129, 230] on input "20" at bounding box center [131, 230] width 16 height 16
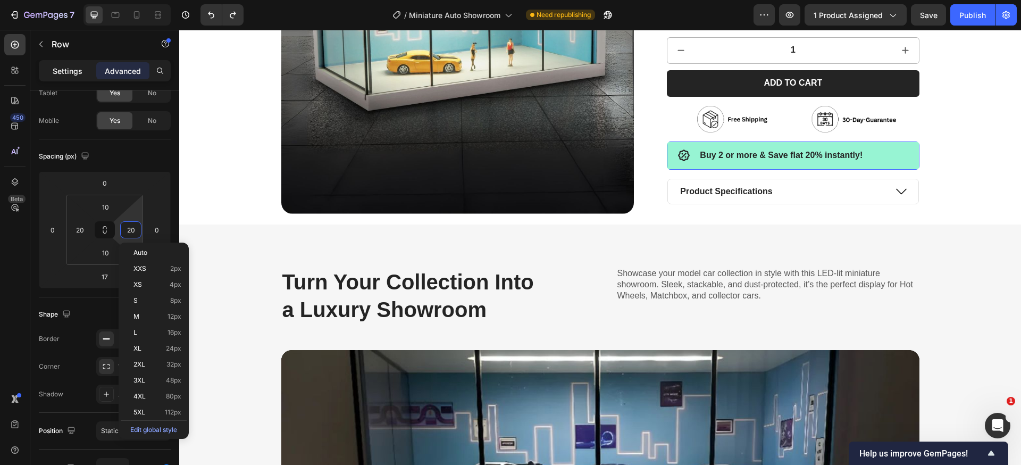
click at [60, 77] on div "Settings" at bounding box center [67, 70] width 53 height 17
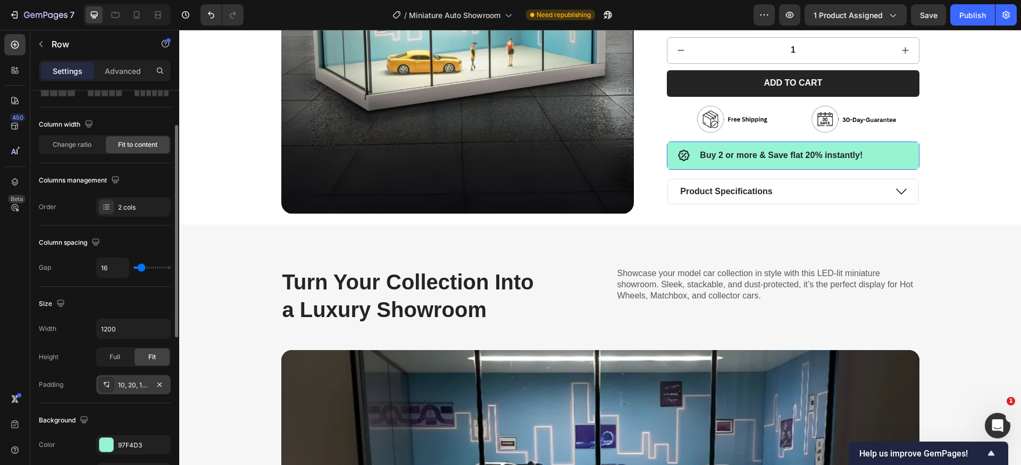
click at [120, 383] on div "10, 20, 10, 20" at bounding box center [133, 385] width 31 height 10
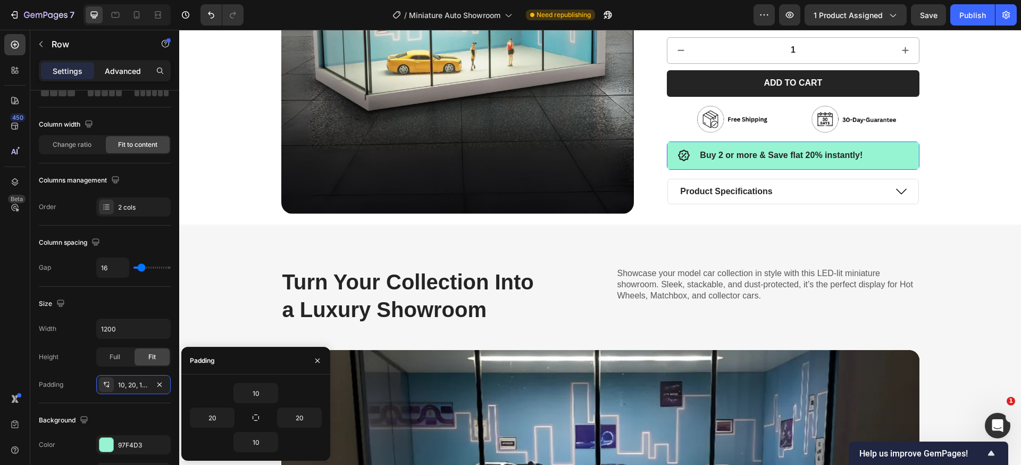
click at [141, 72] on div "Advanced" at bounding box center [122, 70] width 53 height 17
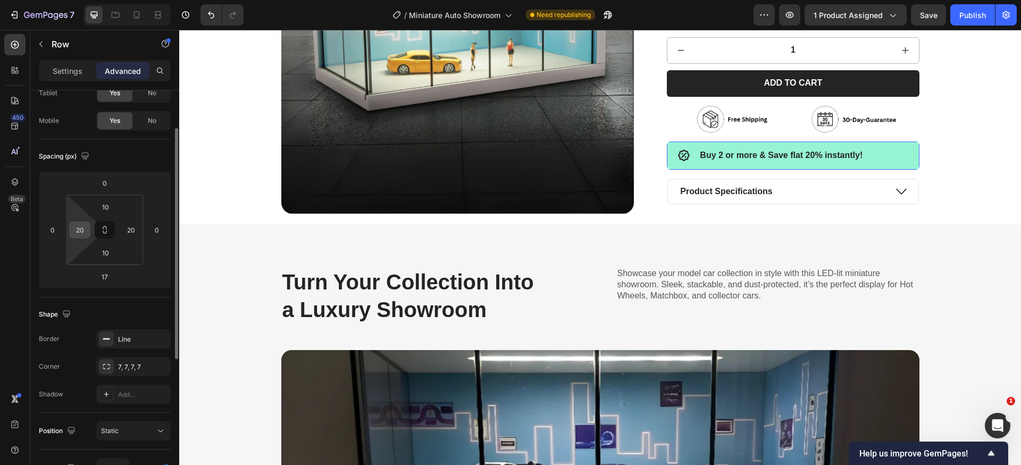
click at [85, 237] on div "20" at bounding box center [79, 229] width 21 height 17
click at [84, 223] on input "20" at bounding box center [80, 230] width 16 height 16
click at [128, 226] on input "20" at bounding box center [131, 230] width 16 height 16
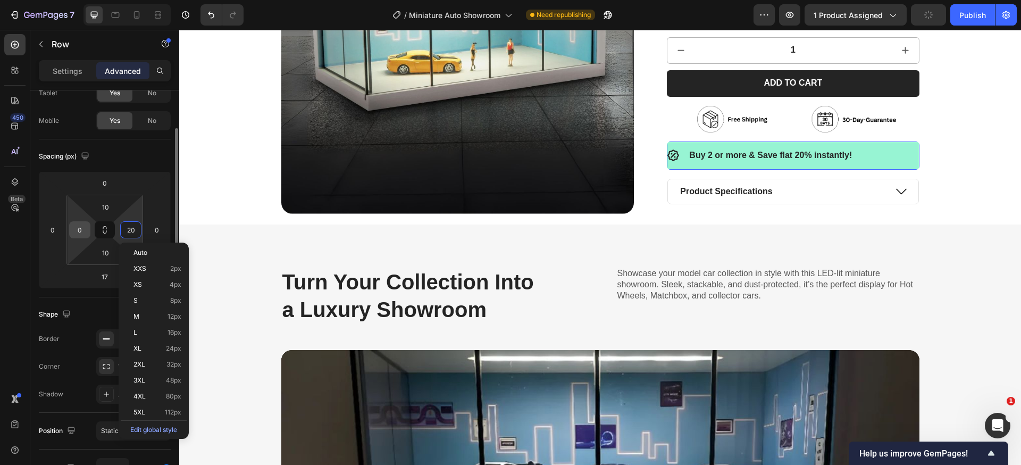
click at [78, 227] on input "0" at bounding box center [80, 230] width 16 height 16
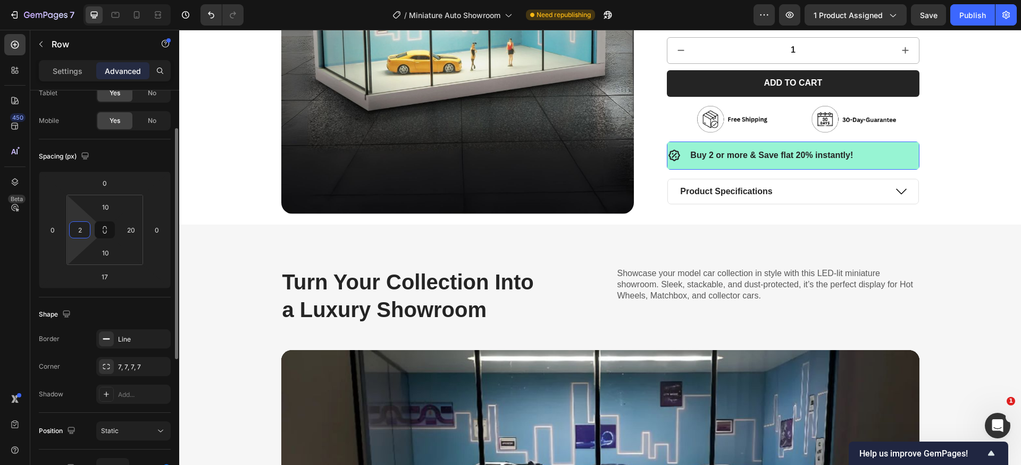
type input "20"
click at [733, 156] on strong "Buy 2 or more & Save flat 20% instantly!" at bounding box center [781, 155] width 163 height 9
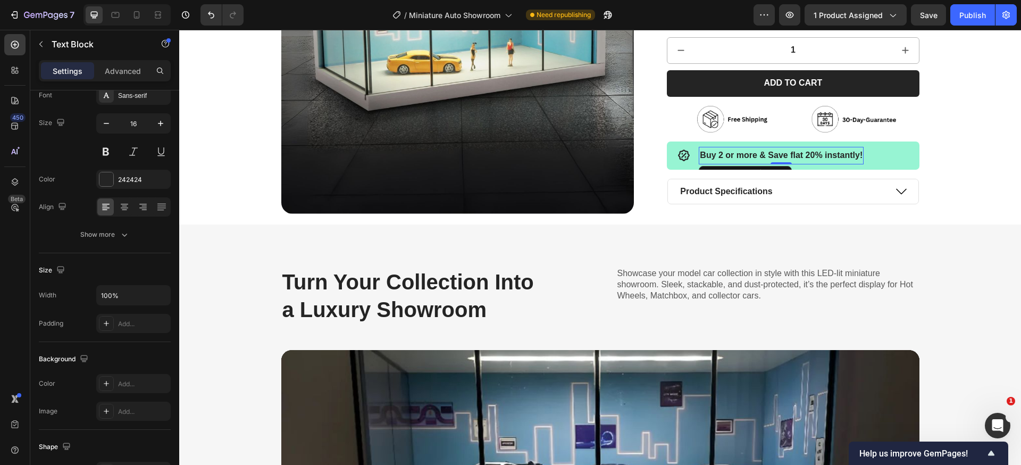
scroll to position [0, 0]
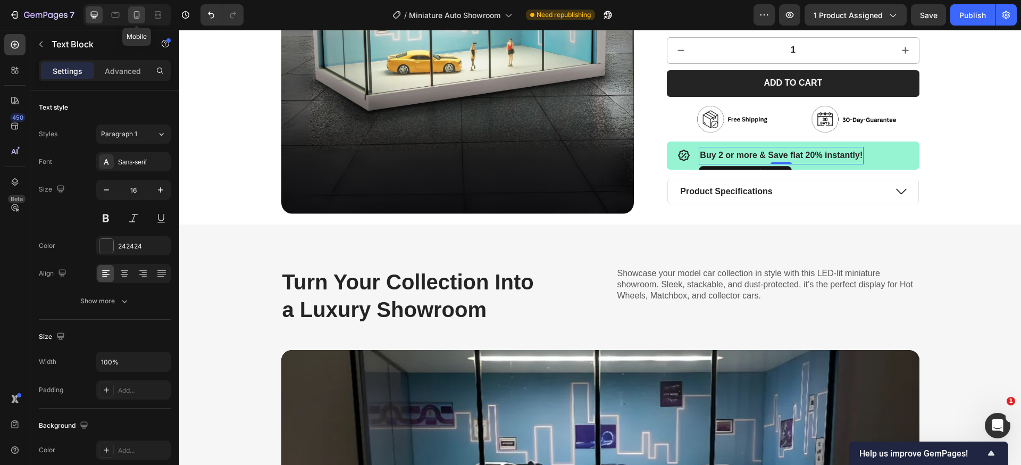
click at [137, 16] on icon at bounding box center [136, 15] width 11 height 11
type input "14"
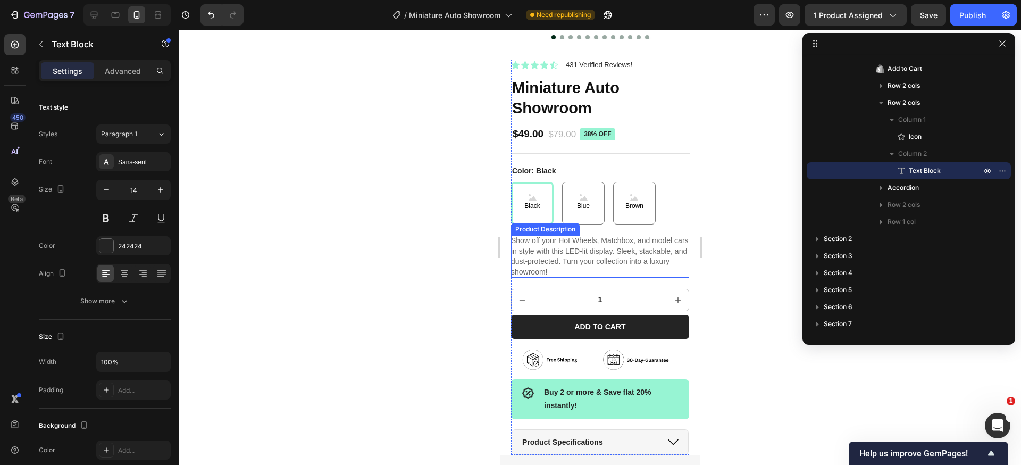
scroll to position [266, 0]
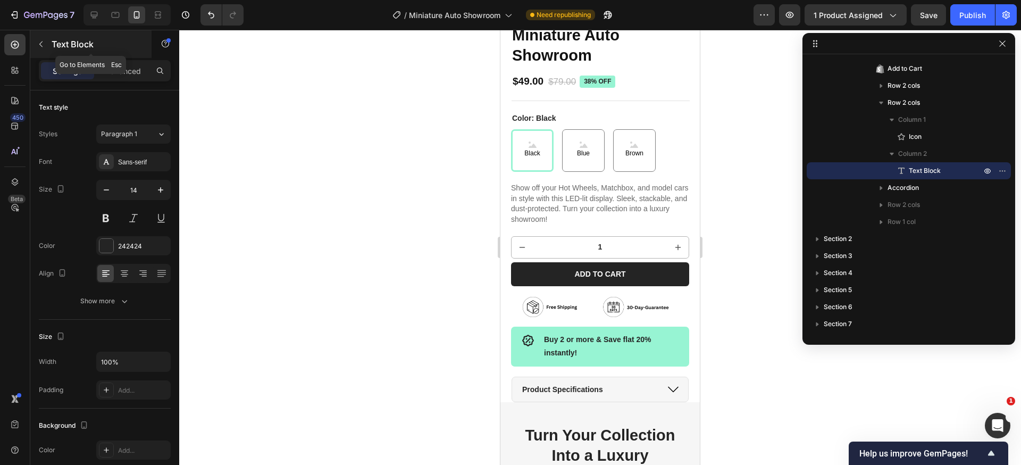
click at [43, 45] on icon "button" at bounding box center [41, 44] width 9 height 9
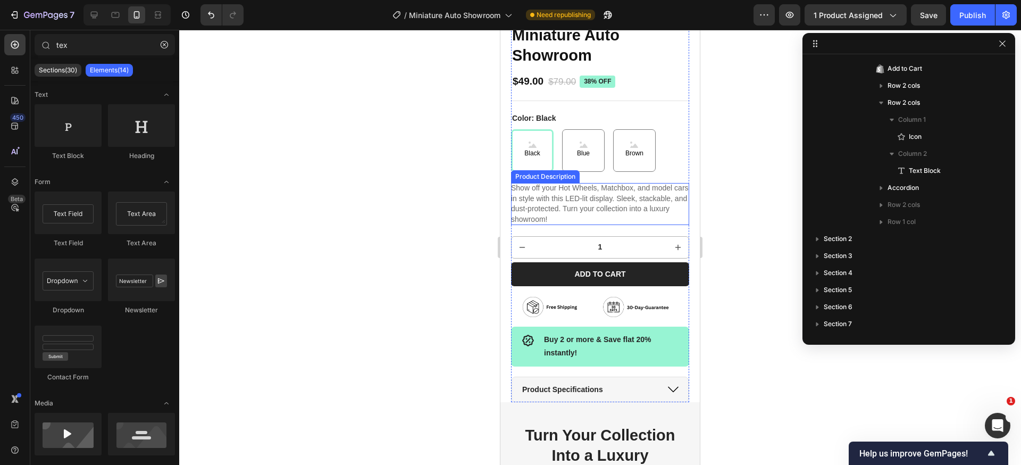
click at [603, 195] on div "Show off your Hot Wheels, Matchbox, and model cars in style with this LED-lit d…" at bounding box center [600, 203] width 178 height 41
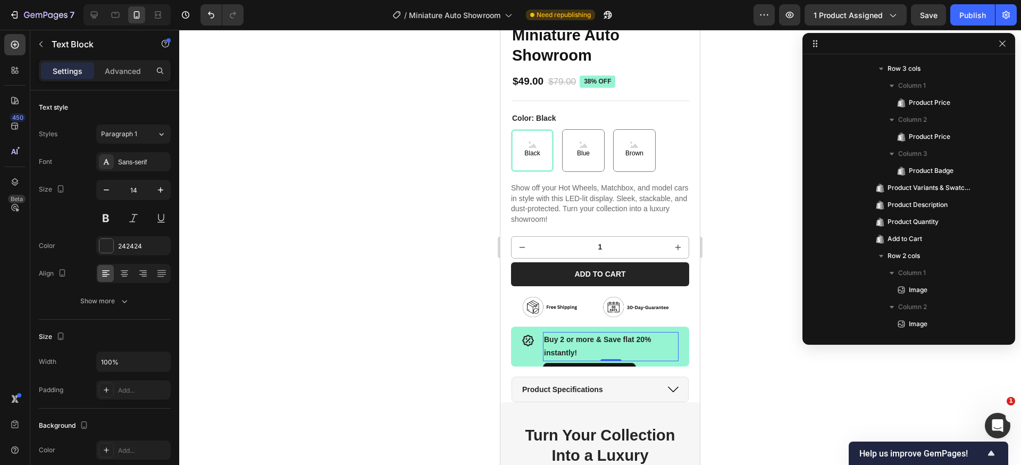
click at [587, 335] on strong "Buy 2 or more & Save flat 20% instantly!" at bounding box center [597, 346] width 107 height 22
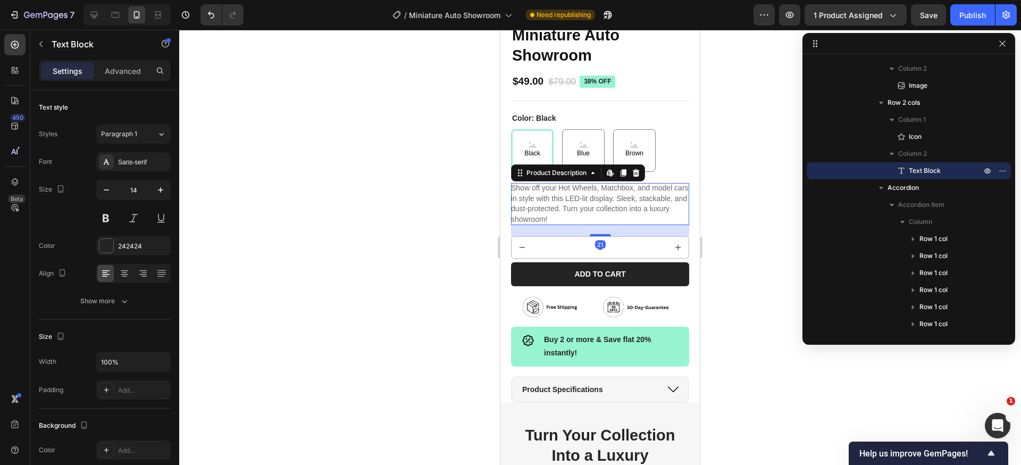
click at [621, 186] on p "Show off your Hot Wheels, Matchbox, and model cars in style with this LED-lit d…" at bounding box center [600, 203] width 178 height 40
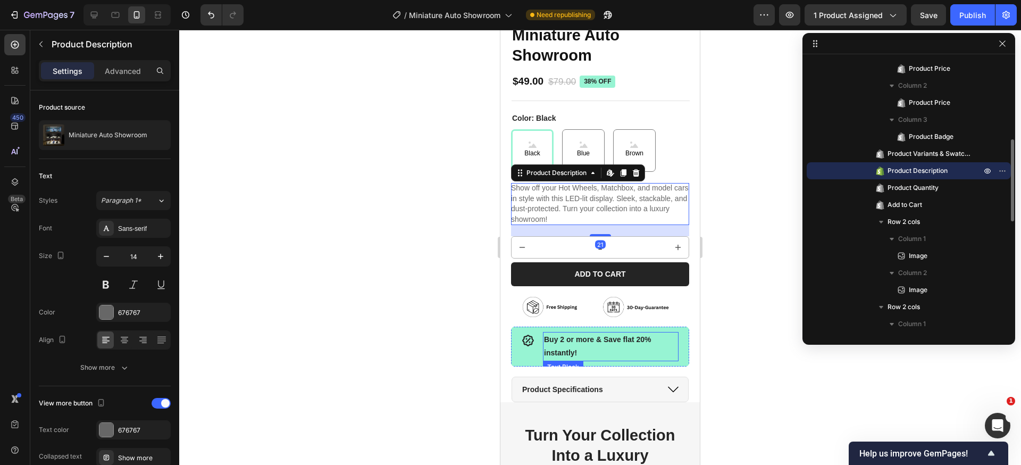
scroll to position [472, 0]
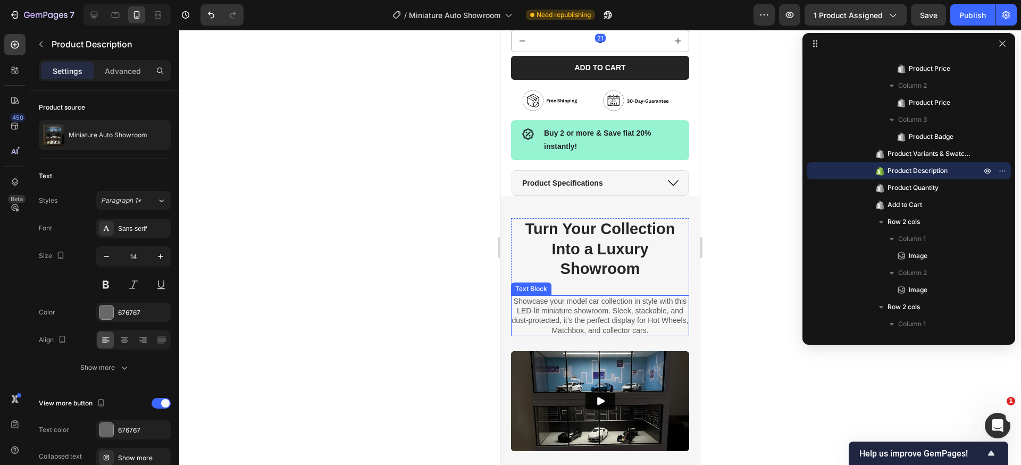
click at [595, 312] on p "Showcase your model car collection in style with this LED-lit miniature showroo…" at bounding box center [600, 315] width 177 height 39
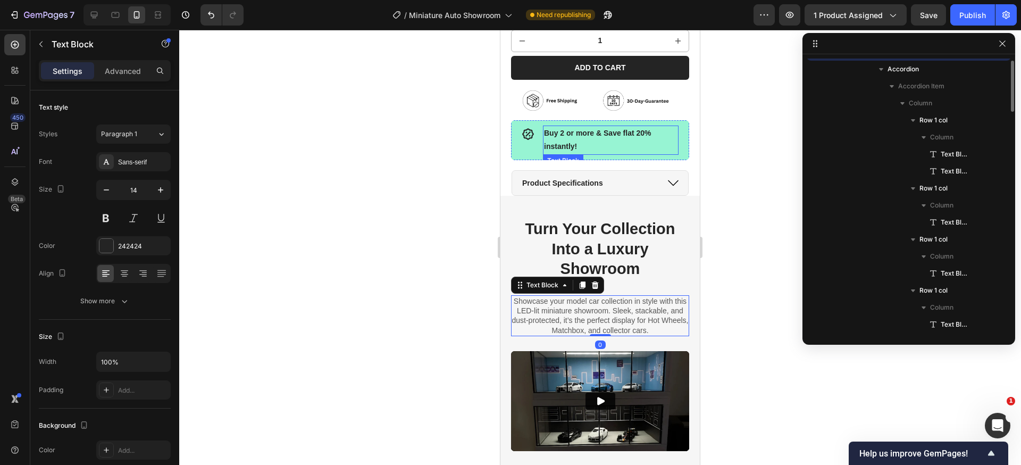
click at [588, 129] on strong "Buy 2 or more & Save flat 20% instantly!" at bounding box center [597, 140] width 107 height 22
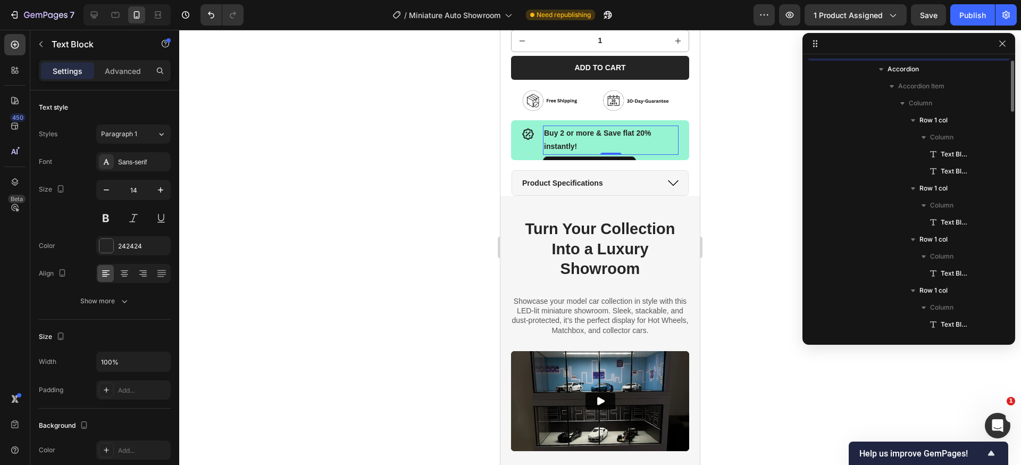
scroll to position [645, 0]
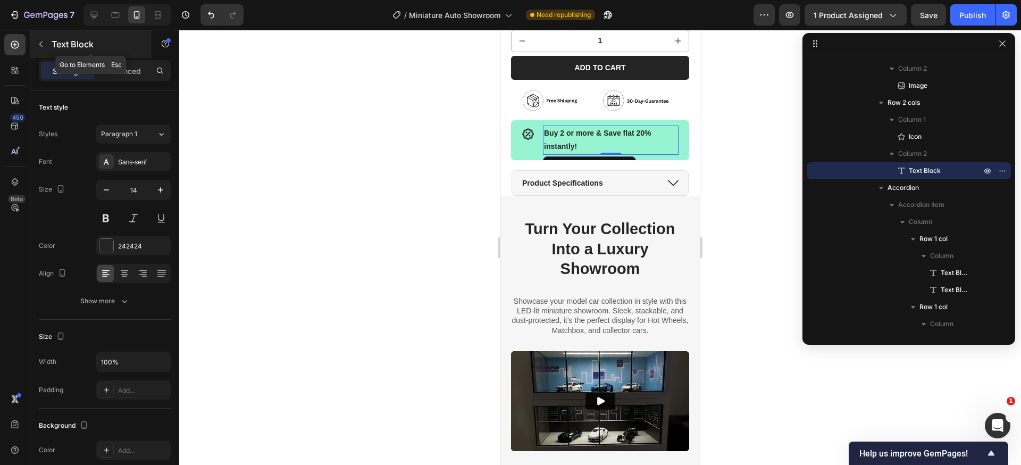
click at [46, 47] on button "button" at bounding box center [40, 44] width 17 height 17
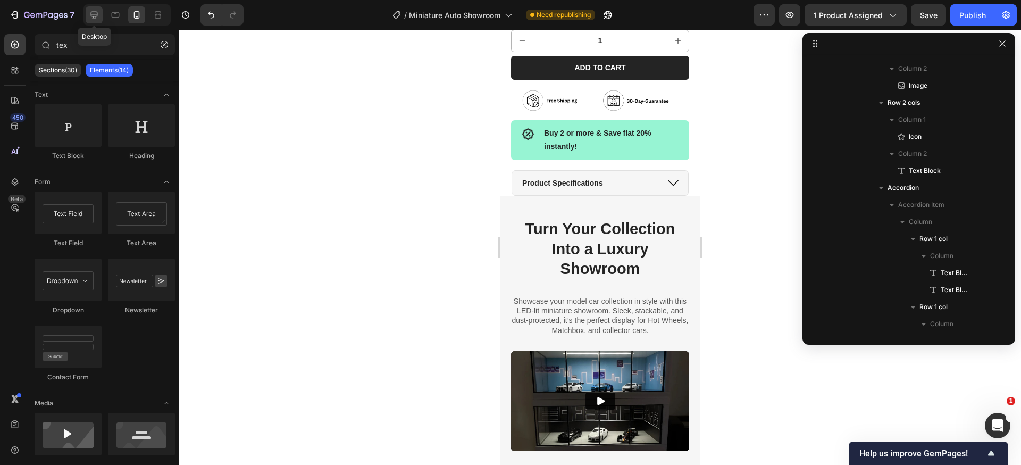
click at [94, 13] on icon at bounding box center [94, 15] width 11 height 11
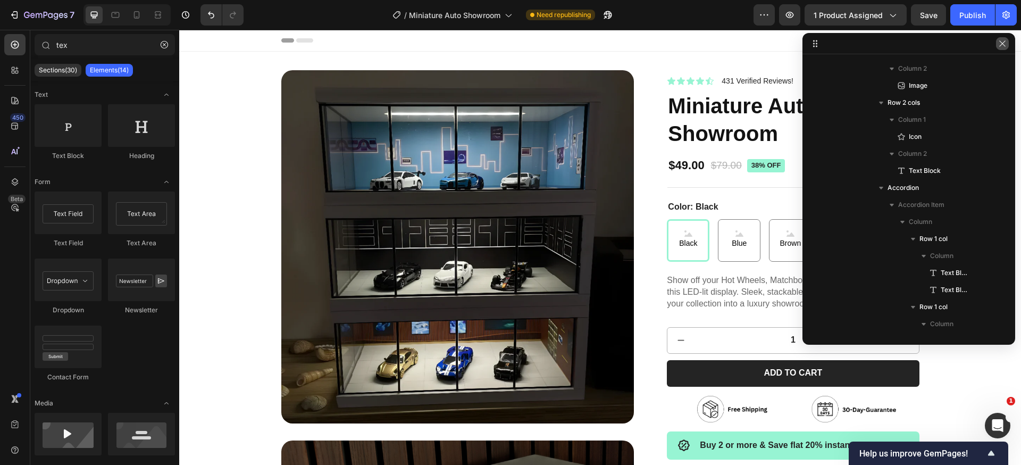
click at [1005, 48] on button "button" at bounding box center [1002, 43] width 13 height 13
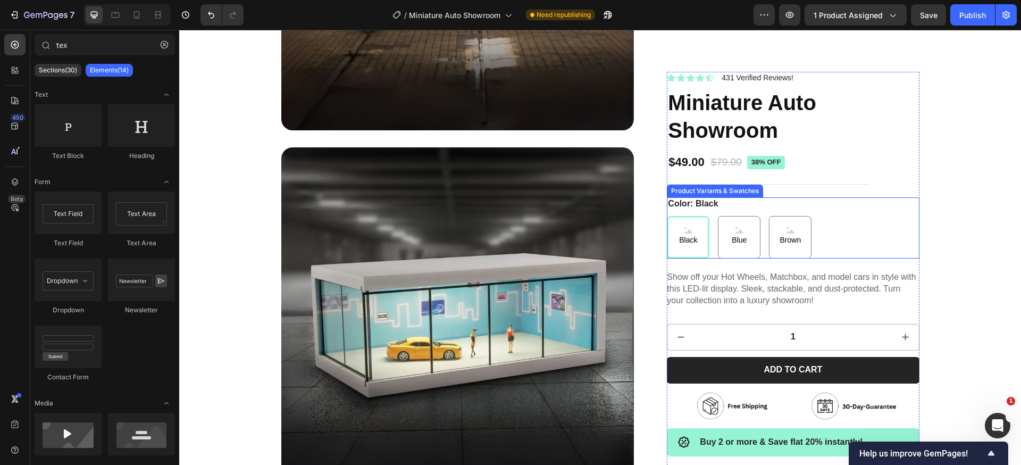
scroll to position [4102, 0]
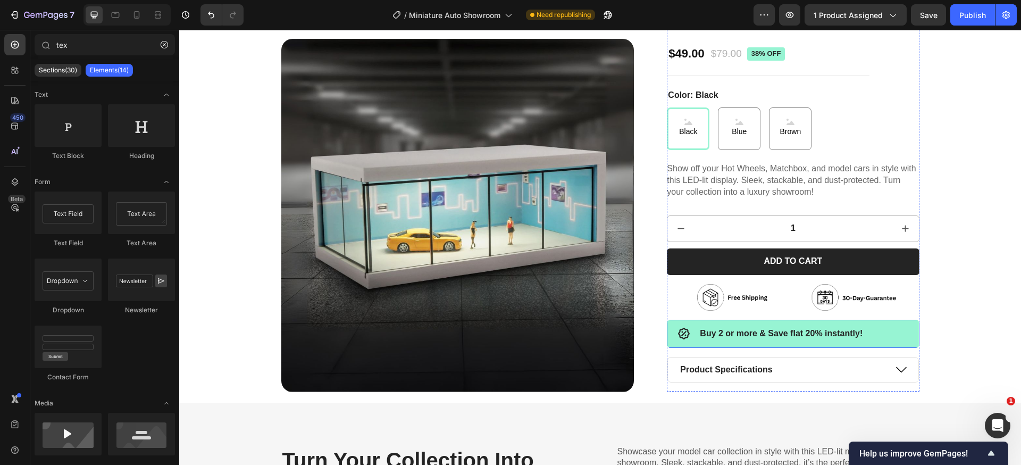
click at [897, 334] on div "Icon Buy 2 or more & Save flat 20% instantly! Text Block Row" at bounding box center [793, 334] width 252 height 28
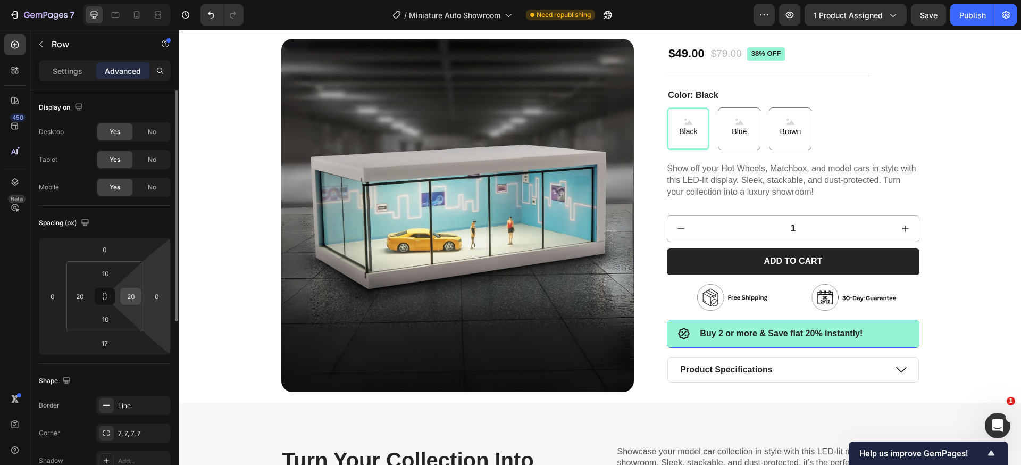
click at [129, 295] on input "20" at bounding box center [131, 296] width 16 height 16
type input "15"
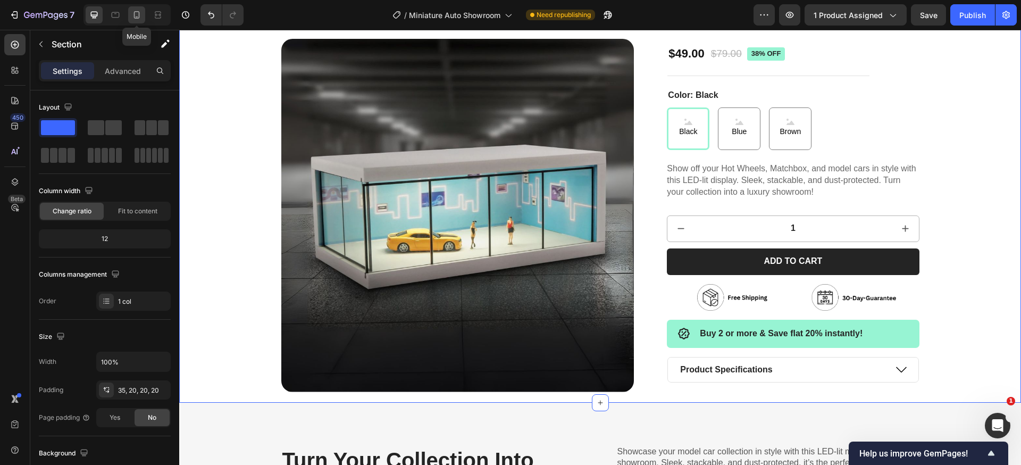
click at [140, 15] on icon at bounding box center [136, 15] width 11 height 11
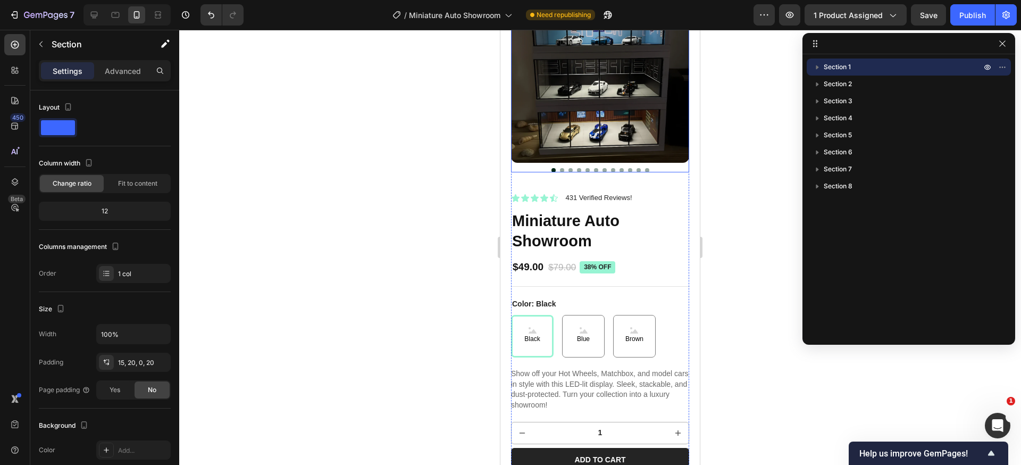
scroll to position [201, 0]
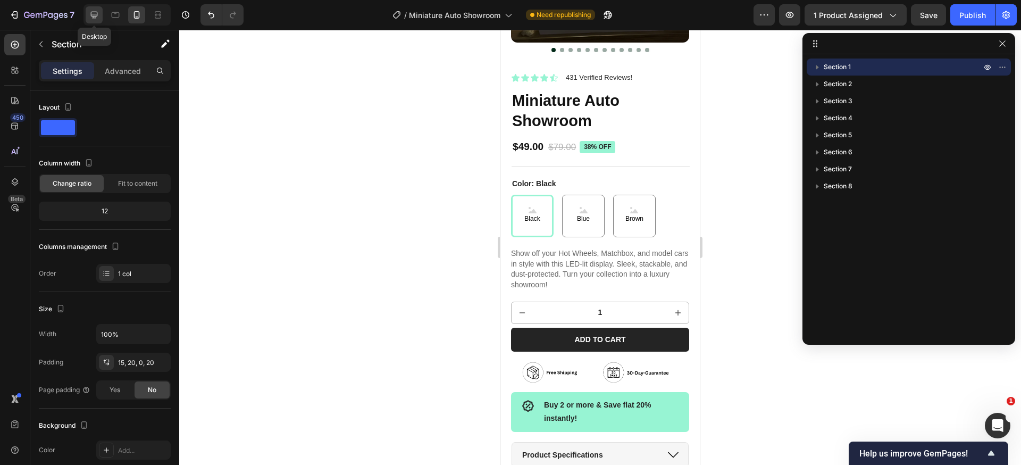
click at [90, 16] on icon at bounding box center [94, 15] width 11 height 11
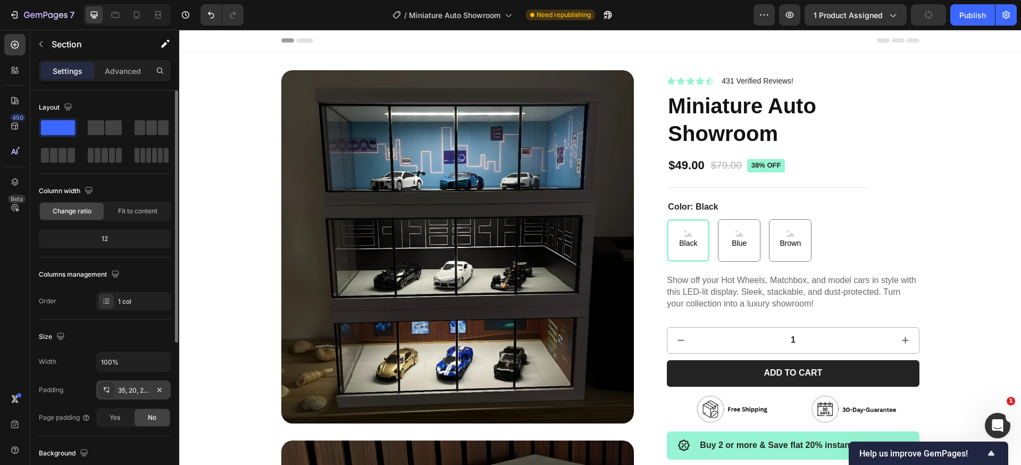
click at [141, 386] on div "35, 20, 20, 20" at bounding box center [133, 391] width 31 height 10
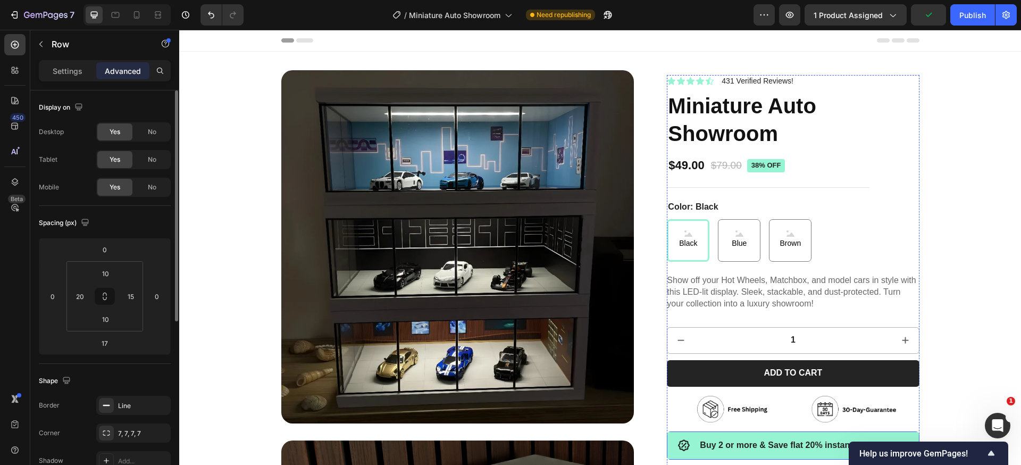
click at [887, 434] on div "Icon Buy 2 or more & Save flat 20% instantly! Text Block Row" at bounding box center [793, 445] width 252 height 28
click at [131, 300] on input "15" at bounding box center [131, 296] width 16 height 16
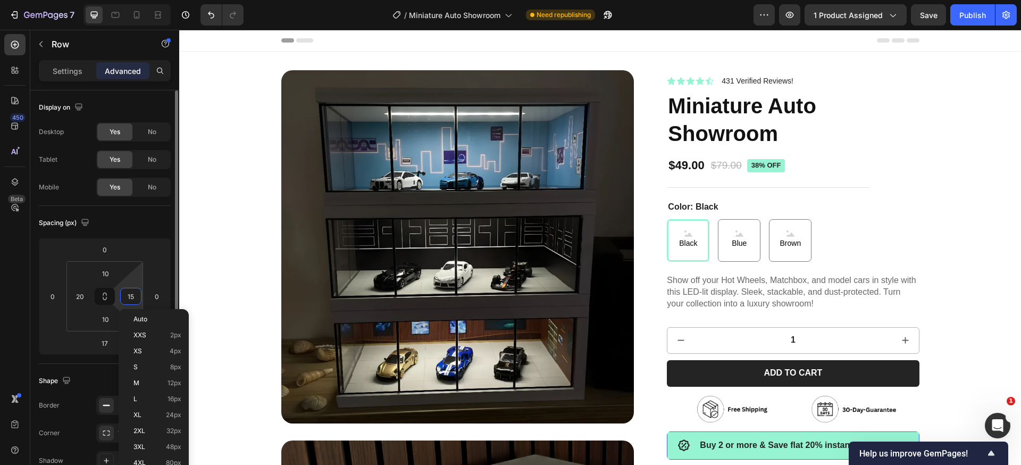
type input "0"
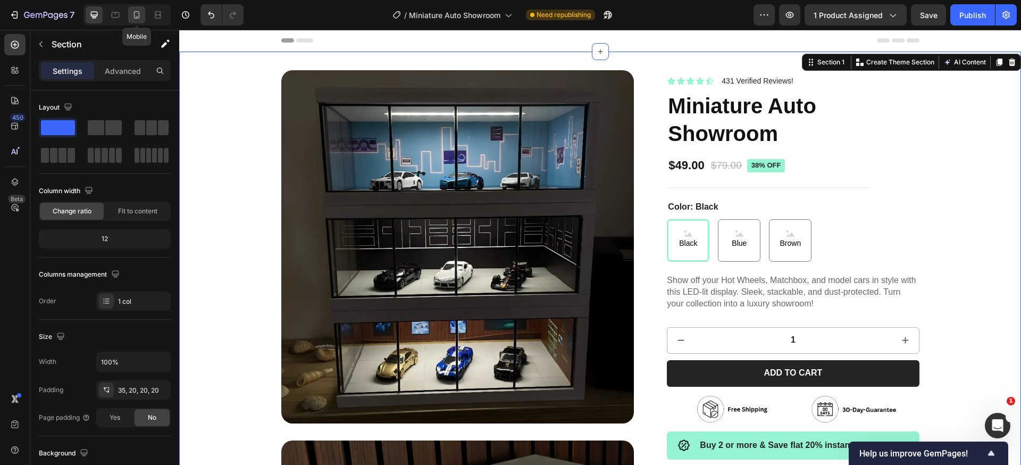
click at [135, 10] on icon at bounding box center [136, 15] width 11 height 11
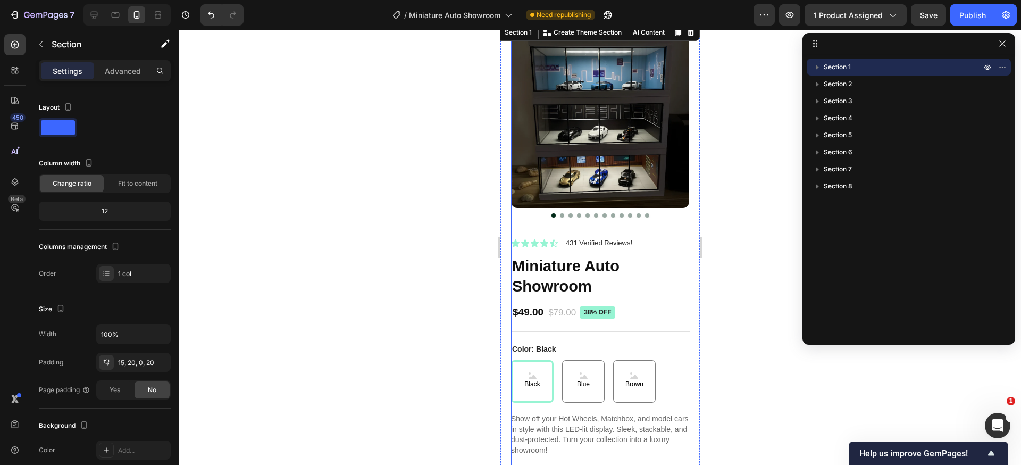
scroll to position [320, 0]
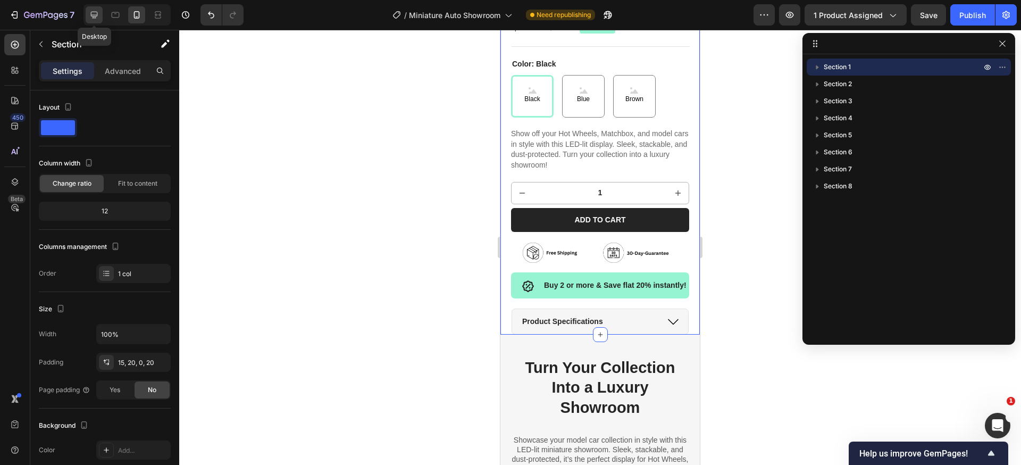
click at [98, 20] on icon at bounding box center [94, 15] width 11 height 11
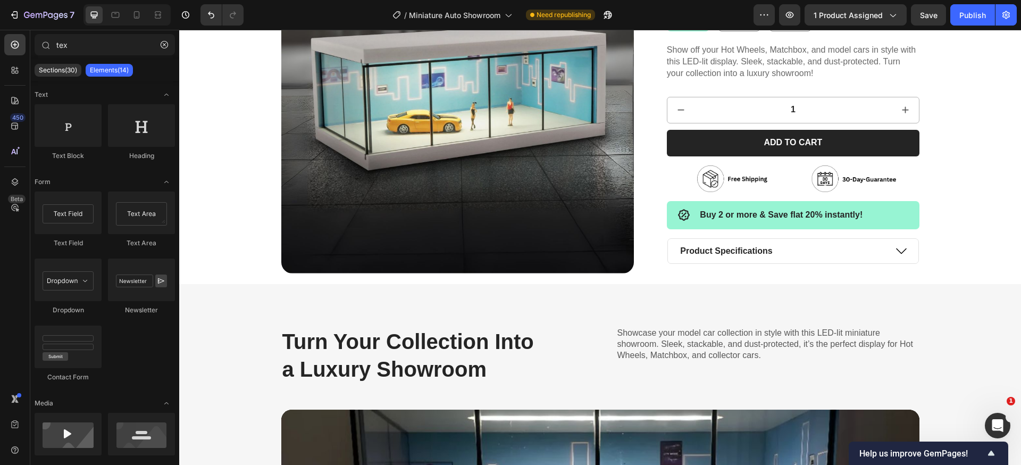
scroll to position [4213, 0]
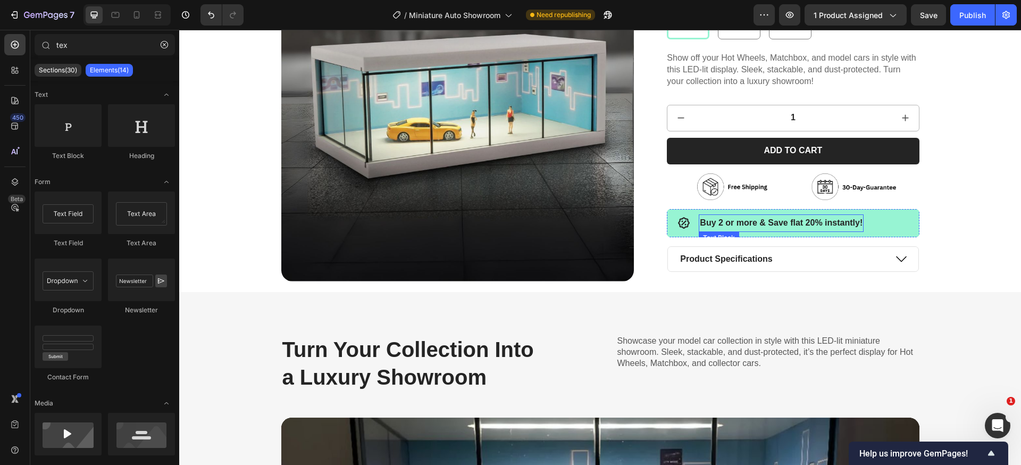
click at [808, 226] on strong "Buy 2 or more & Save flat 20% instantly!" at bounding box center [781, 222] width 163 height 9
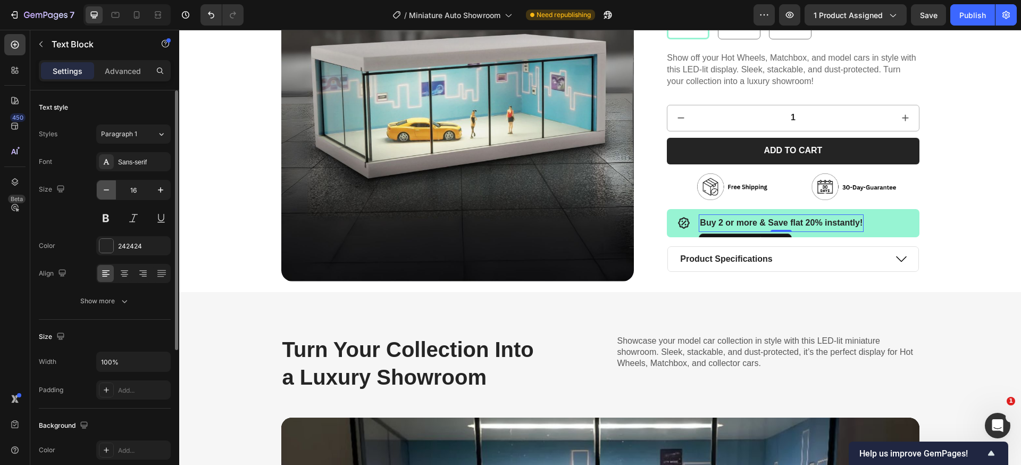
click at [101, 193] on icon "button" at bounding box center [106, 190] width 11 height 11
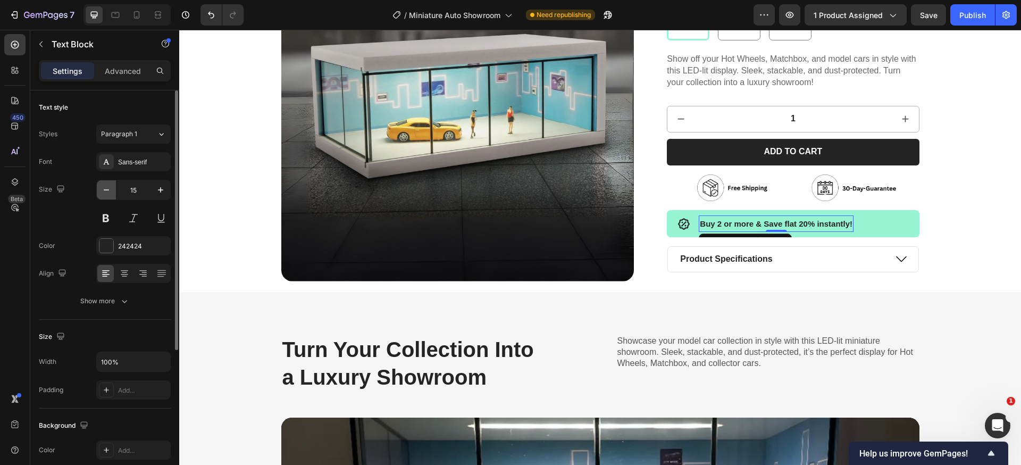
click at [101, 193] on icon "button" at bounding box center [106, 190] width 11 height 11
type input "14"
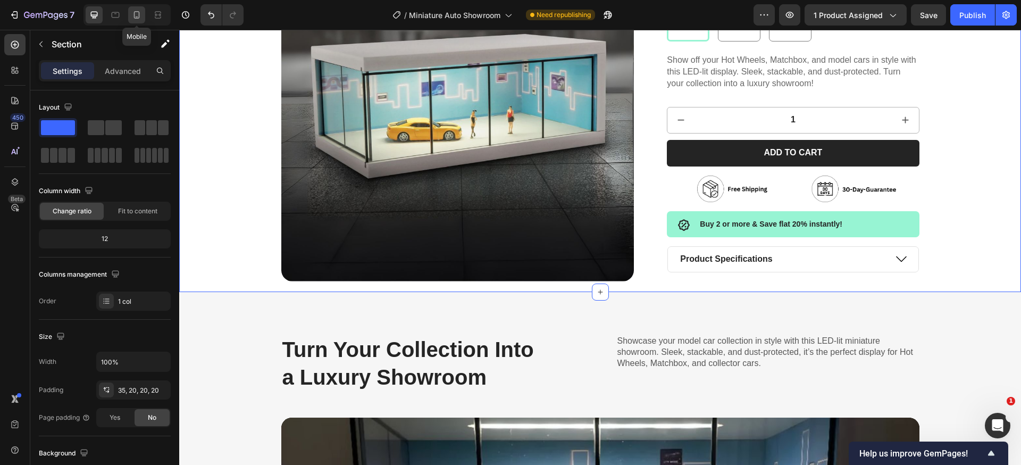
click at [136, 19] on icon at bounding box center [136, 15] width 11 height 11
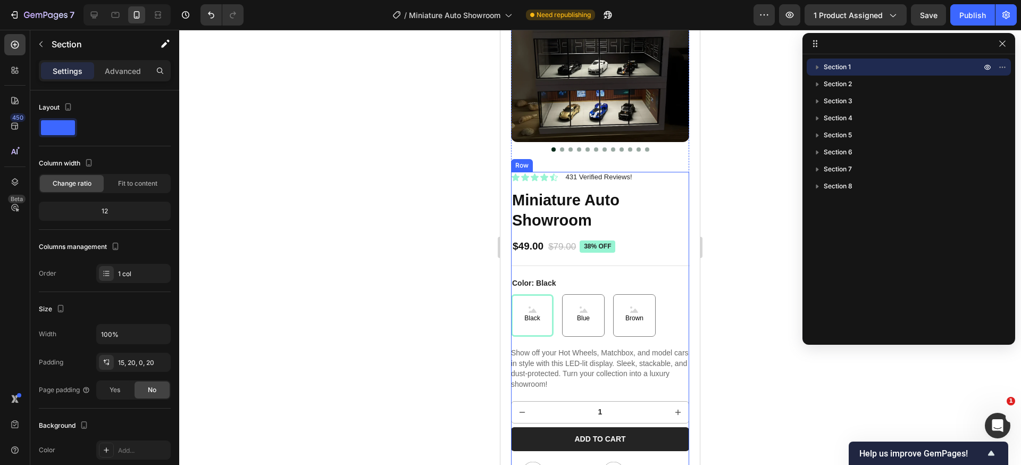
scroll to position [207, 0]
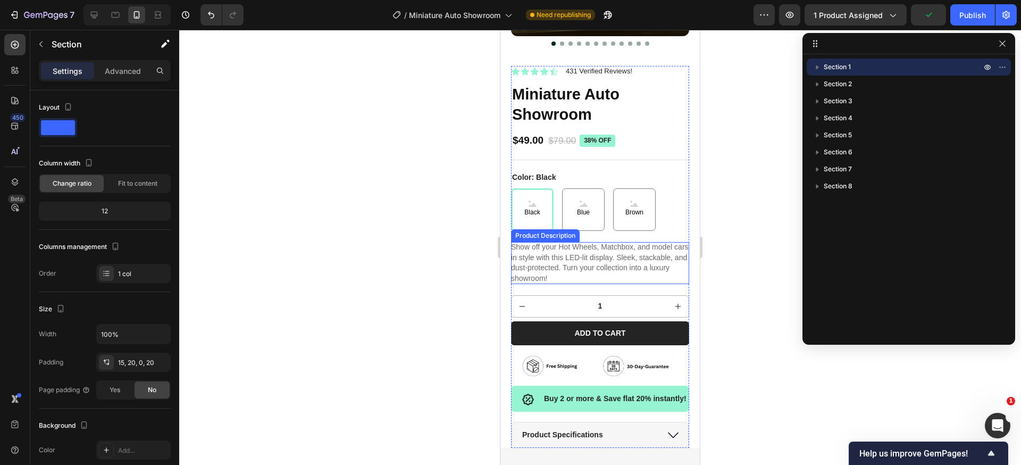
click at [598, 252] on p "Show off your Hot Wheels, Matchbox, and model cars in style with this LED-lit d…" at bounding box center [600, 263] width 178 height 40
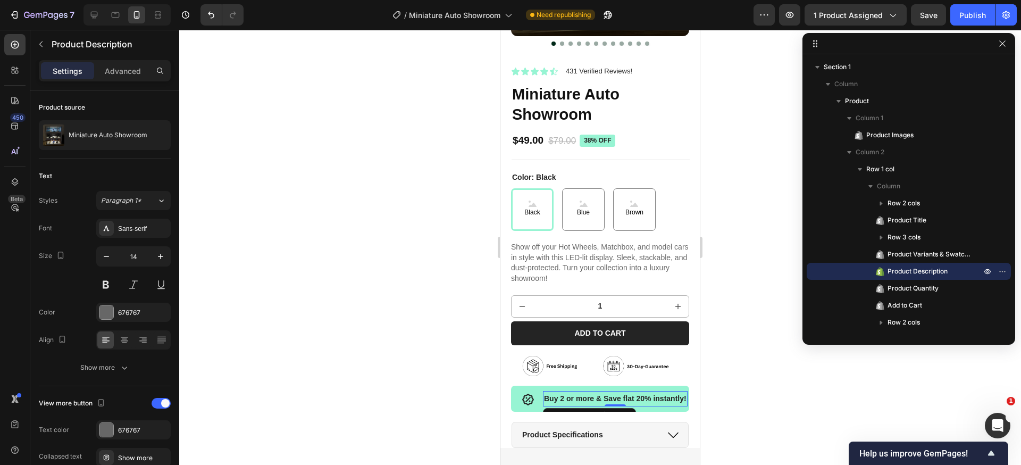
click at [578, 394] on strong "Buy 2 or more & Save flat 20% instantly!" at bounding box center [615, 398] width 143 height 9
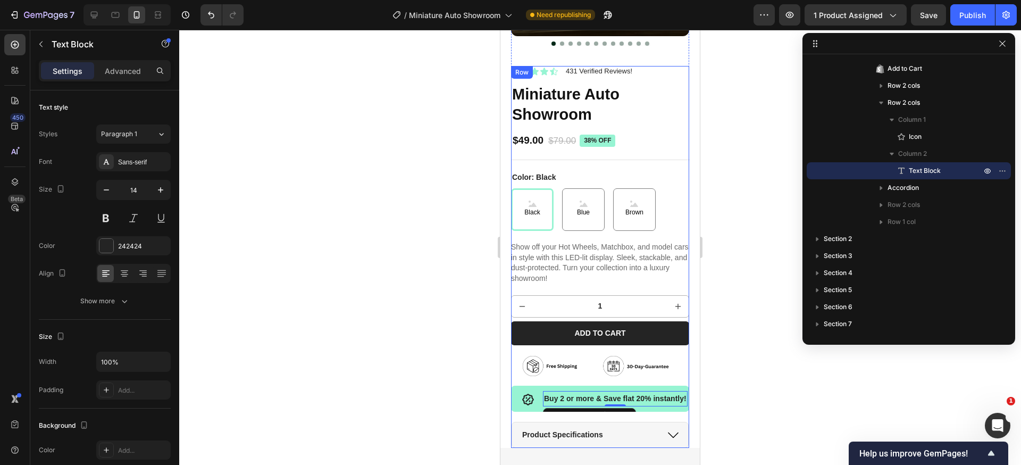
click at [595, 278] on div "Icon Icon Icon Icon Icon Icon List 431 Verified Reviews! Text Block Row Miniatu…" at bounding box center [600, 257] width 178 height 382
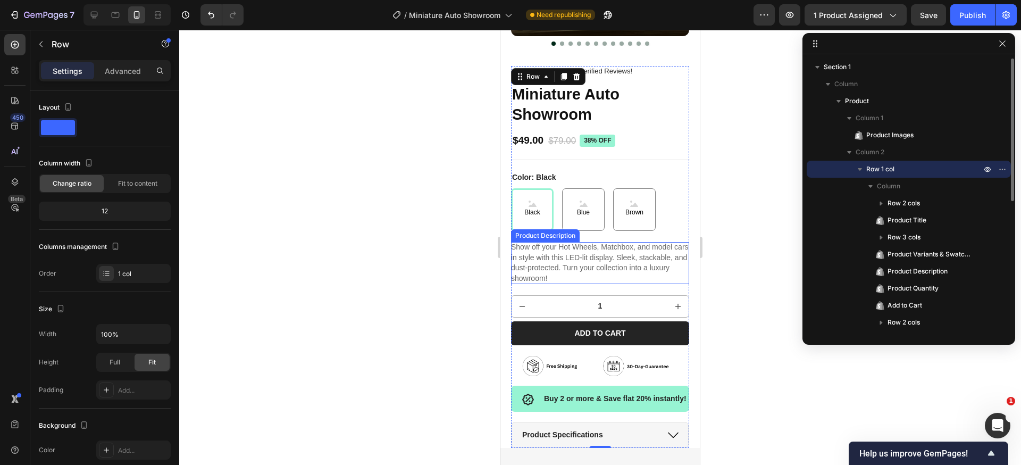
click at [591, 269] on div "Show off your Hot Wheels, Matchbox, and model cars in style with this LED-lit d…" at bounding box center [600, 262] width 178 height 41
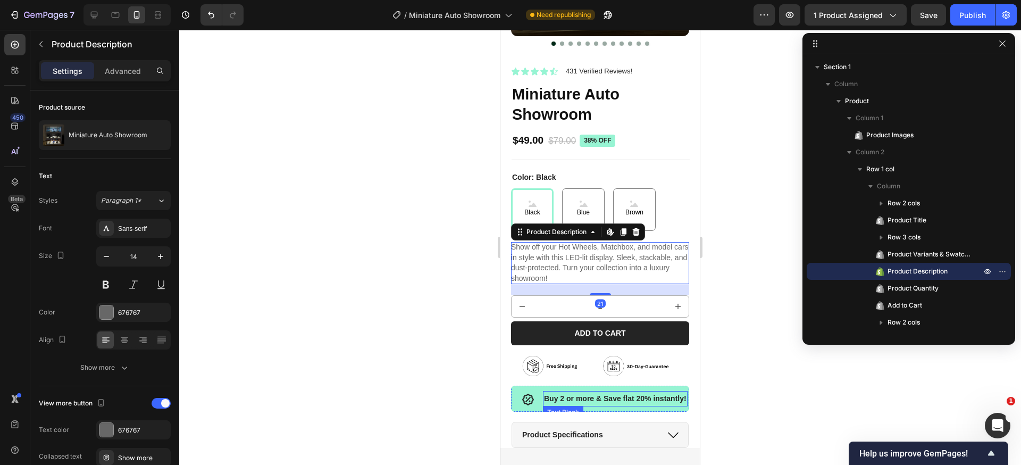
click at [572, 402] on strong "Buy 2 or more & Save flat 20% instantly!" at bounding box center [615, 398] width 143 height 9
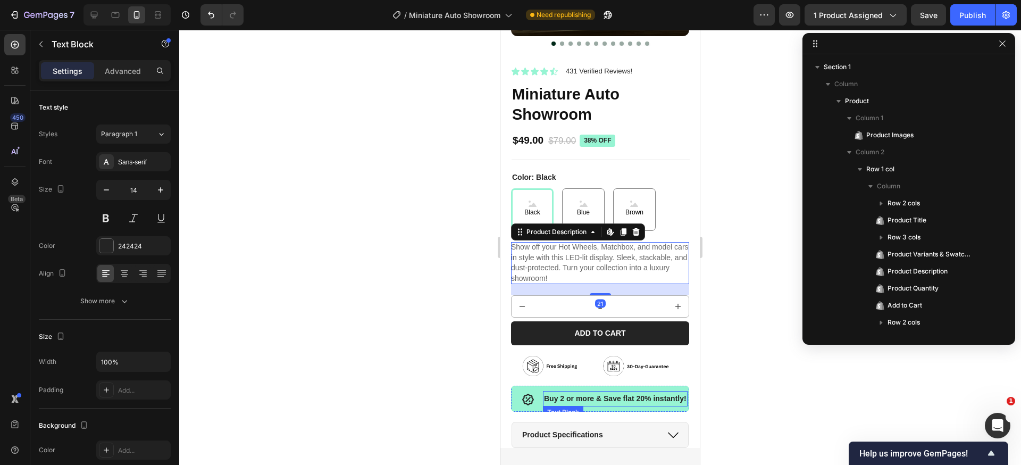
scroll to position [237, 0]
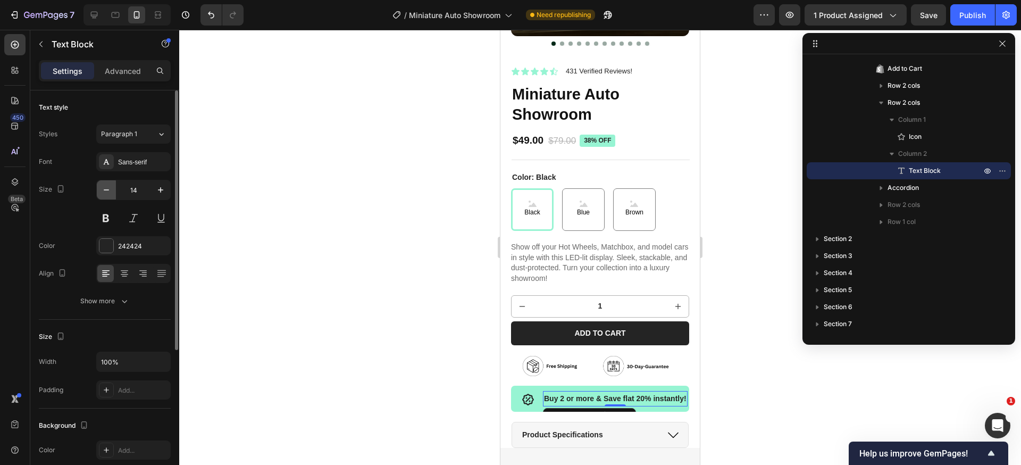
click at [110, 190] on icon "button" at bounding box center [106, 190] width 11 height 11
type input "13"
click at [751, 346] on div at bounding box center [600, 247] width 842 height 435
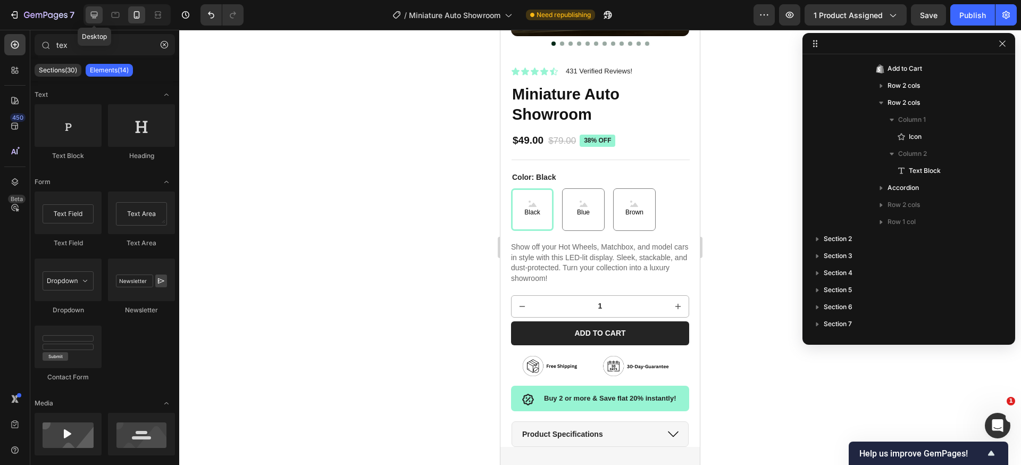
click at [89, 15] on icon at bounding box center [94, 15] width 11 height 11
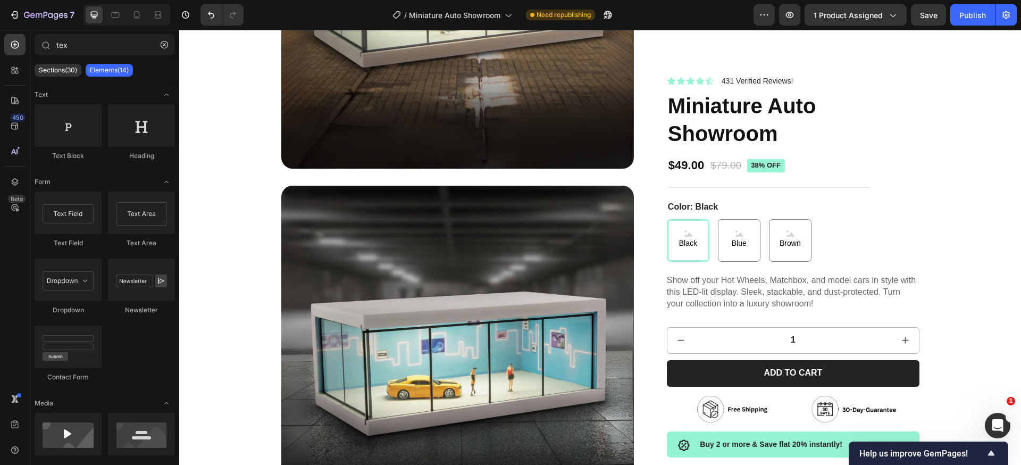
scroll to position [4238, 0]
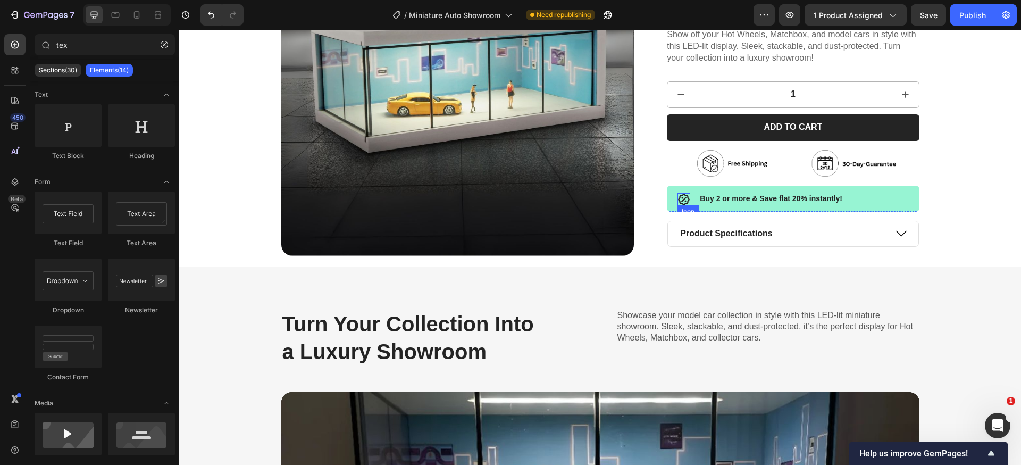
click at [680, 200] on icon at bounding box center [684, 199] width 13 height 13
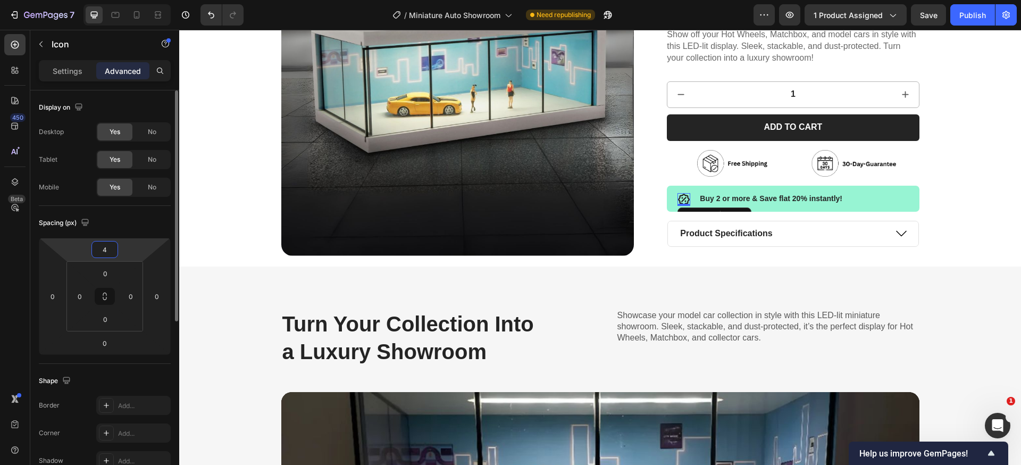
click at [108, 254] on input "4" at bounding box center [104, 249] width 21 height 16
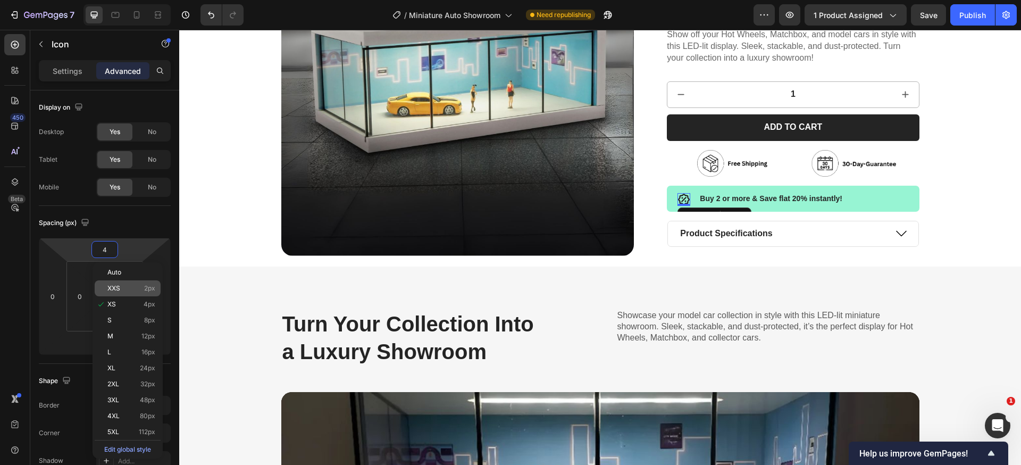
type input "3"
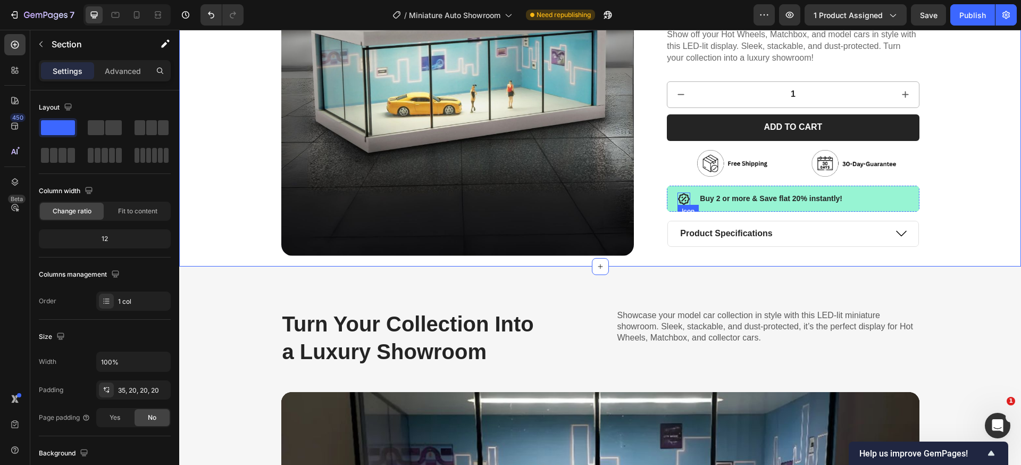
click at [678, 198] on icon at bounding box center [684, 199] width 13 height 13
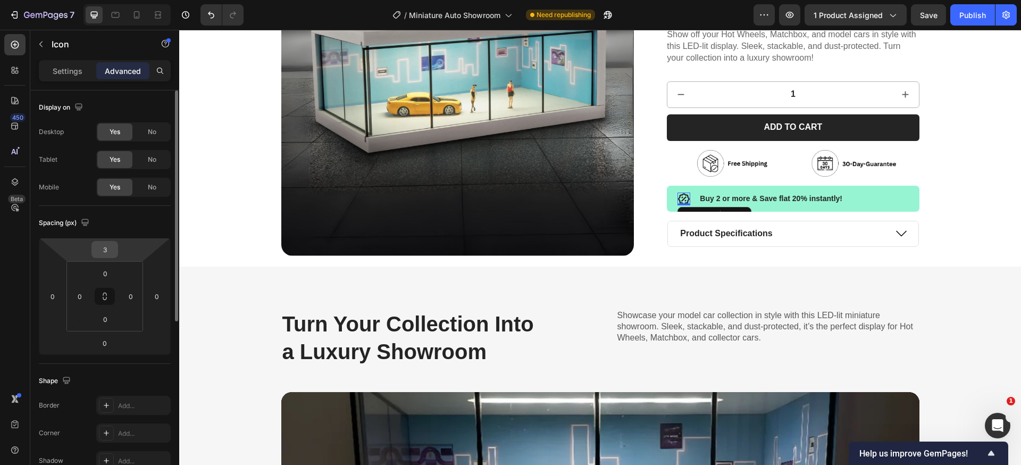
click at [104, 247] on input "3" at bounding box center [104, 249] width 21 height 16
type input "2"
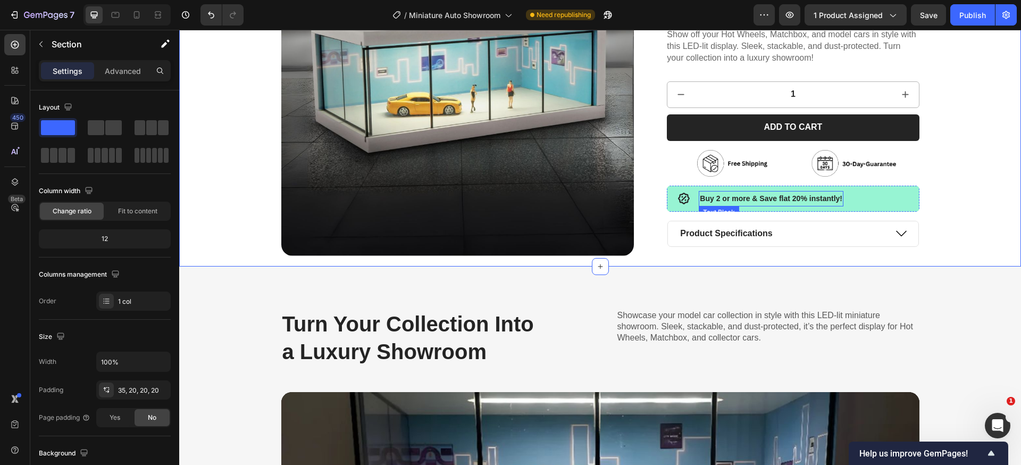
click at [714, 201] on strong "Buy 2 or more & Save flat 20% instantly!" at bounding box center [771, 198] width 143 height 9
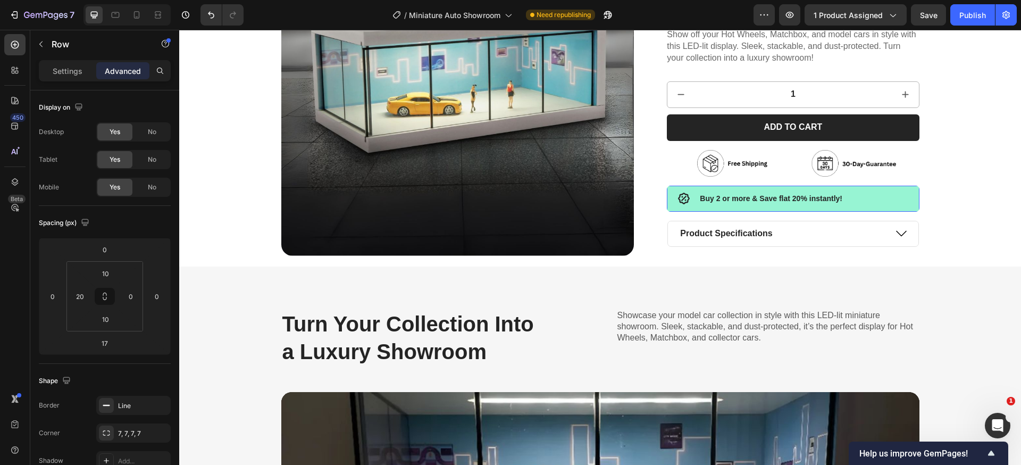
click at [904, 202] on div "Icon Buy 2 or more & Save flat 20% instantly! Text Block Row 17" at bounding box center [793, 199] width 252 height 26
click at [55, 73] on p "Settings" at bounding box center [68, 70] width 30 height 11
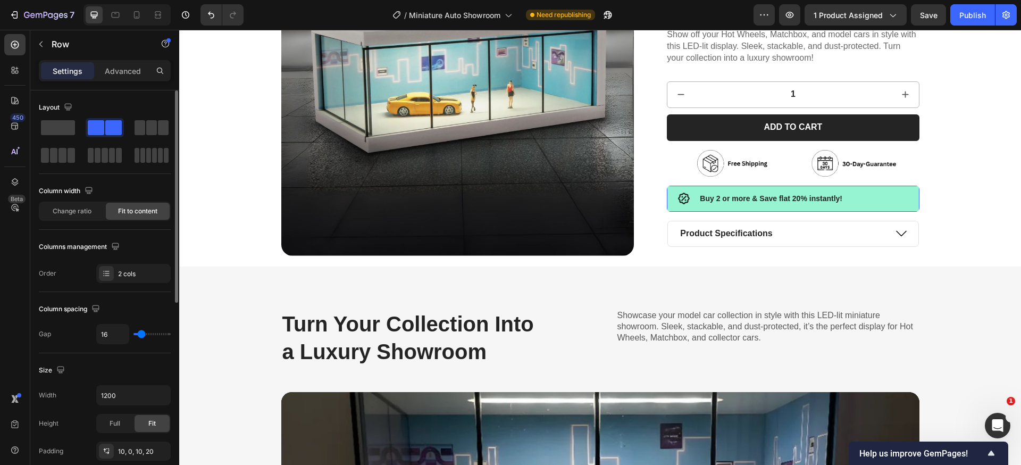
type input "15"
type input "17"
type input "19"
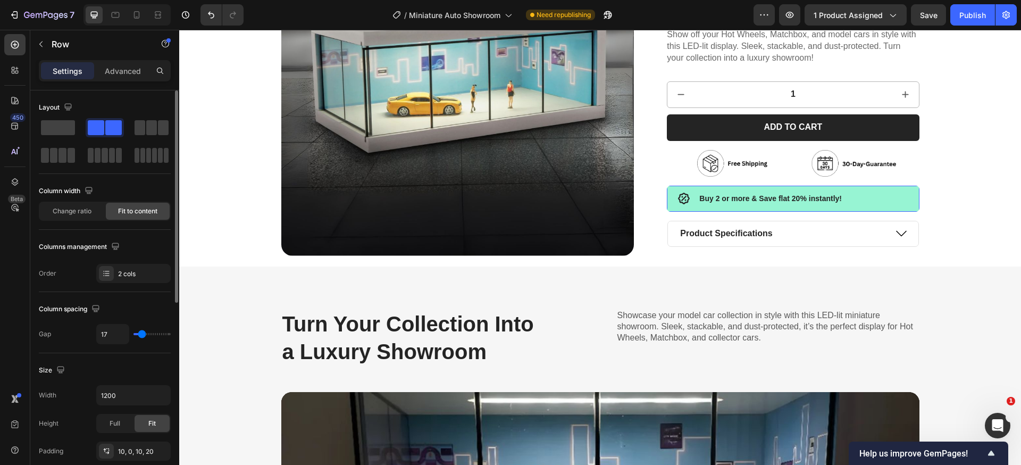
type input "19"
type input "20"
type input "21"
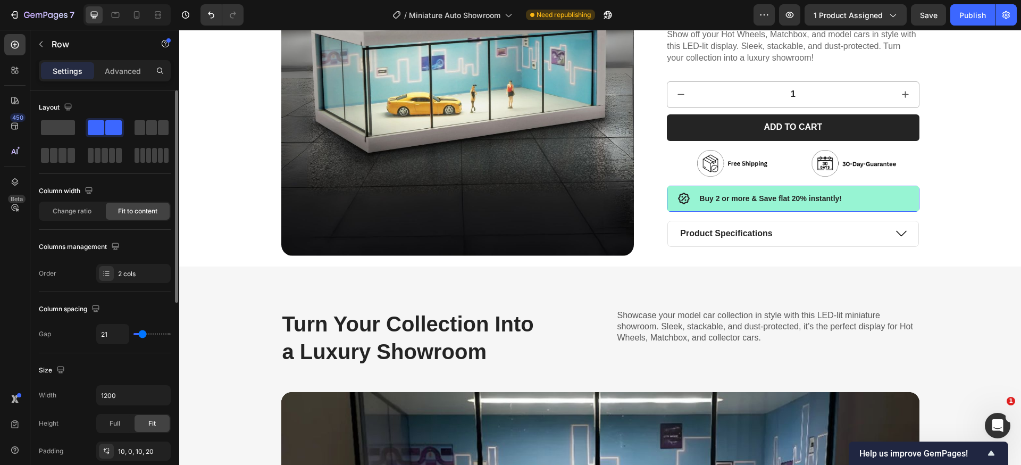
type input "22"
type input "25"
type input "27"
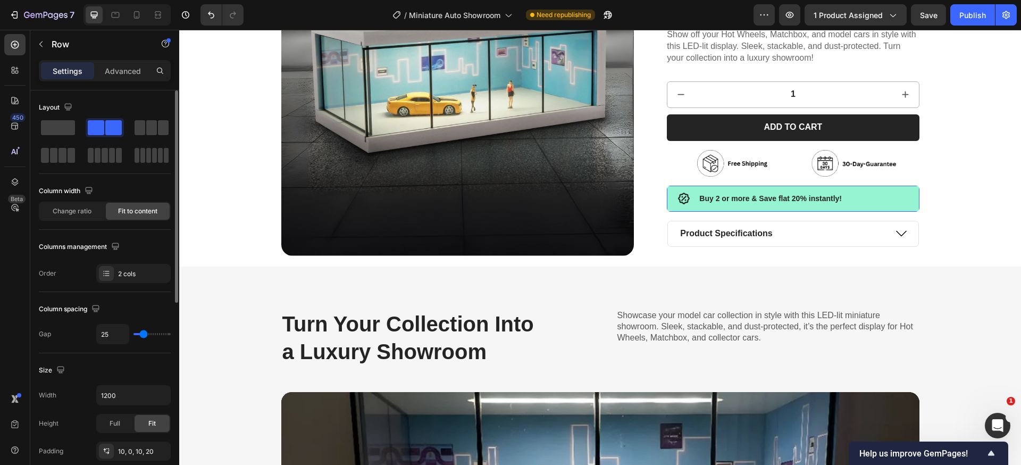
type input "27"
type input "28"
type input "31"
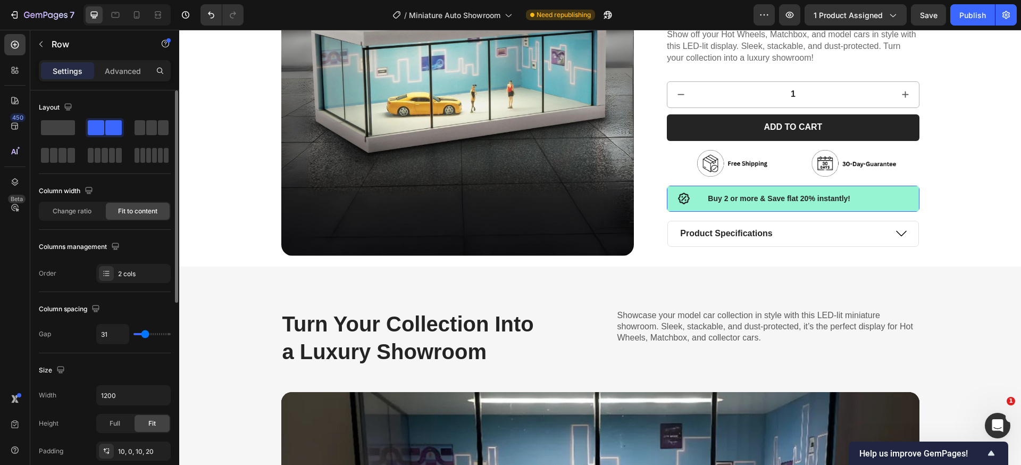
type input "32"
type input "33"
type input "32"
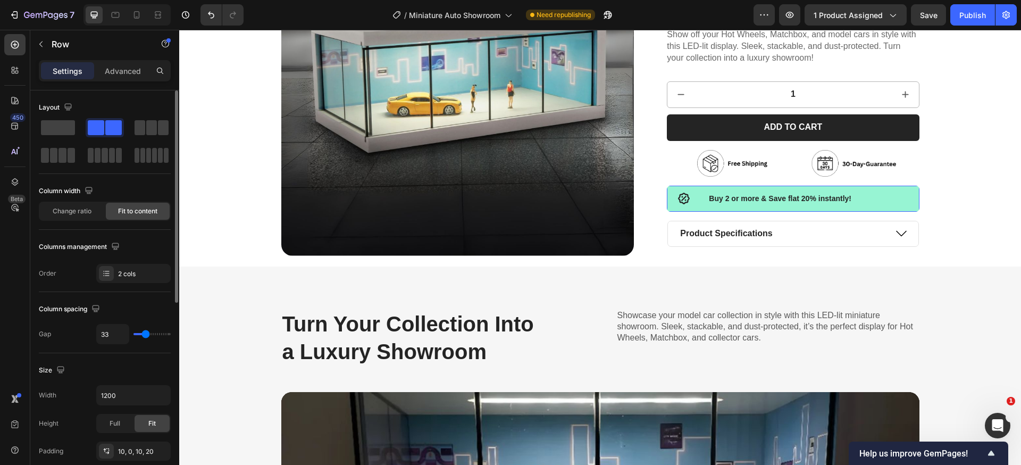
type input "32"
type input "31"
type input "30"
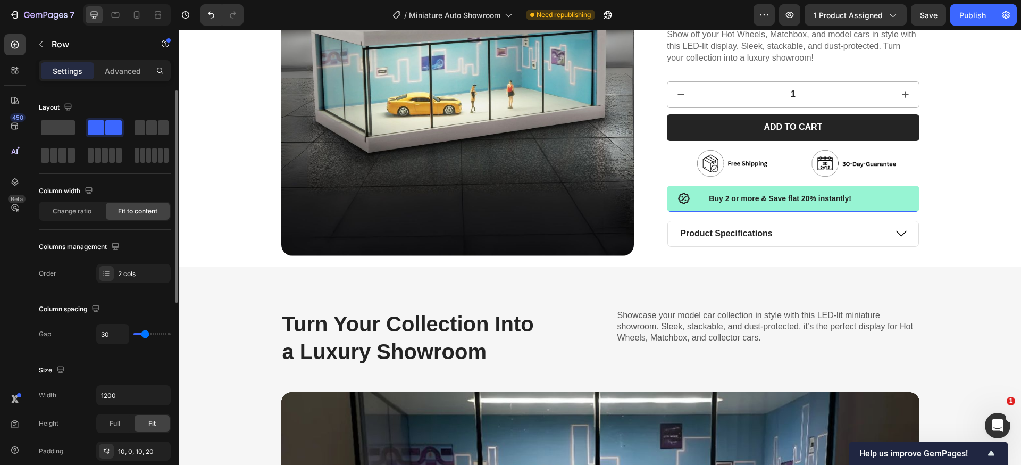
type input "29"
type input "28"
type input "27"
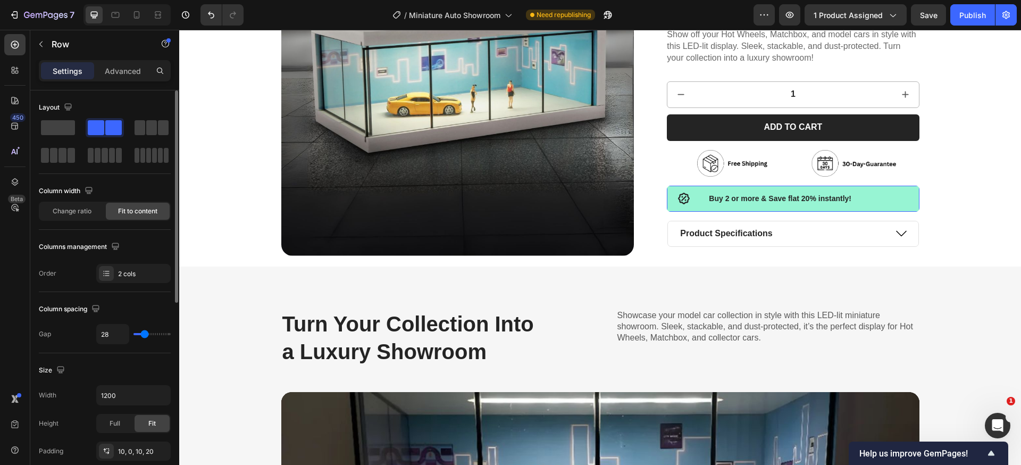
type input "27"
type input "26"
type input "25"
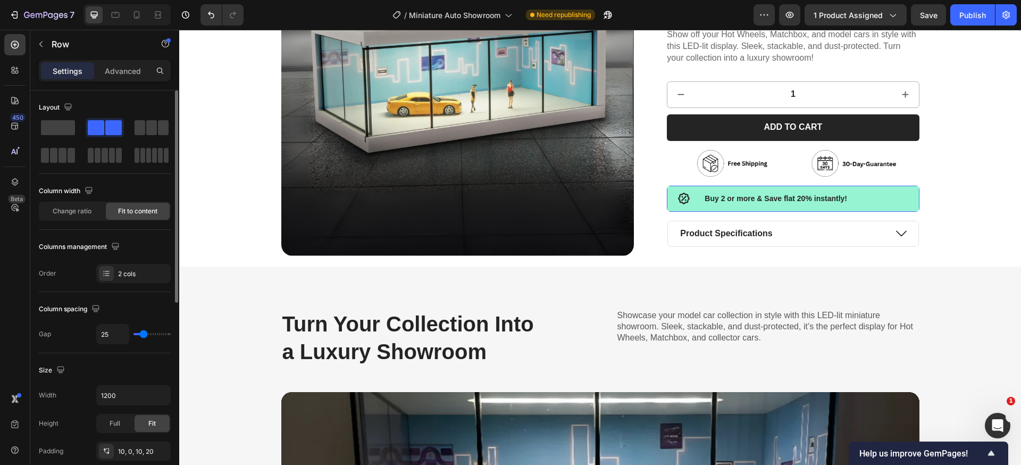
type input "24"
type input "23"
type input "22"
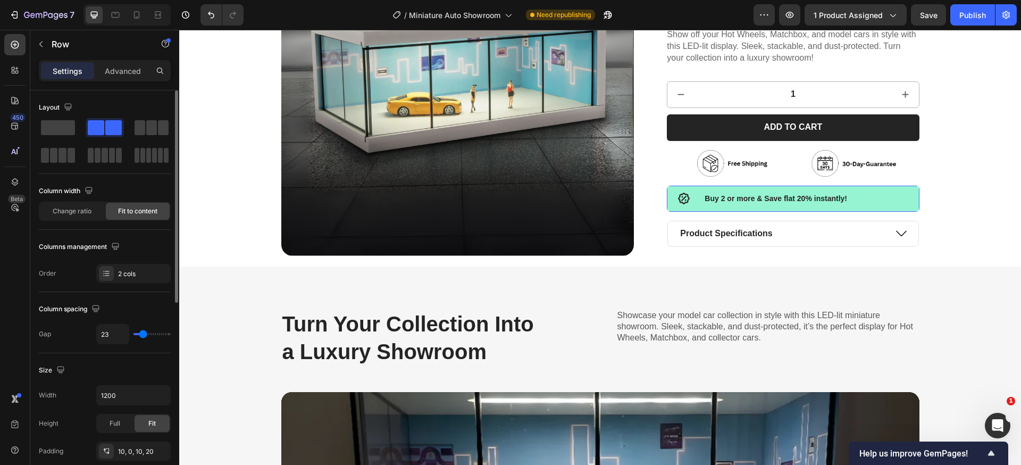
type input "22"
type input "21"
type input "20"
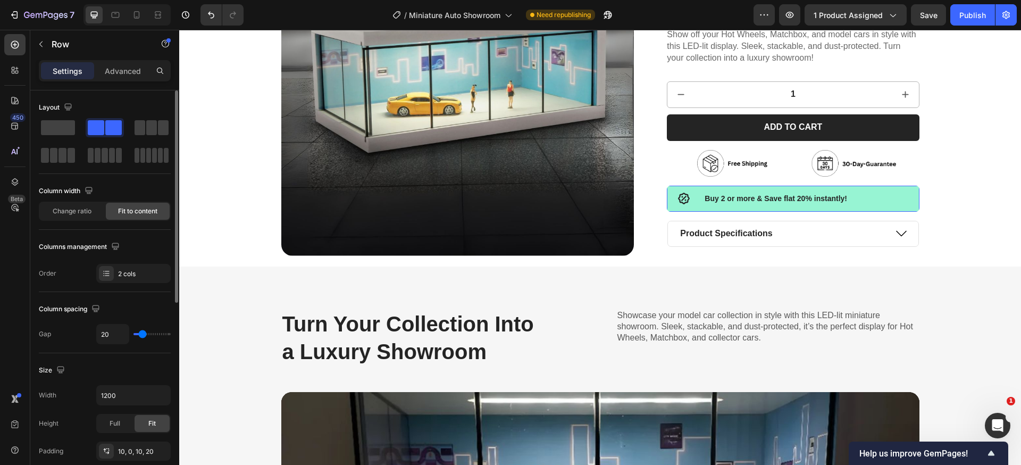
type input "19"
type input "18"
type input "15"
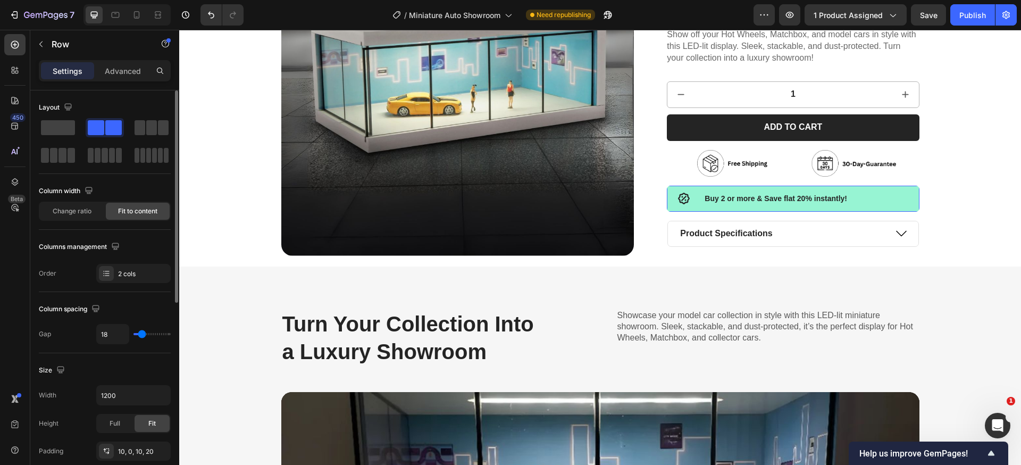
type input "15"
type input "14"
type input "13"
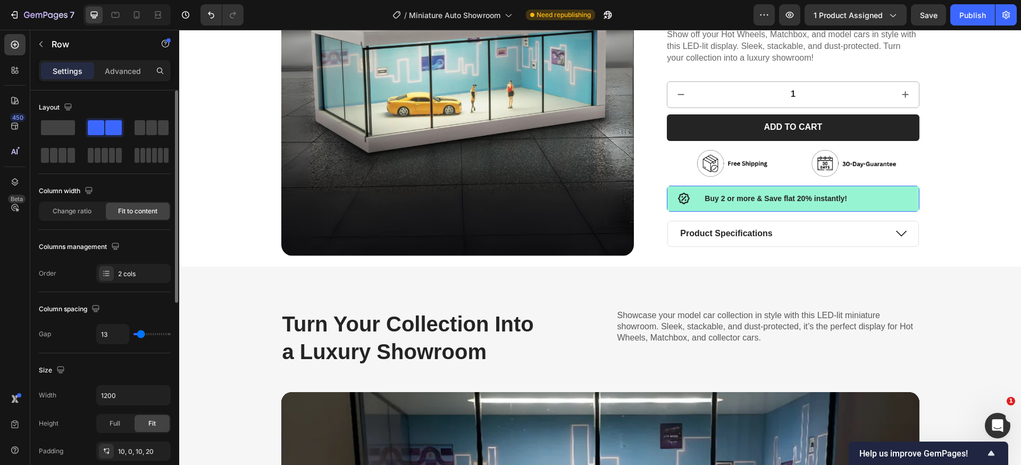
type input "12"
type input "11"
type input "10"
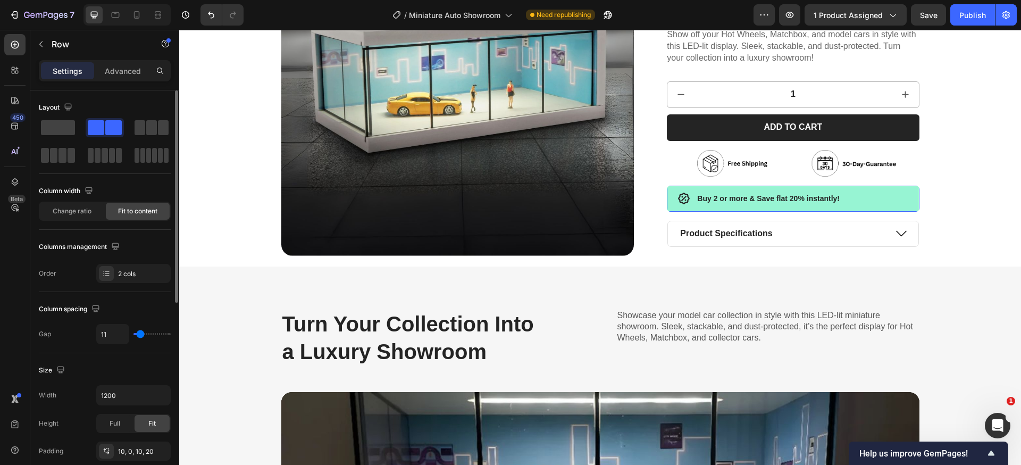
type input "10"
type input "9"
type input "7"
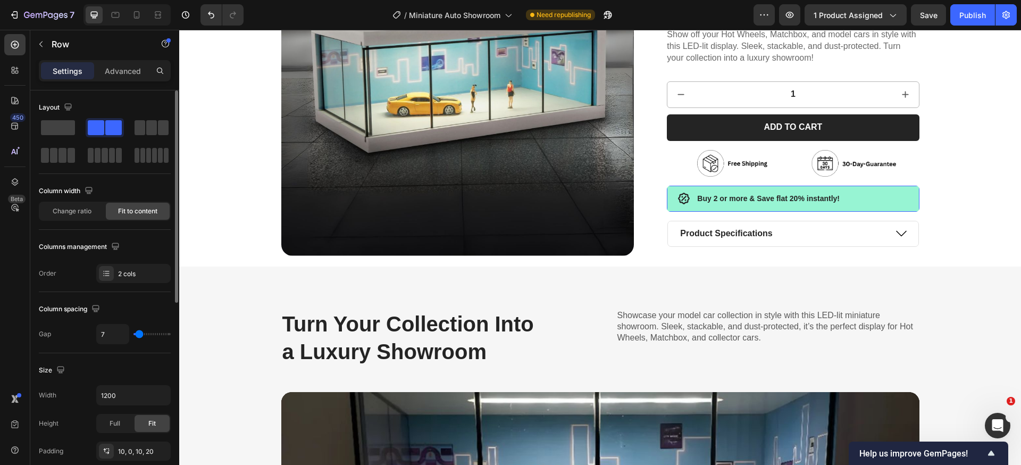
type input "6"
type input "4"
type input "3"
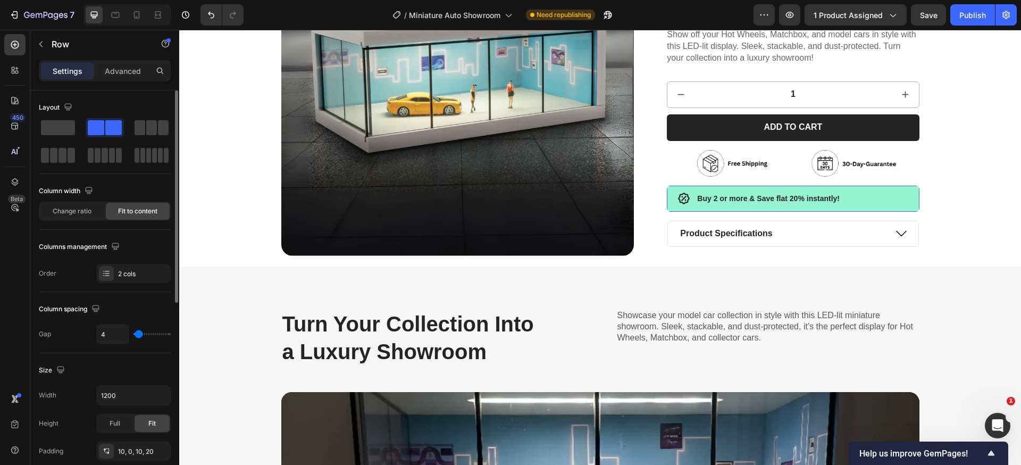
type input "3"
type input "2"
type input "1"
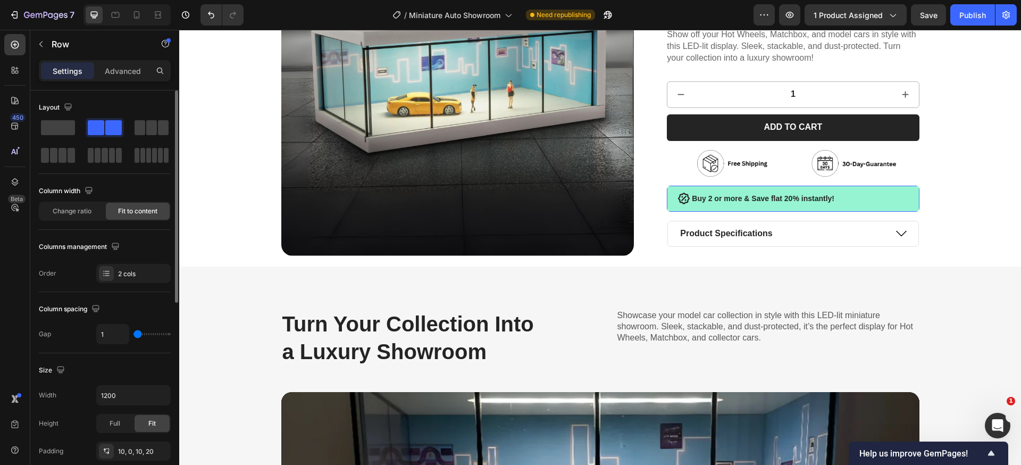
type input "0"
type input "1"
type input "2"
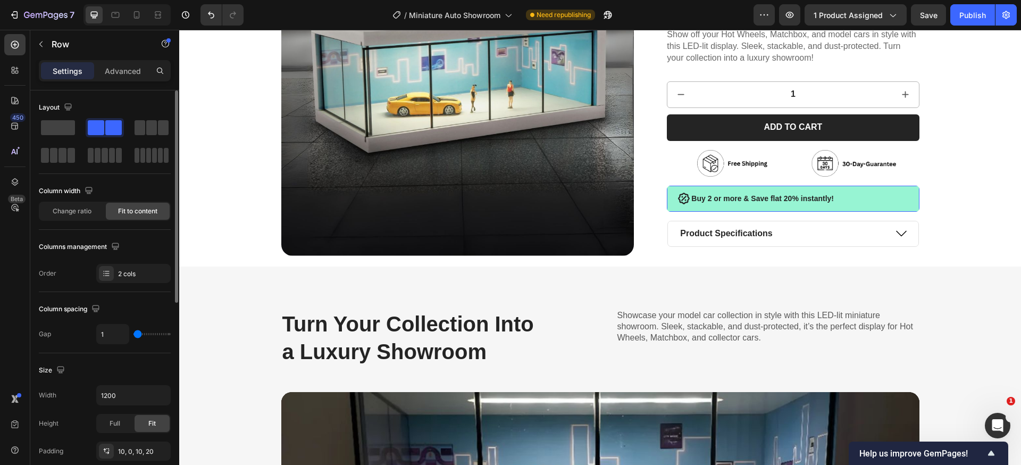
type input "2"
type input "3"
type input "4"
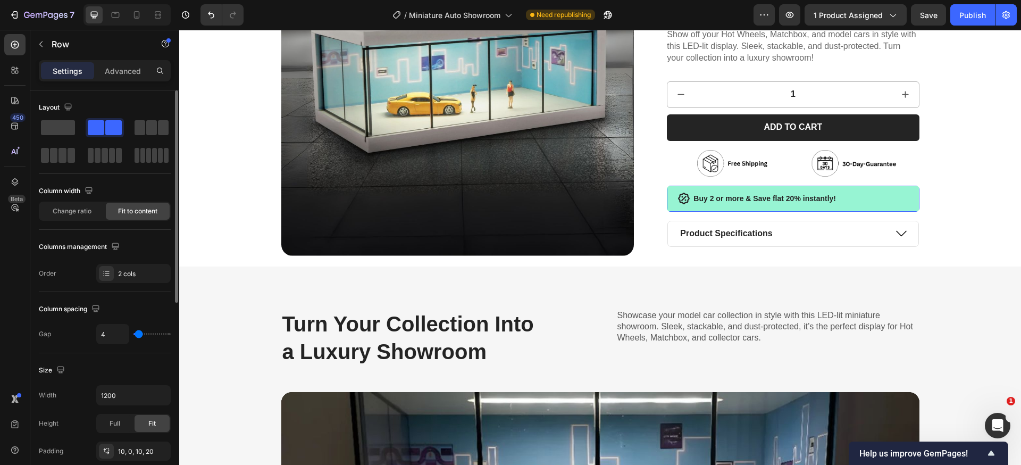
type input "6"
type input "7"
type input "8"
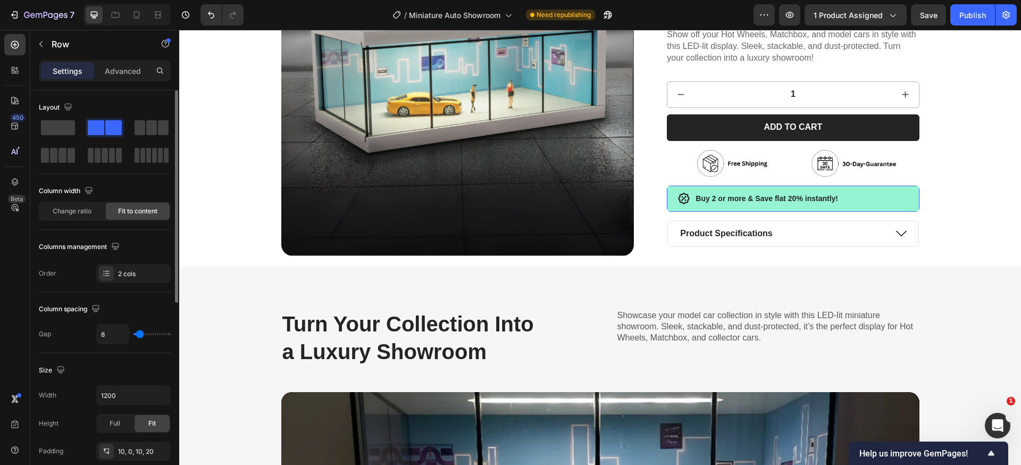
type input "8"
click at [139, 334] on input "range" at bounding box center [151, 334] width 37 height 2
click at [137, 19] on icon at bounding box center [136, 15] width 11 height 11
type input "100%"
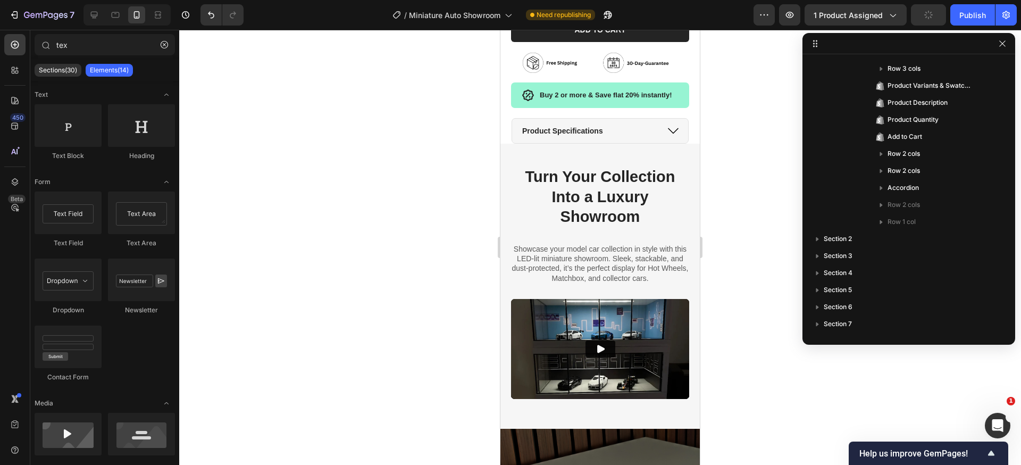
scroll to position [507, 0]
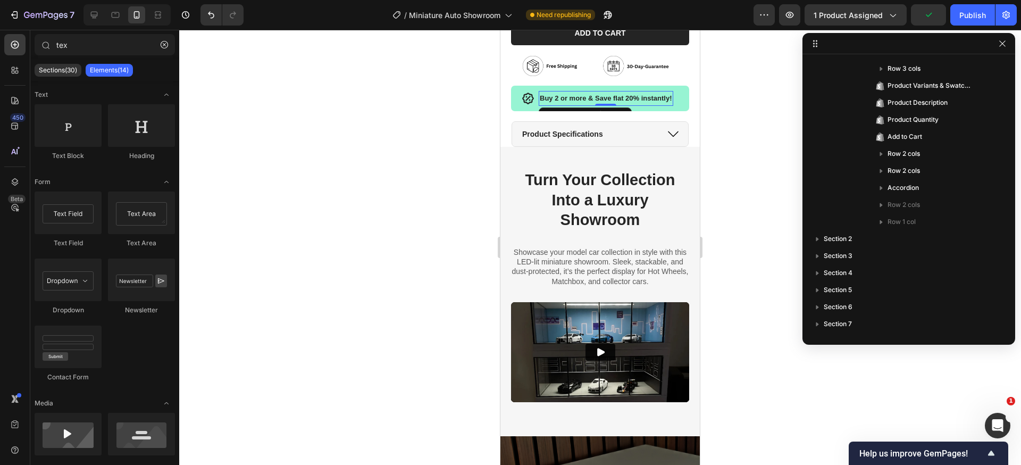
click at [594, 94] on strong "Buy 2 or more & Save flat 20% instantly!" at bounding box center [606, 98] width 132 height 8
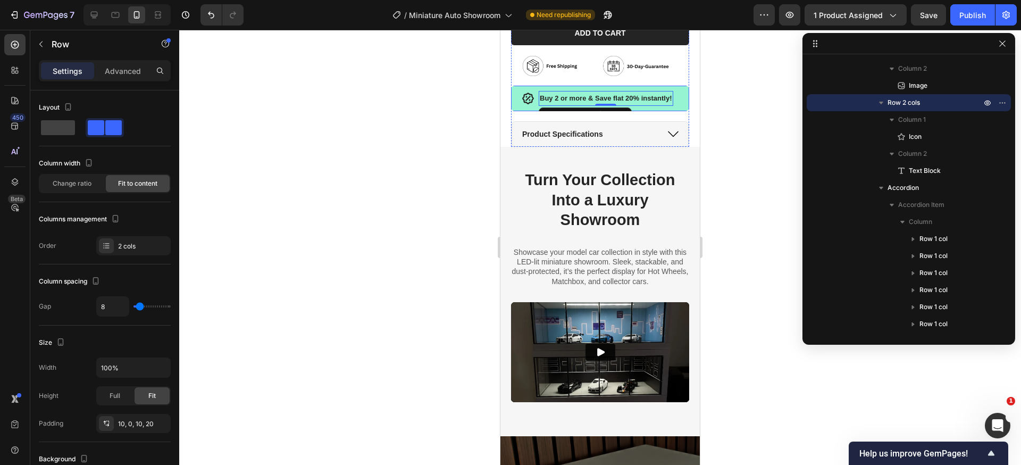
click at [674, 86] on div "Icon Buy 2 or more & Save flat 20% instantly! Text Block 0 Row" at bounding box center [600, 98] width 178 height 25
type input "0"
click at [136, 306] on input "range" at bounding box center [151, 306] width 37 height 2
click at [119, 306] on input "0" at bounding box center [113, 306] width 32 height 19
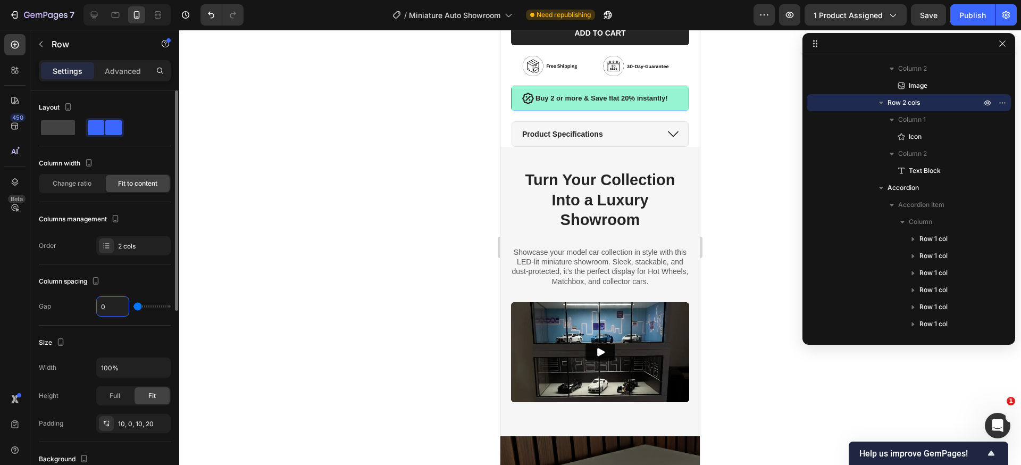
type input "7"
click at [280, 295] on div at bounding box center [600, 247] width 842 height 435
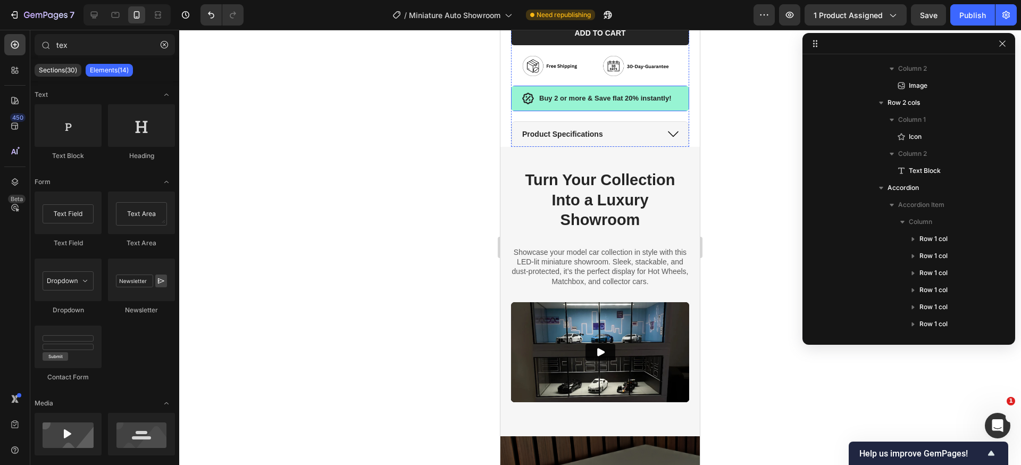
click at [581, 86] on div "Icon Buy 2 or more & Save flat 20% instantly! Text Block Row" at bounding box center [600, 98] width 178 height 25
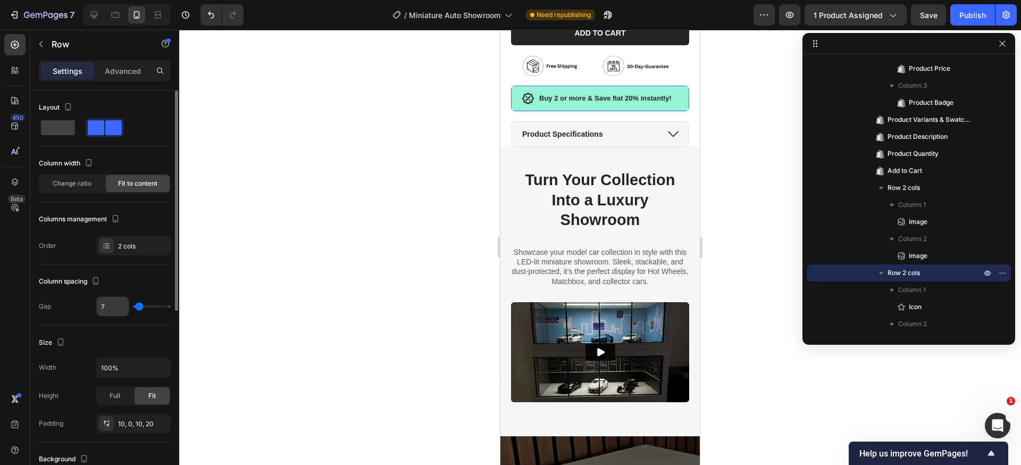
click at [110, 310] on input "7" at bounding box center [113, 306] width 32 height 19
type input "6"
click at [282, 282] on div at bounding box center [600, 247] width 842 height 435
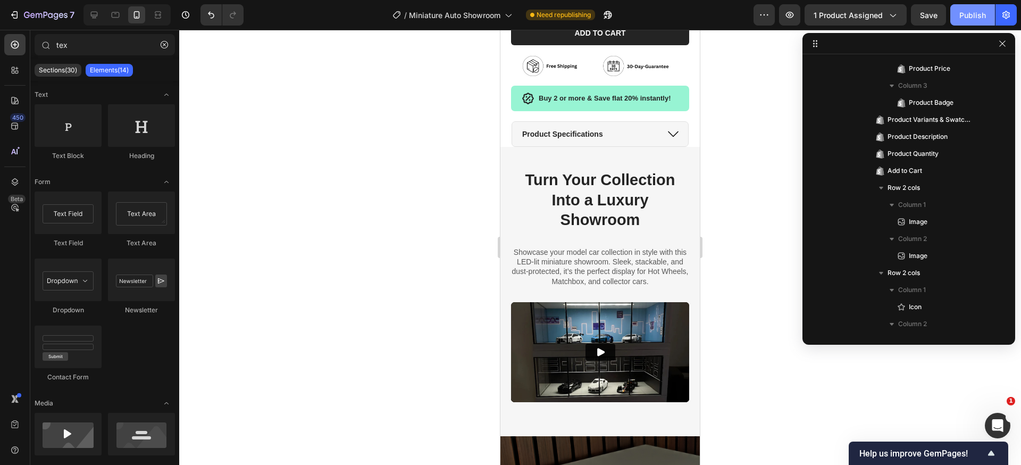
click at [968, 17] on div "Publish" at bounding box center [972, 15] width 27 height 11
click at [96, 15] on icon at bounding box center [94, 15] width 11 height 11
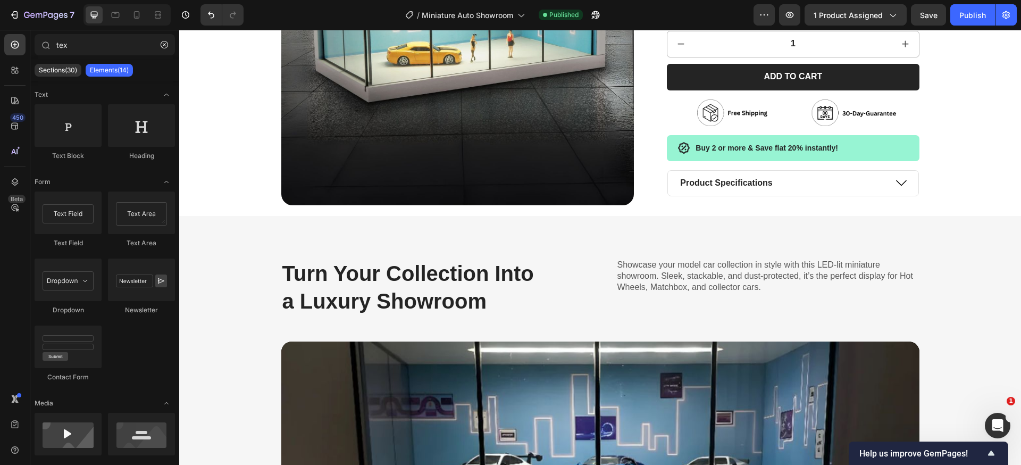
scroll to position [4280, 0]
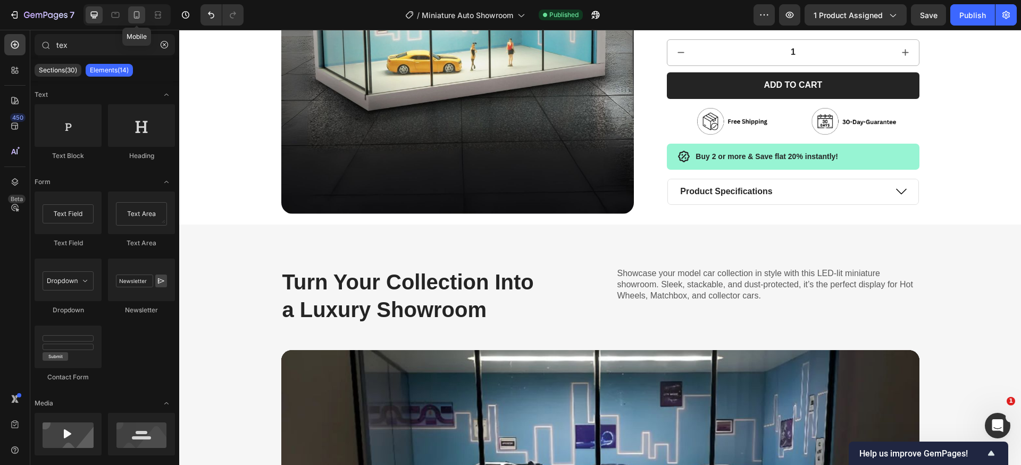
click at [133, 19] on icon at bounding box center [136, 15] width 11 height 11
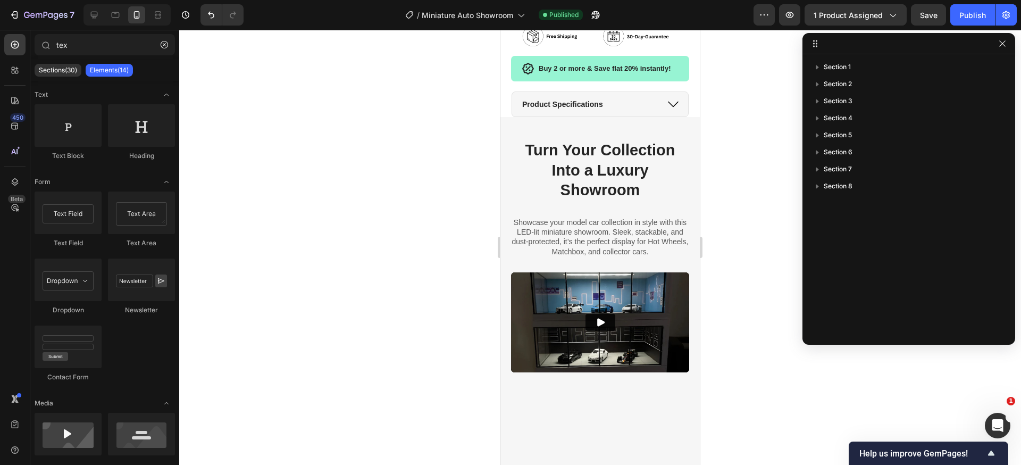
scroll to position [533, 0]
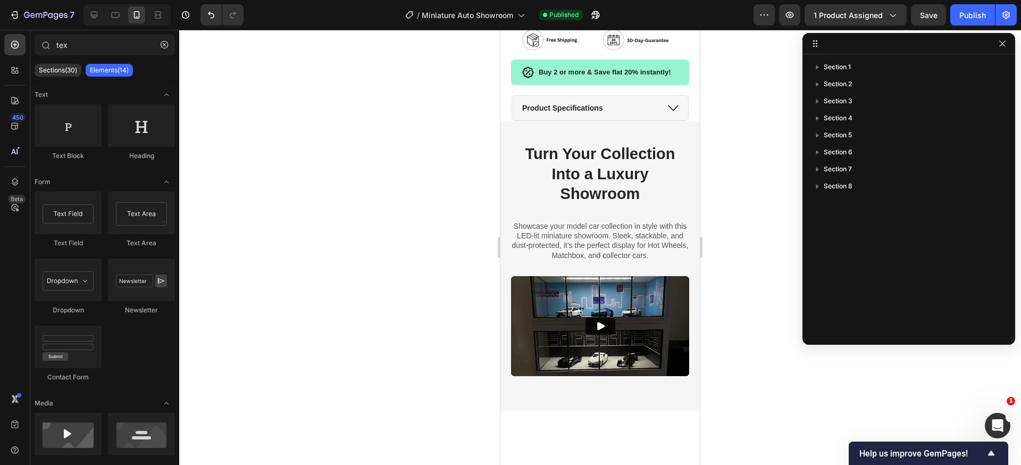
click at [759, 92] on div at bounding box center [600, 247] width 842 height 435
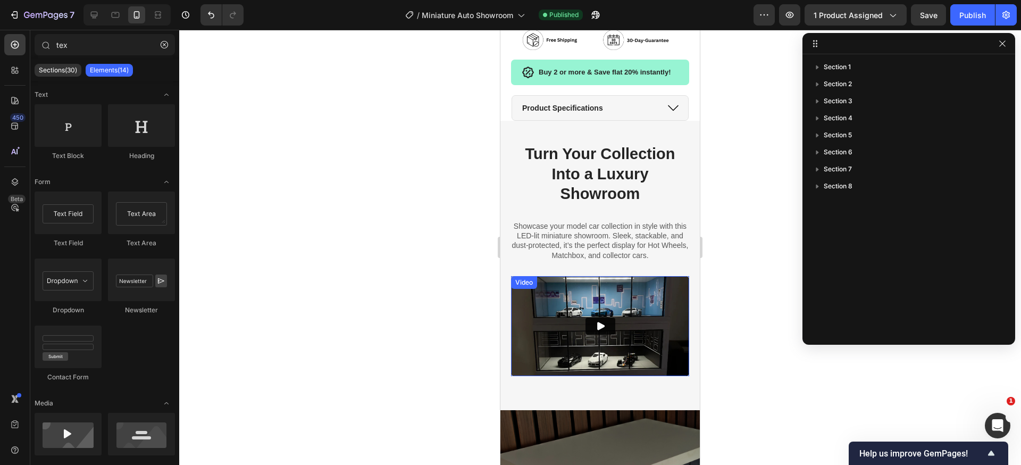
scroll to position [529, 0]
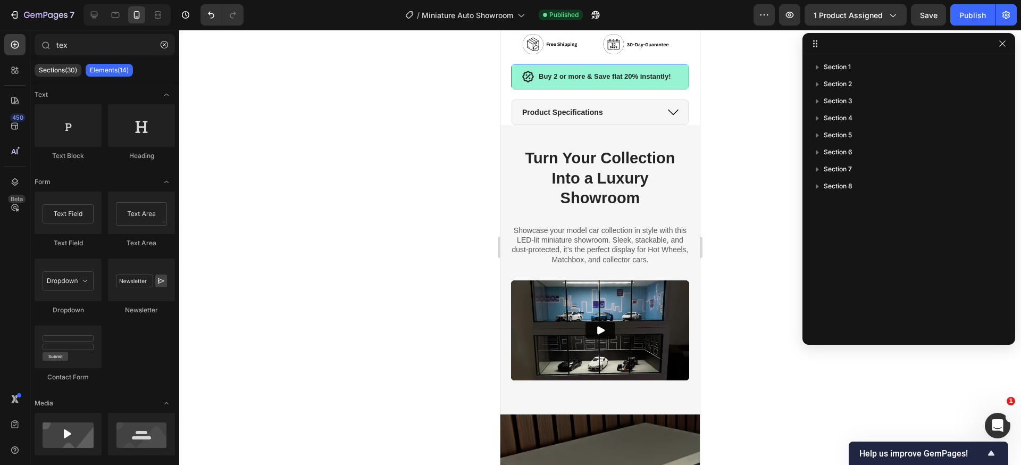
click at [661, 64] on div "Icon Buy 2 or more & Save flat 20% instantly! Text Block Row 17" at bounding box center [600, 76] width 178 height 25
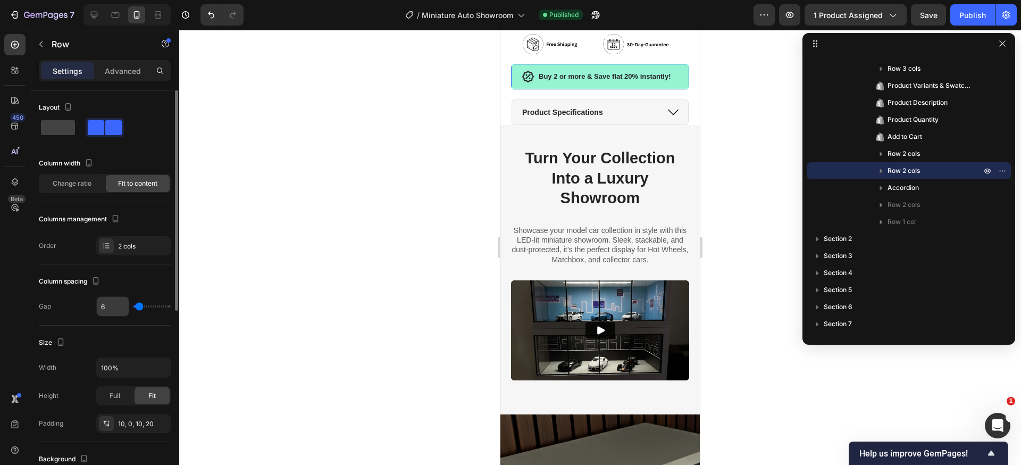
click at [111, 313] on input "6" at bounding box center [113, 306] width 32 height 19
type input "8"
click at [973, 17] on div "Publish" at bounding box center [972, 15] width 27 height 11
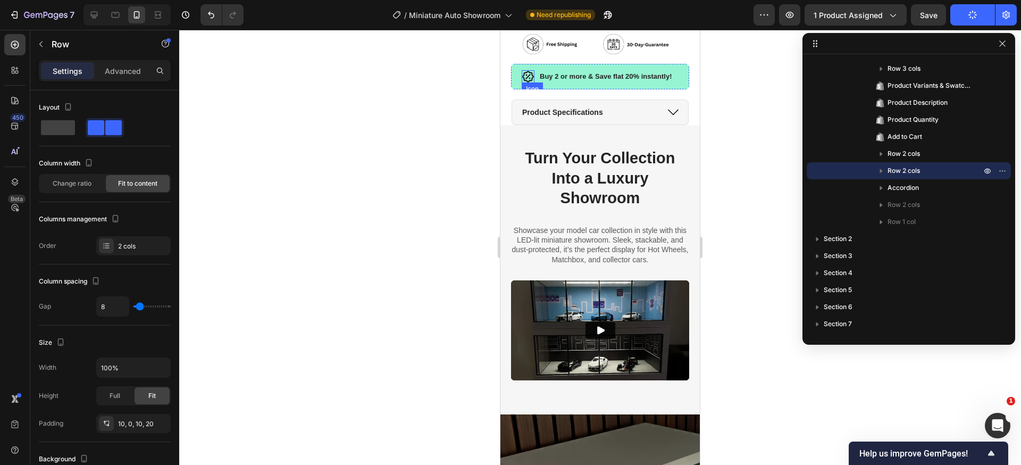
click at [528, 70] on icon at bounding box center [528, 76] width 13 height 13
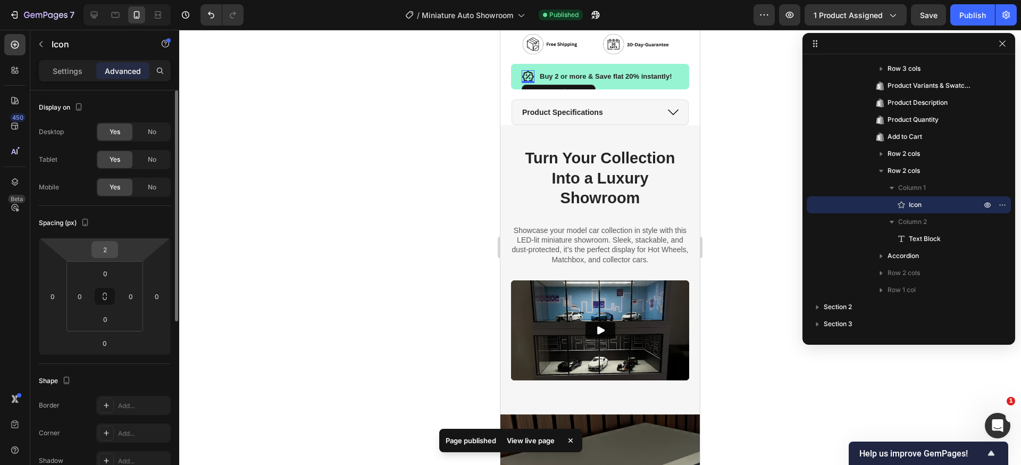
click at [108, 255] on input "2" at bounding box center [104, 249] width 21 height 16
type input "0"
click at [746, 208] on div at bounding box center [600, 247] width 842 height 435
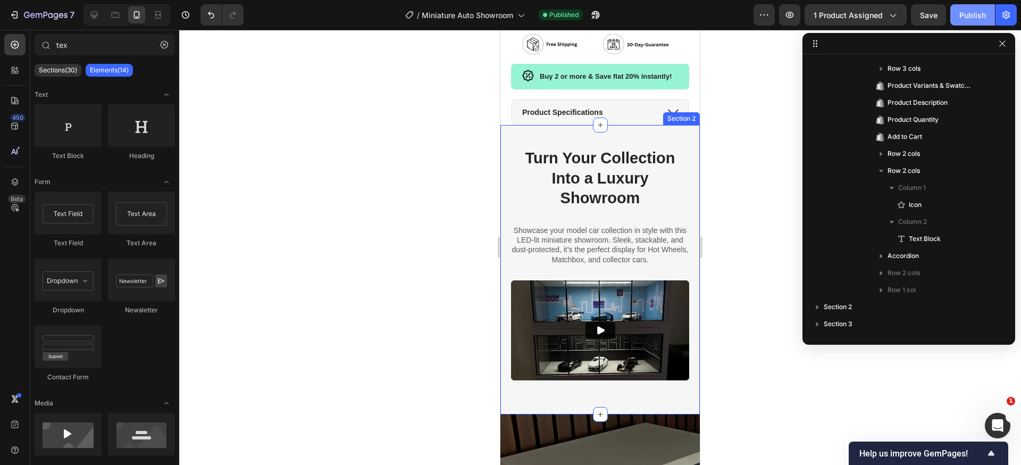
click at [970, 21] on button "Publish" at bounding box center [972, 14] width 45 height 21
click at [642, 64] on div "Icon Buy 2 or more & Save flat 20% instantly! Text Block Row" at bounding box center [600, 76] width 178 height 25
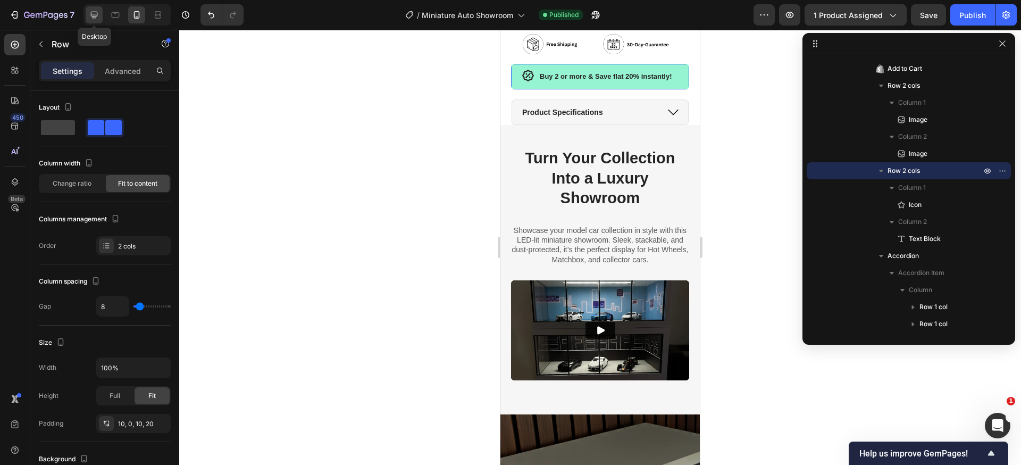
click at [87, 10] on div at bounding box center [94, 14] width 17 height 17
type input "1200"
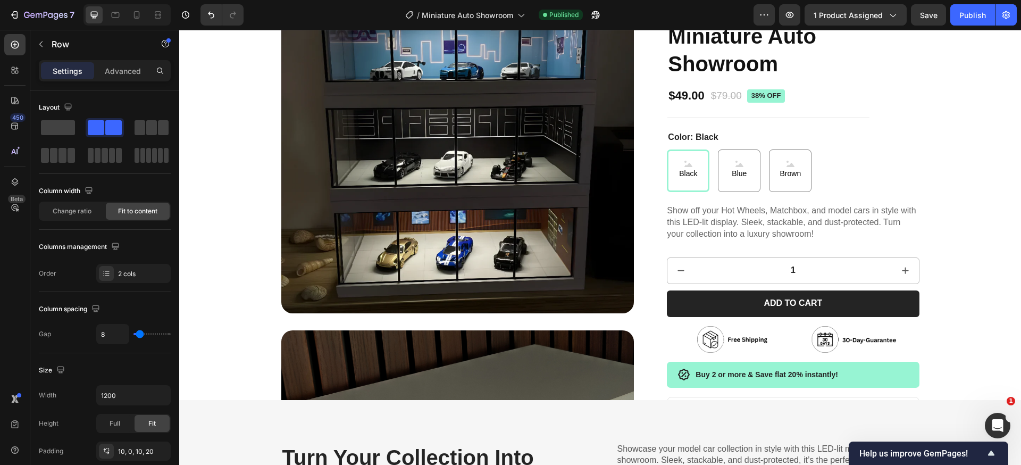
scroll to position [181, 0]
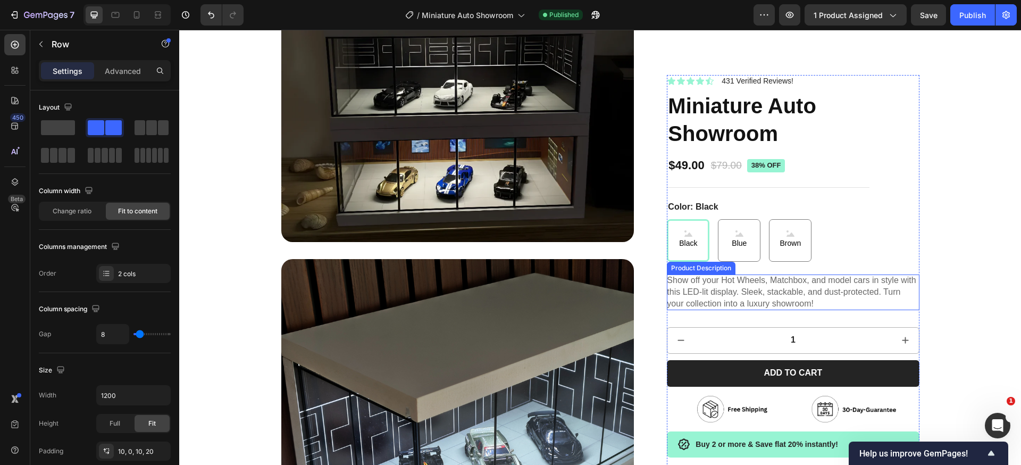
click at [679, 303] on p "Show off your Hot Wheels, Matchbox, and model cars in style with this LED-lit d…" at bounding box center [791, 291] width 249 height 33
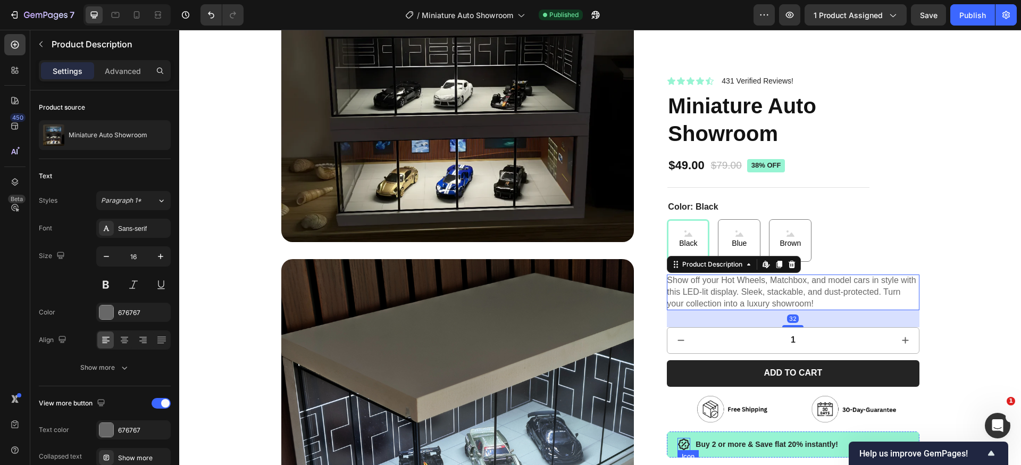
click at [680, 445] on icon at bounding box center [684, 444] width 13 height 13
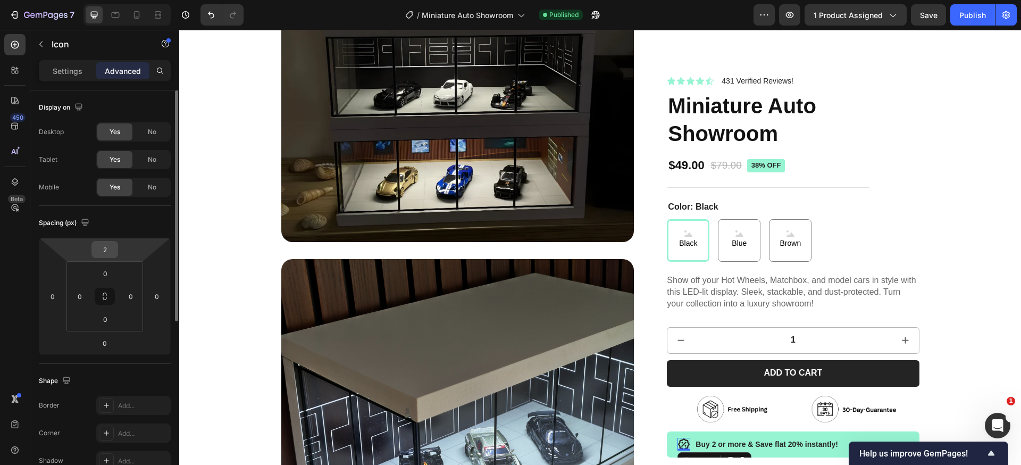
click at [104, 251] on input "2" at bounding box center [104, 249] width 21 height 16
type input "0"
click at [967, 22] on button "Publish" at bounding box center [972, 14] width 45 height 21
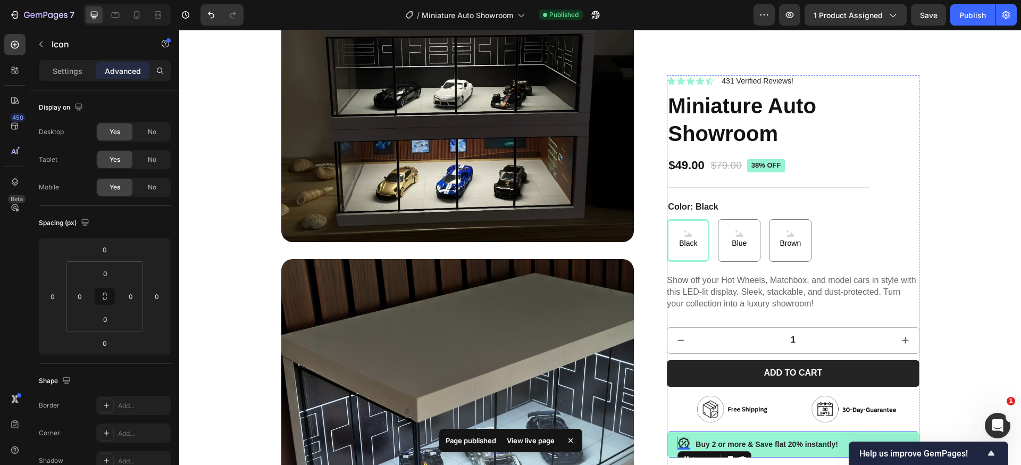
click at [770, 434] on div "Icon 0 Buy 2 or more & Save flat 20% instantly! Text Block Row" at bounding box center [793, 444] width 252 height 26
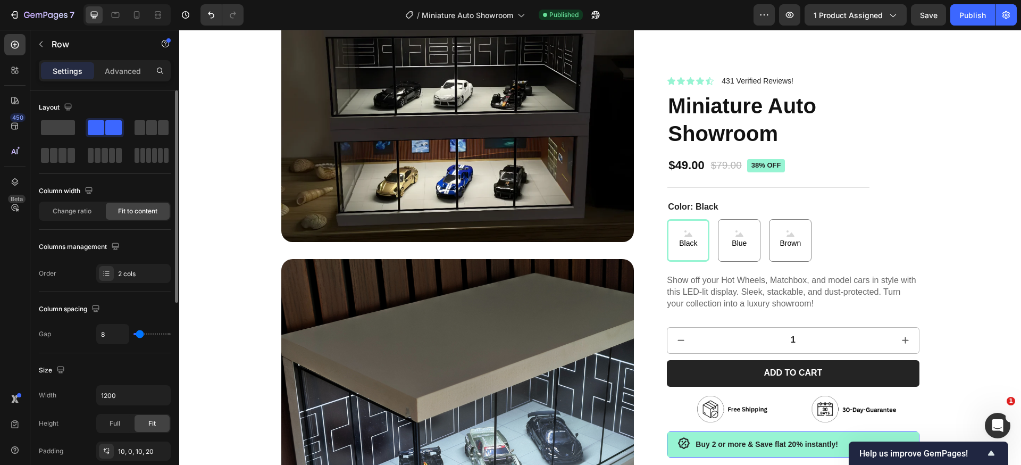
scroll to position [222, 0]
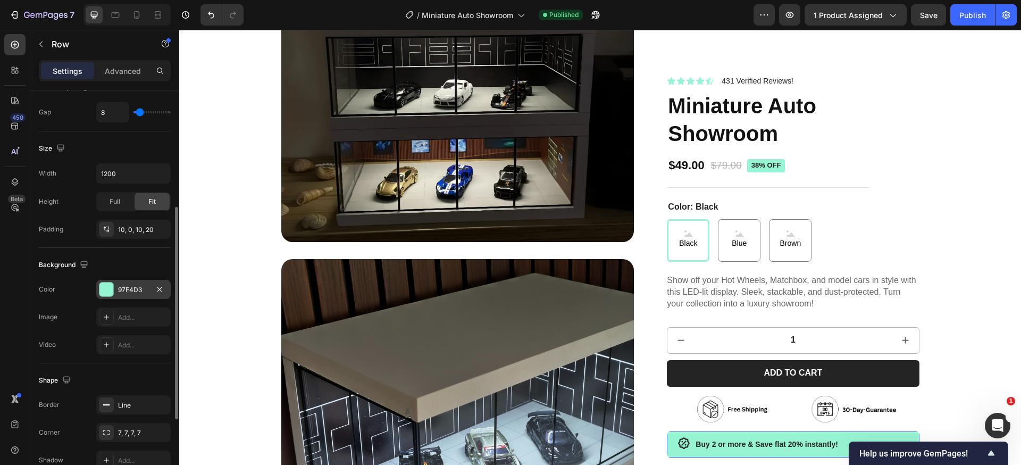
click at [131, 288] on div "97F4D3" at bounding box center [133, 290] width 31 height 10
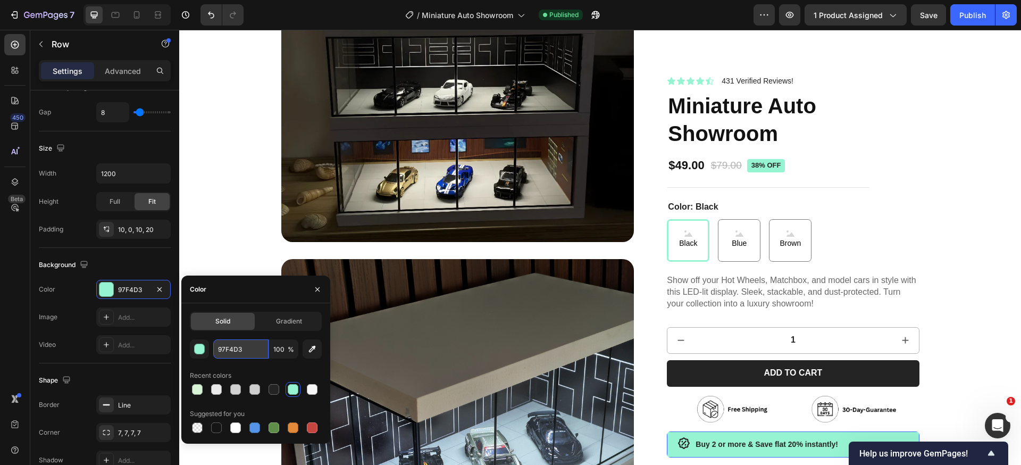
click at [240, 345] on input "97F4D3" at bounding box center [240, 348] width 55 height 19
paste input "cbf9e9"
type input "cbf9e9"
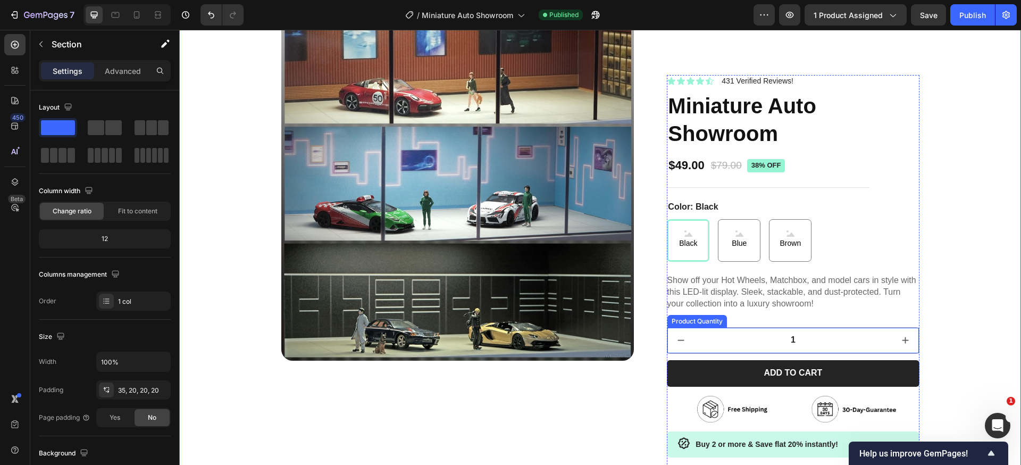
scroll to position [2217, 0]
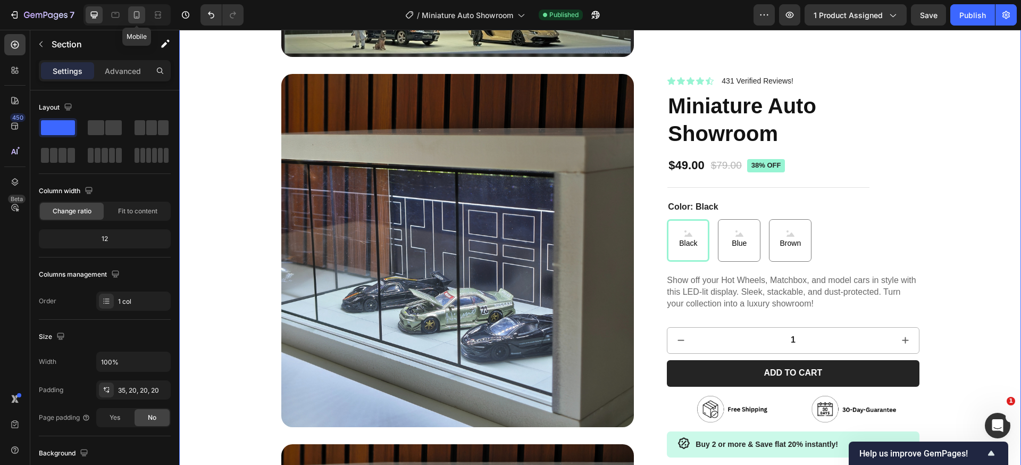
click at [138, 20] on div at bounding box center [136, 14] width 17 height 17
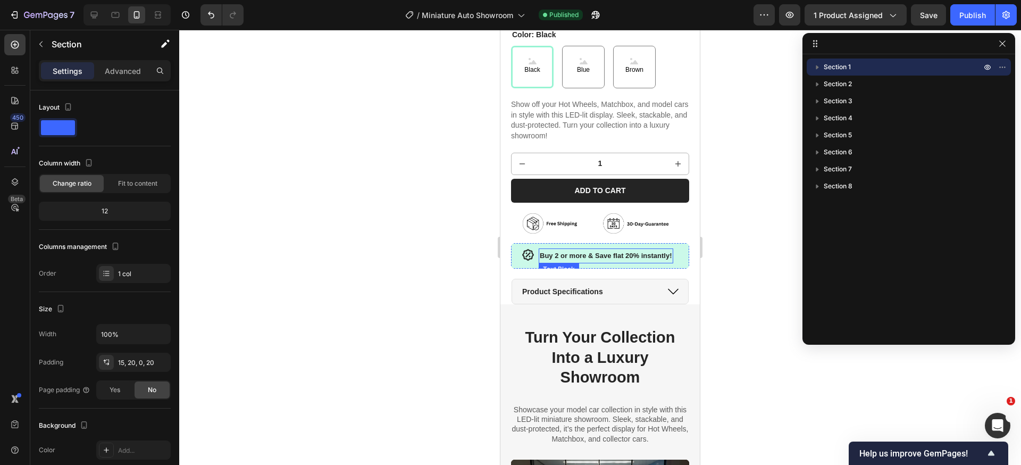
scroll to position [460, 0]
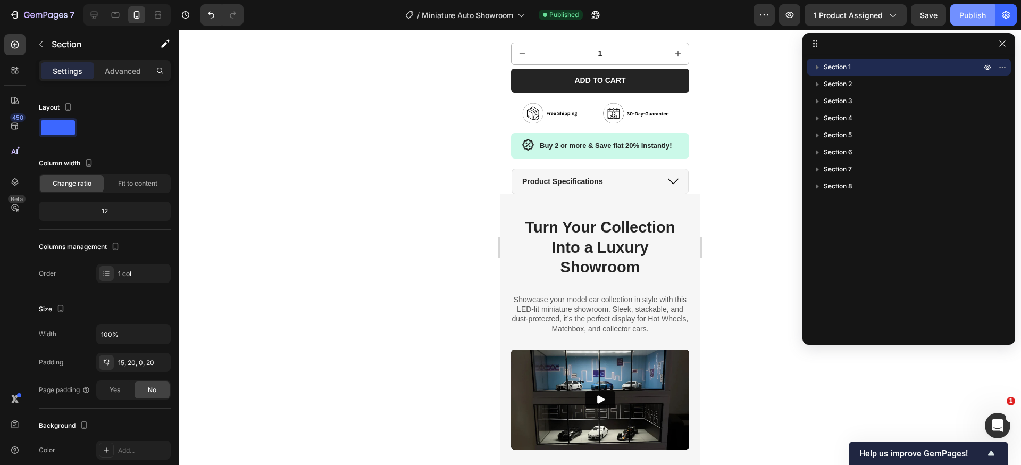
click at [964, 22] on button "Publish" at bounding box center [972, 14] width 45 height 21
click at [101, 20] on div at bounding box center [94, 14] width 17 height 17
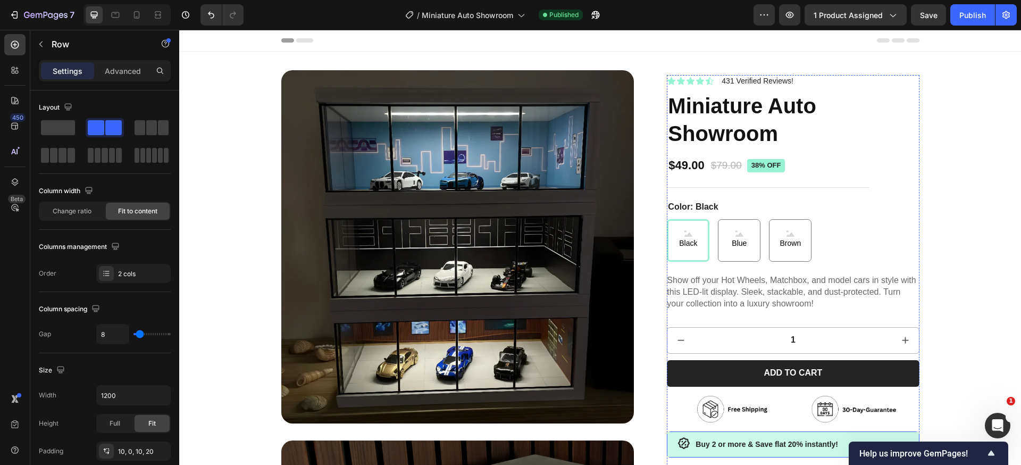
click at [693, 436] on div "Icon Buy 2 or more & Save flat 20% instantly! Text Block Row" at bounding box center [793, 444] width 252 height 26
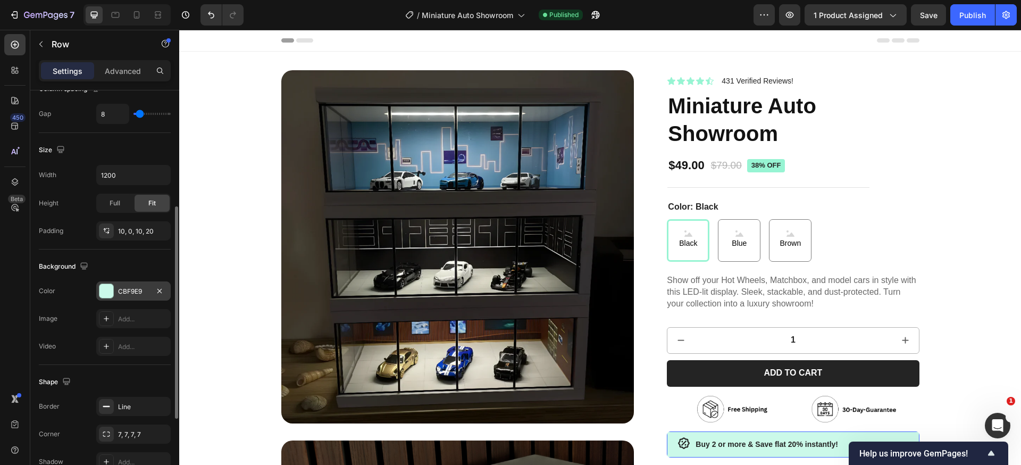
click at [129, 282] on div "CBF9E9" at bounding box center [133, 290] width 74 height 19
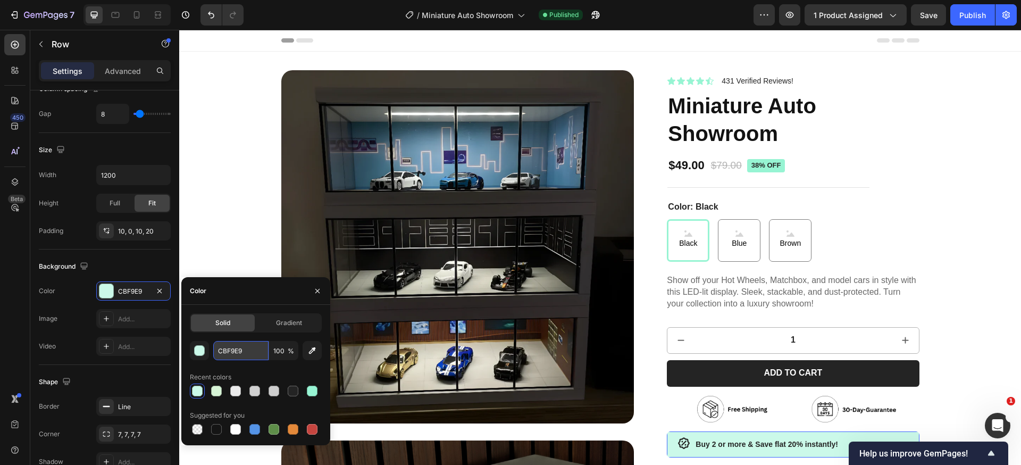
click at [229, 352] on input "CBF9E9" at bounding box center [240, 350] width 55 height 19
click at [232, 354] on input "CBF9E9" at bounding box center [240, 350] width 55 height 19
paste input "dffbf1"
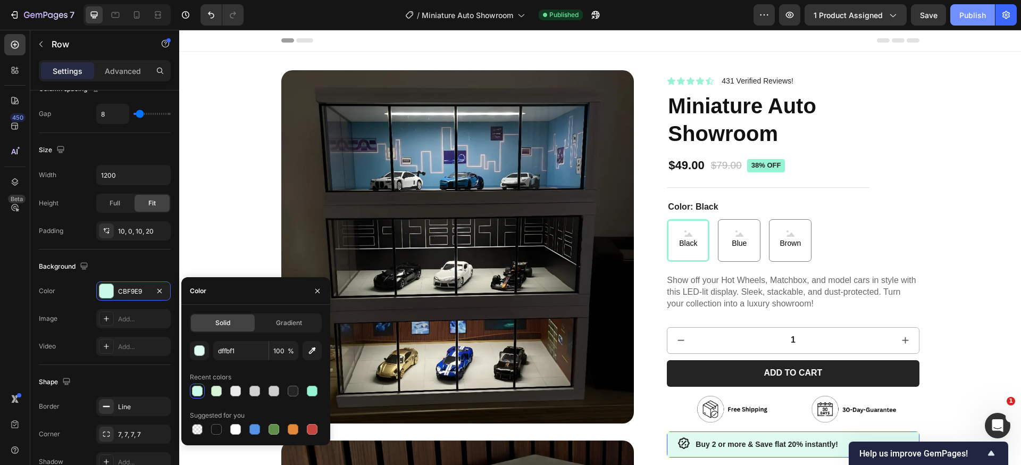
click at [965, 17] on div "Publish" at bounding box center [972, 15] width 27 height 11
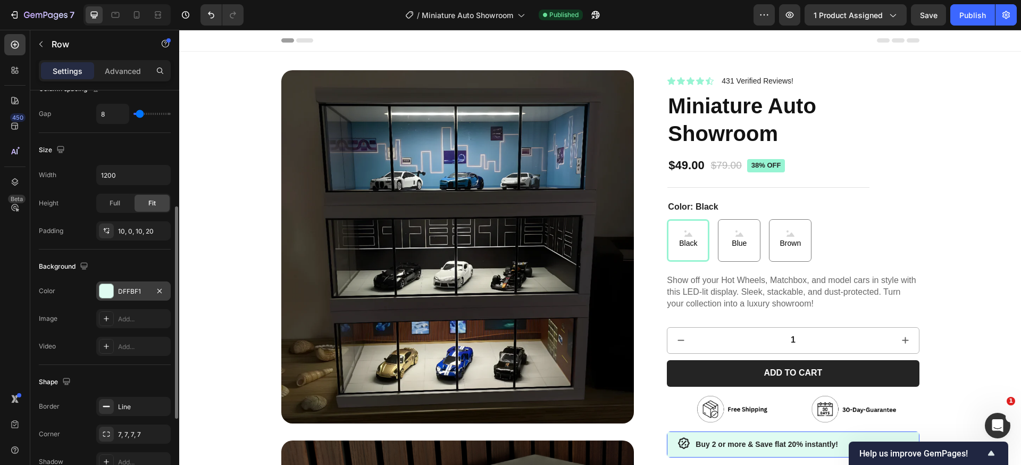
click at [112, 296] on div at bounding box center [106, 291] width 14 height 14
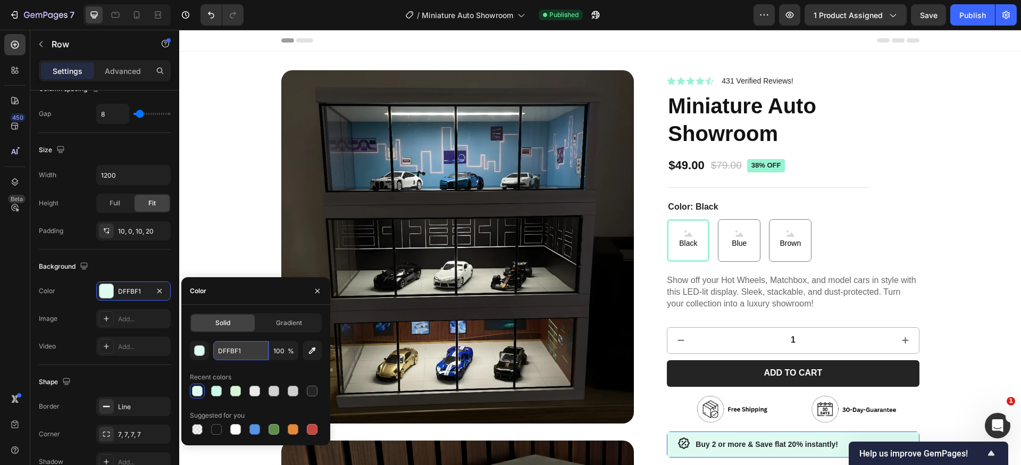
click at [230, 355] on input "DFFBF1" at bounding box center [240, 350] width 55 height 19
paste input "d5faed"
type input "d5faed"
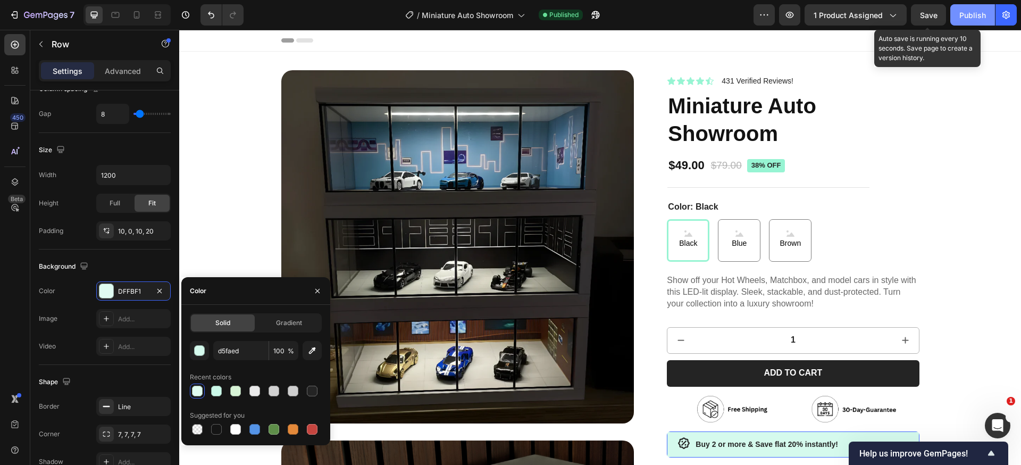
click at [963, 15] on div "Publish" at bounding box center [972, 15] width 27 height 11
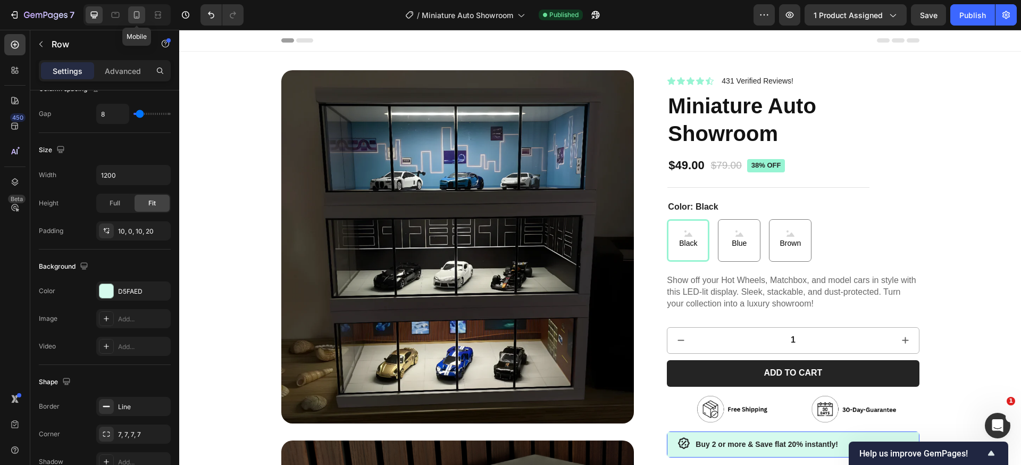
click at [132, 18] on icon at bounding box center [136, 15] width 11 height 11
type input "100%"
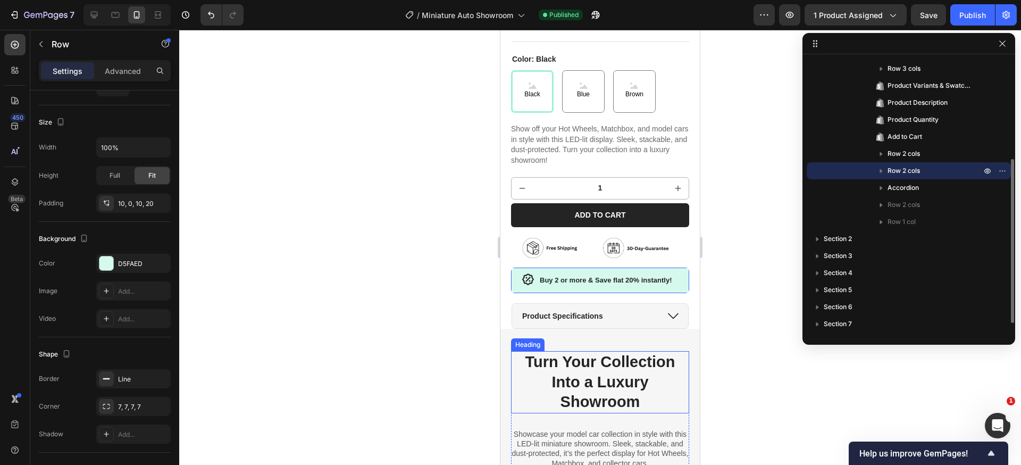
scroll to position [337, 0]
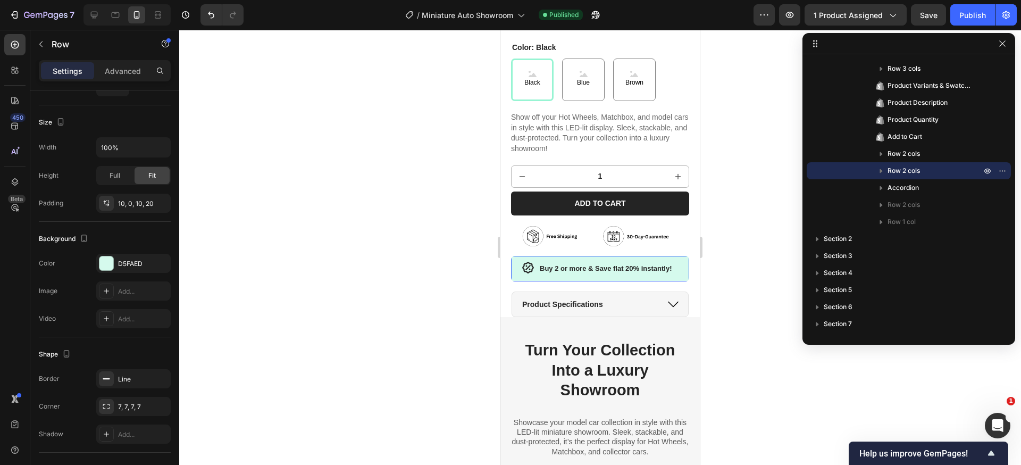
click at [547, 256] on div "Icon Buy 2 or more & Save flat 20% instantly! Text Block Row 17" at bounding box center [600, 268] width 178 height 25
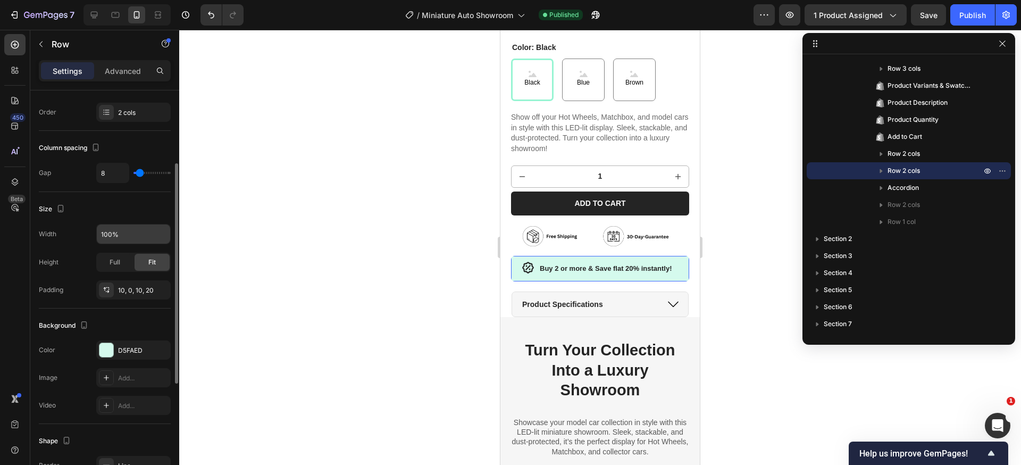
scroll to position [47, 0]
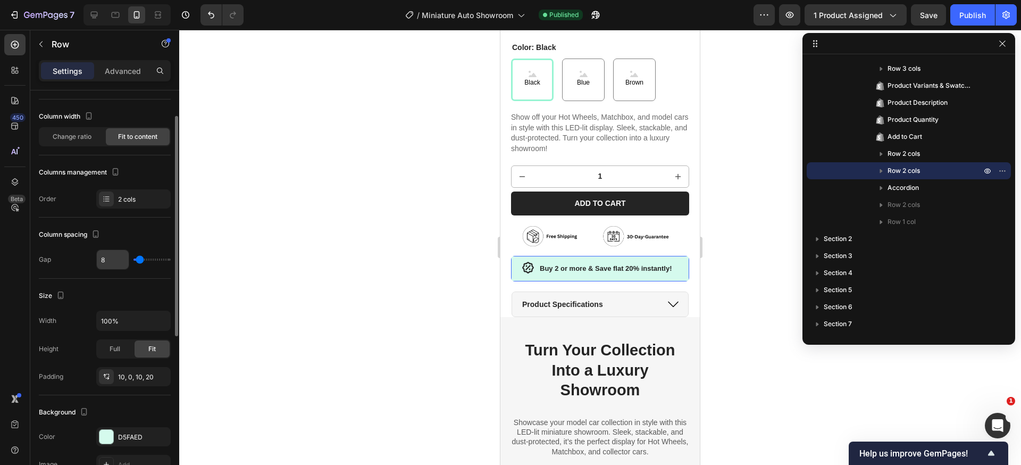
click at [114, 264] on input "8" at bounding box center [113, 259] width 32 height 19
type input "9"
click at [958, 8] on button "Publish" at bounding box center [972, 14] width 45 height 21
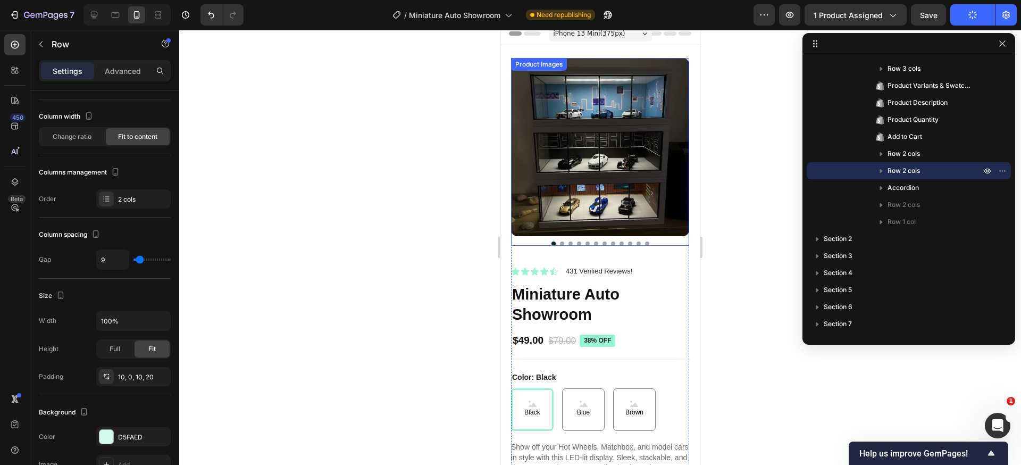
scroll to position [0, 0]
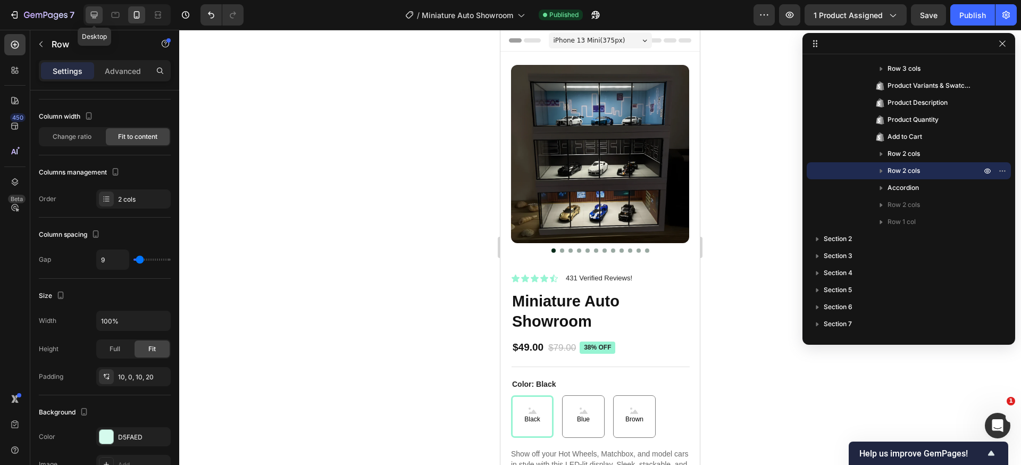
click at [97, 13] on icon at bounding box center [94, 15] width 7 height 7
type input "8"
type input "1200"
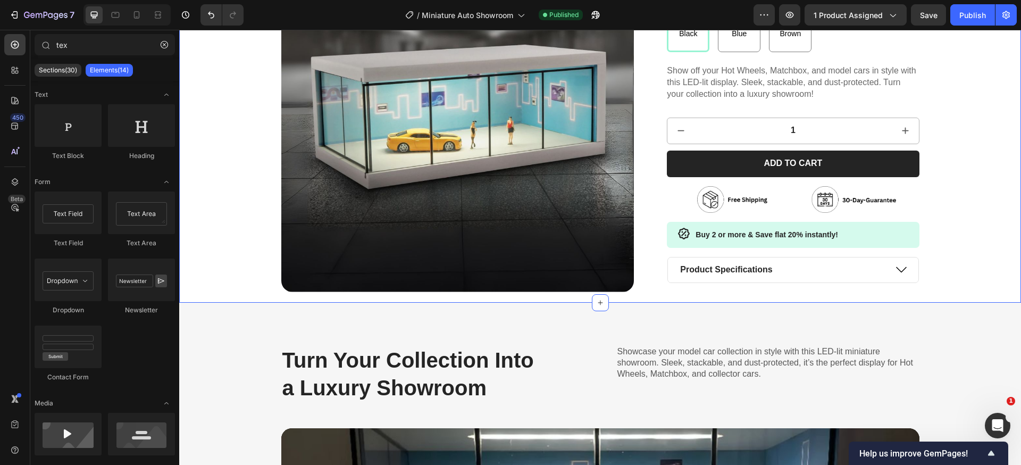
scroll to position [4185, 0]
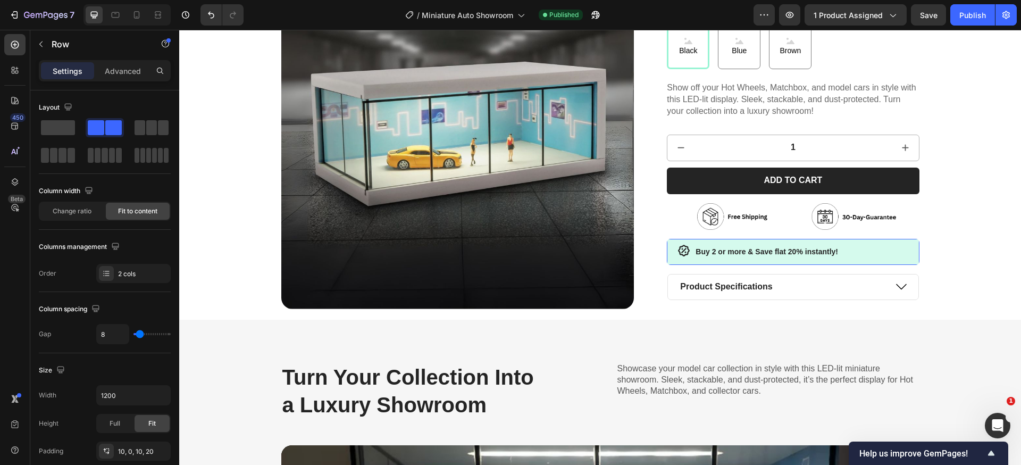
click at [891, 251] on div "Icon Buy 2 or more & Save flat 20% instantly! Text Block Row 17" at bounding box center [793, 252] width 252 height 26
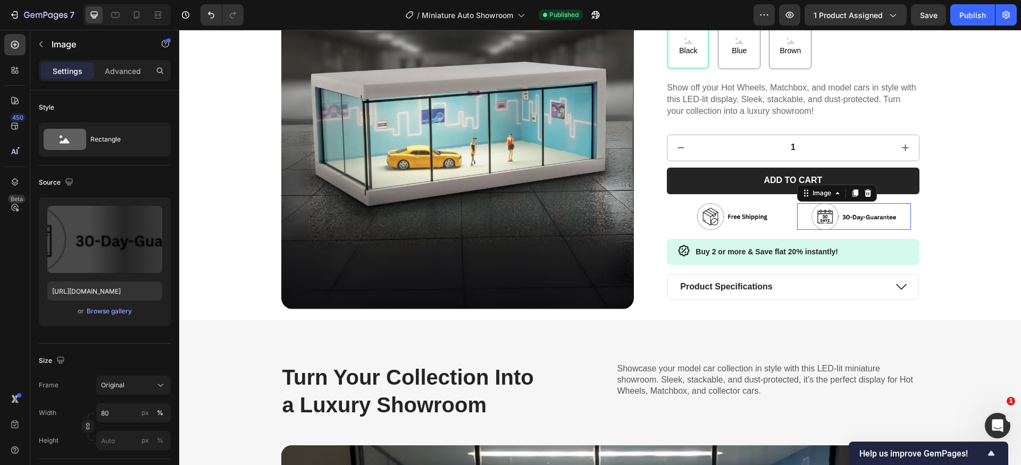
click at [817, 225] on img at bounding box center [854, 216] width 90 height 27
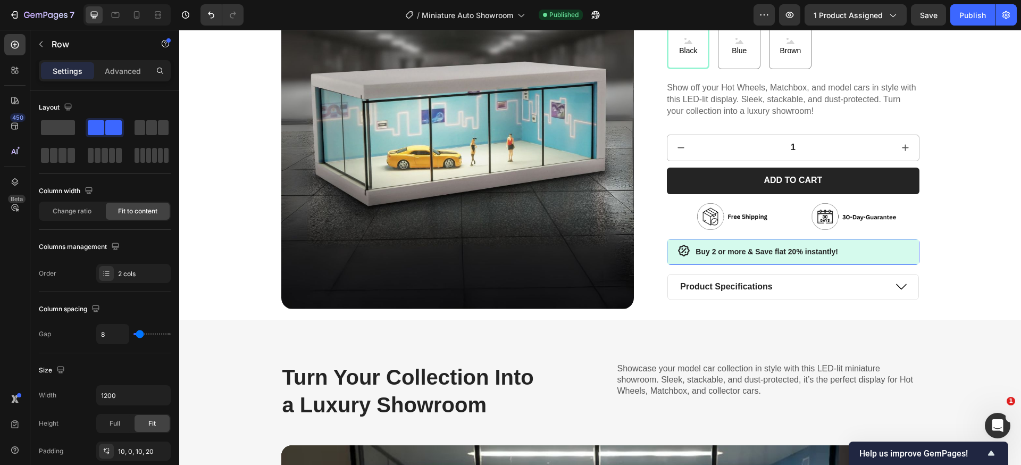
click at [883, 249] on div "Icon Buy 2 or more & Save flat 20% instantly! Text Block Row 17" at bounding box center [793, 252] width 252 height 26
click at [685, 251] on icon at bounding box center [684, 250] width 13 height 13
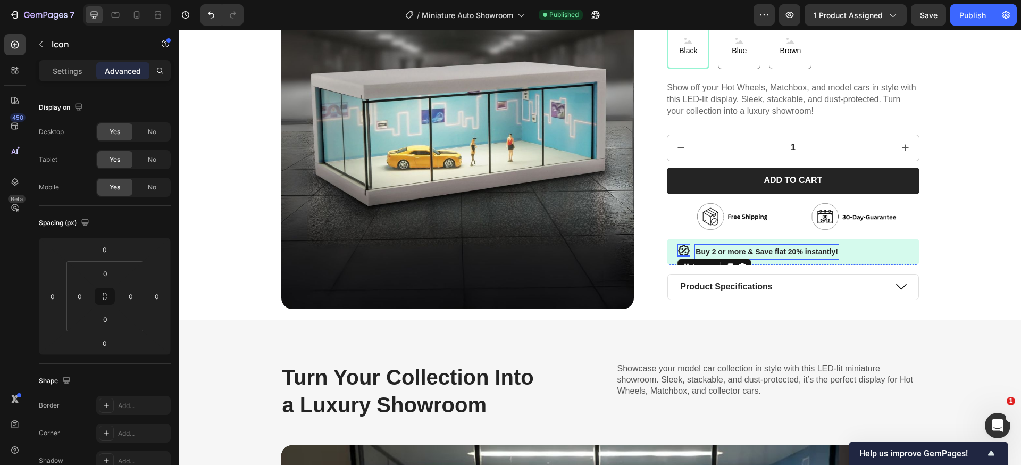
click at [705, 248] on strong "Buy 2 or more & Save flat 20% instantly!" at bounding box center [767, 251] width 143 height 9
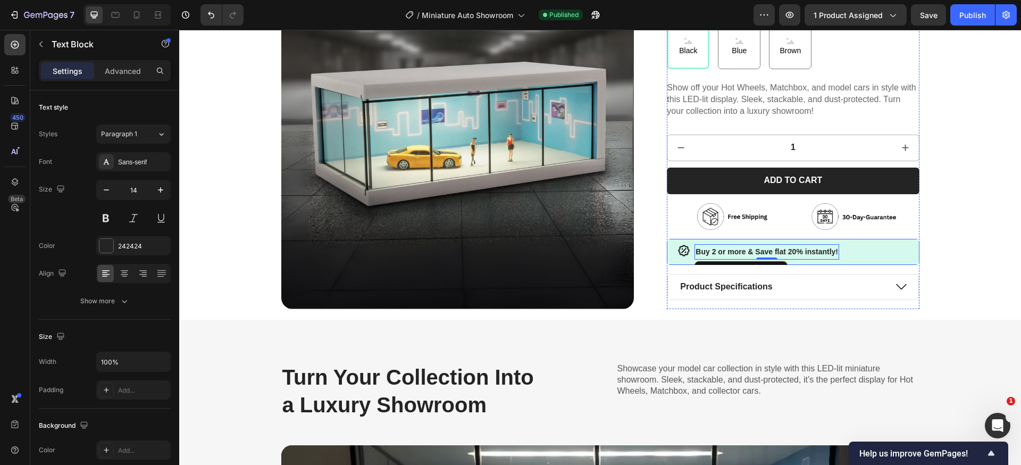
click at [859, 245] on div "Icon Buy 2 or more & Save flat 20% instantly! Text Block 0 Row" at bounding box center [793, 252] width 252 height 26
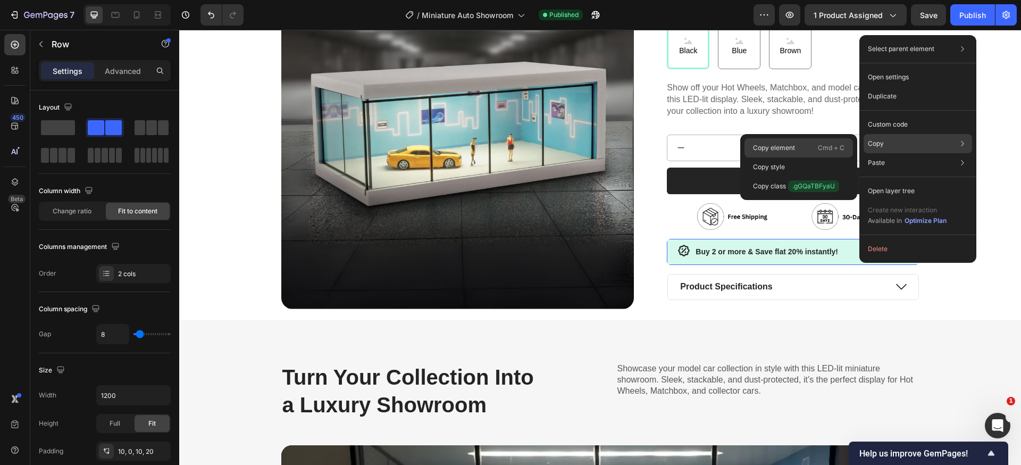
click at [786, 151] on p "Copy element" at bounding box center [774, 148] width 42 height 10
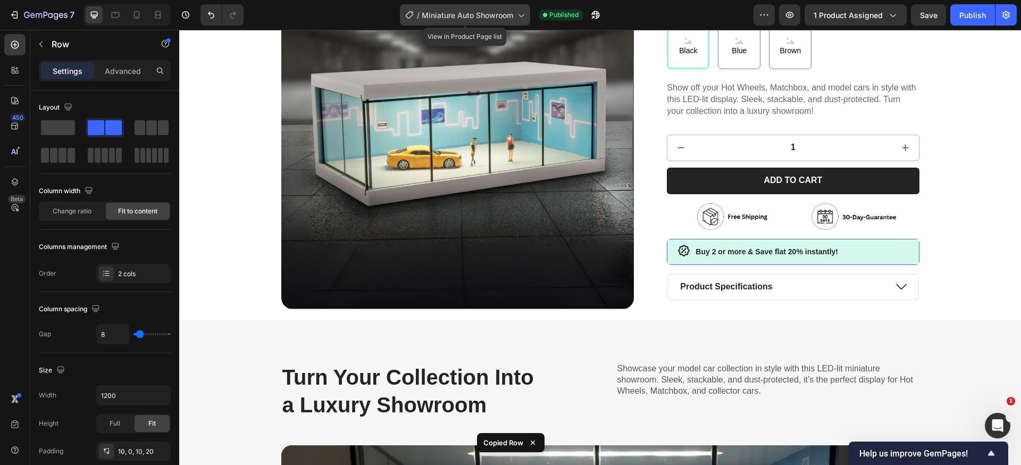
click at [473, 5] on div "/ Miniature Auto Showroom" at bounding box center [465, 14] width 130 height 21
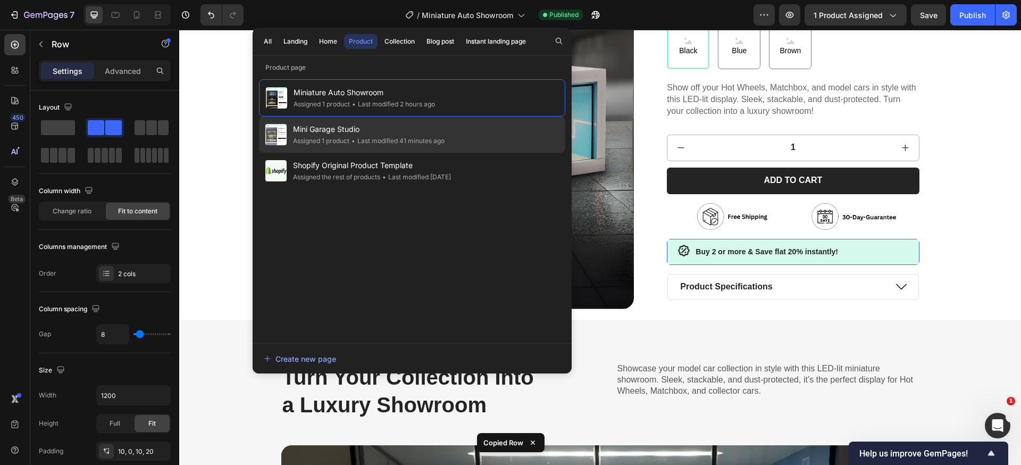
click at [371, 126] on span "Mini Garage Studio" at bounding box center [369, 129] width 152 height 13
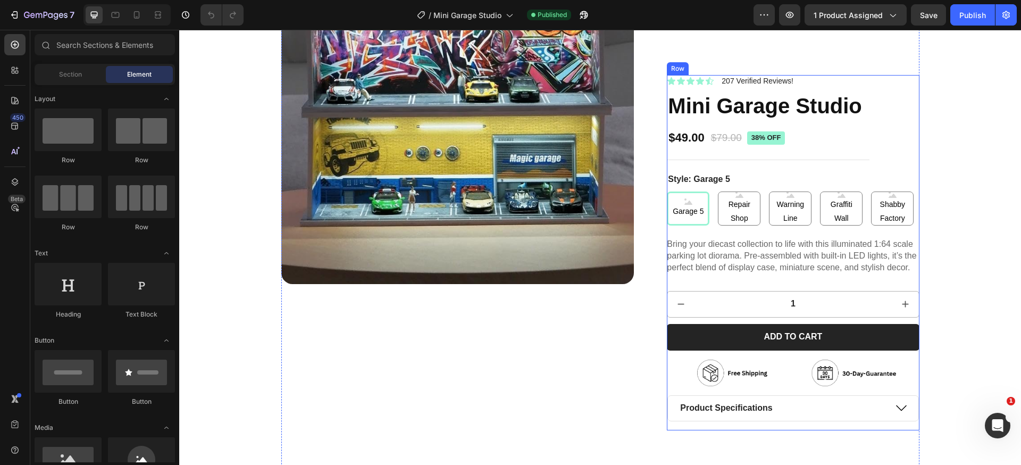
scroll to position [156, 0]
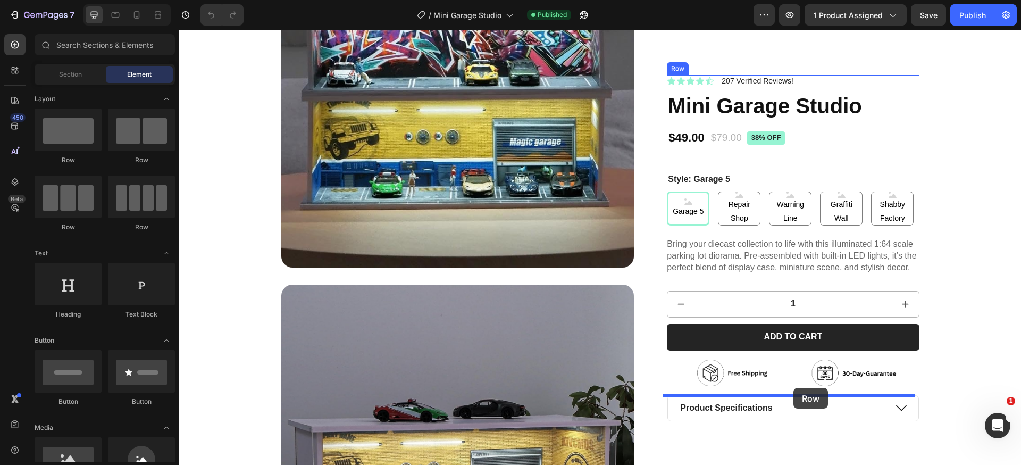
drag, startPoint x: 248, startPoint y: 161, endPoint x: 794, endPoint y: 388, distance: 590.3
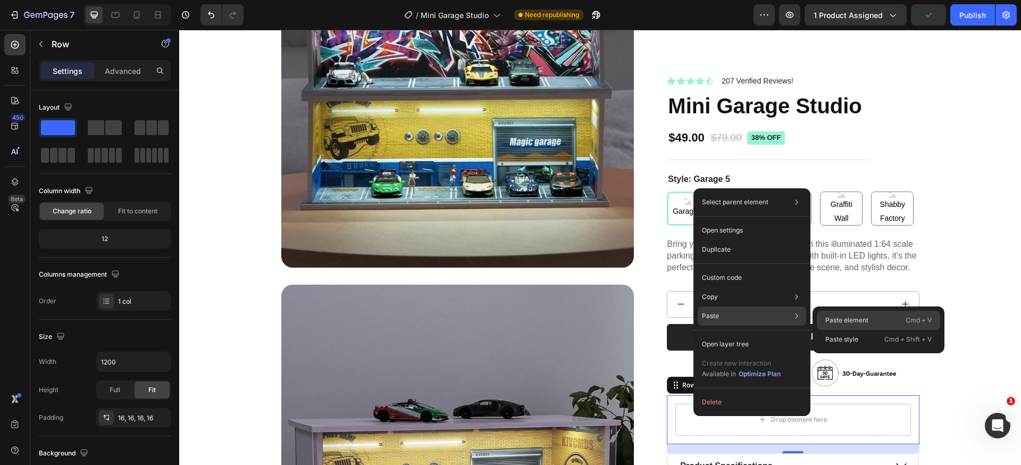
click at [853, 320] on p "Paste element" at bounding box center [846, 320] width 43 height 10
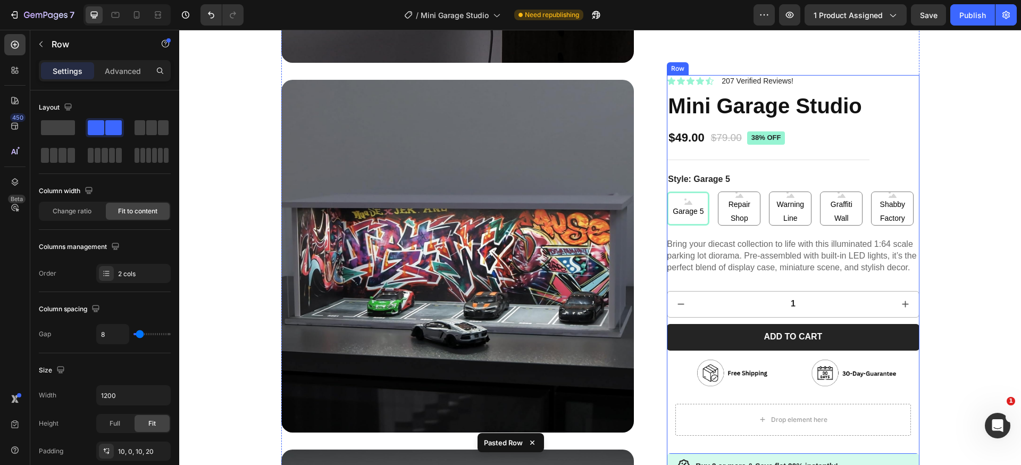
scroll to position [795, 0]
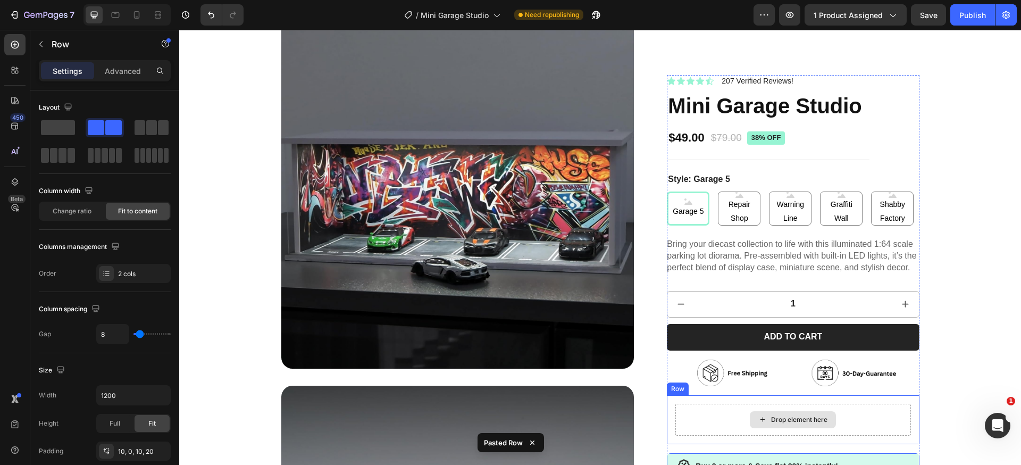
click at [871, 420] on div "Drop element here" at bounding box center [792, 420] width 235 height 32
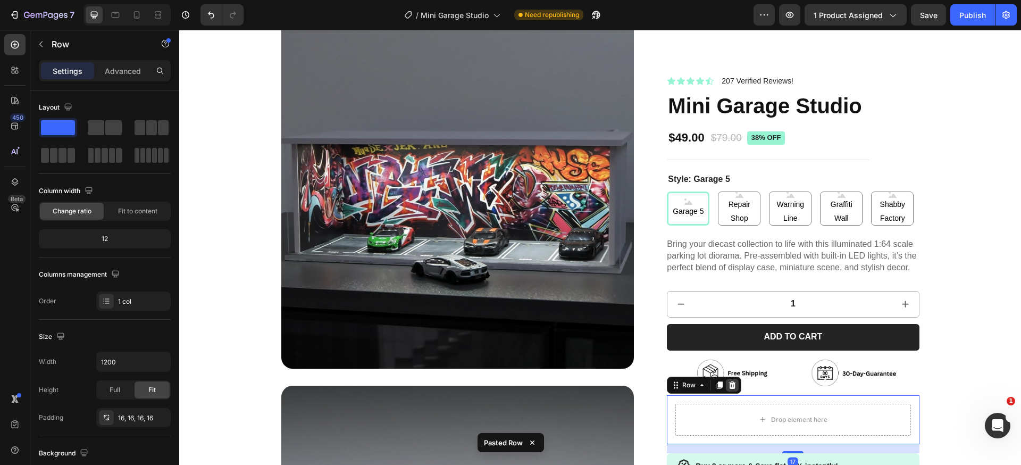
click at [730, 386] on icon at bounding box center [732, 384] width 7 height 7
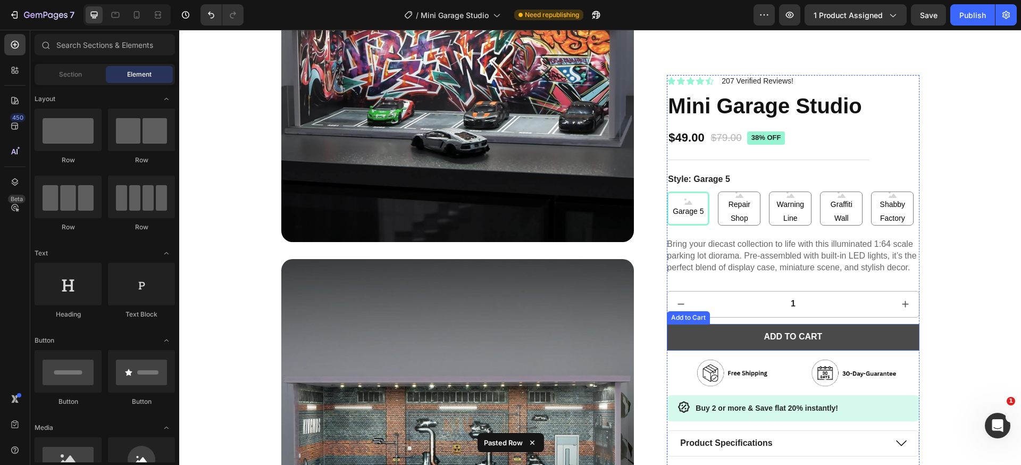
scroll to position [931, 0]
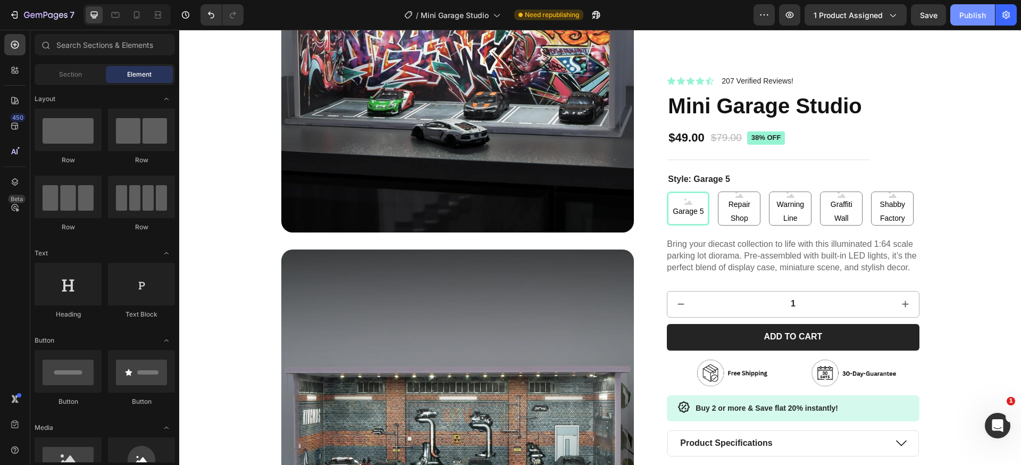
click at [962, 20] on div "Publish" at bounding box center [972, 15] width 27 height 11
click at [778, 407] on strong "Buy 2 or more & Save flat 20% instantly!" at bounding box center [767, 408] width 143 height 9
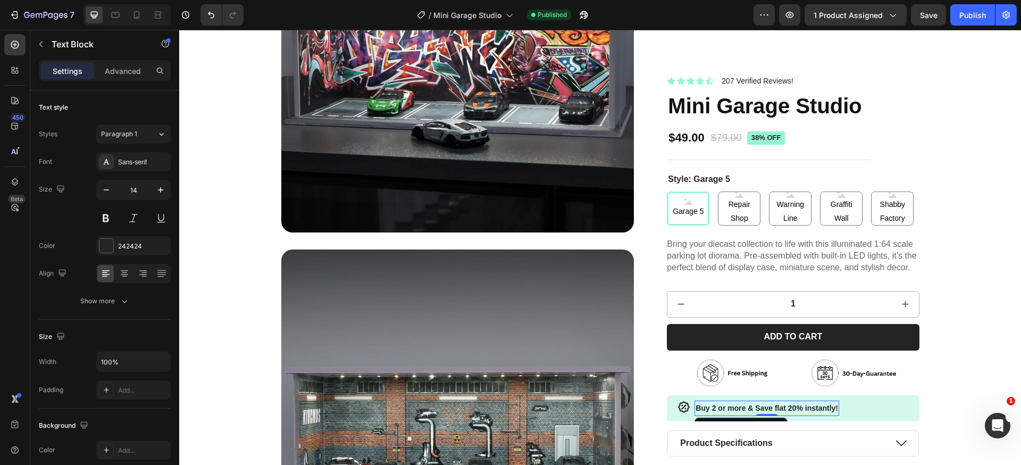
click at [771, 407] on strong "Buy 2 or more & Save flat 20% instantly!" at bounding box center [767, 408] width 143 height 9
click at [975, 17] on div "Publish" at bounding box center [972, 15] width 27 height 11
click at [506, 16] on icon at bounding box center [509, 15] width 11 height 11
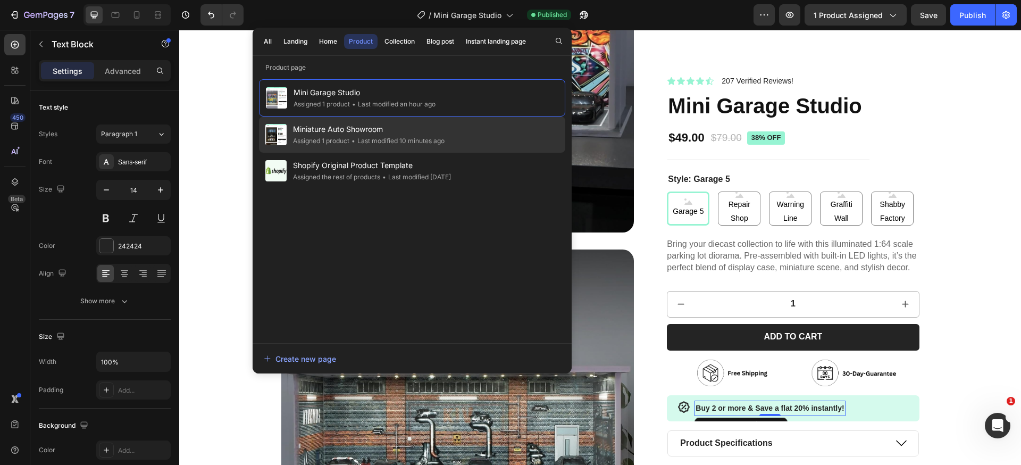
click at [358, 128] on span "Miniature Auto Showroom" at bounding box center [369, 129] width 152 height 13
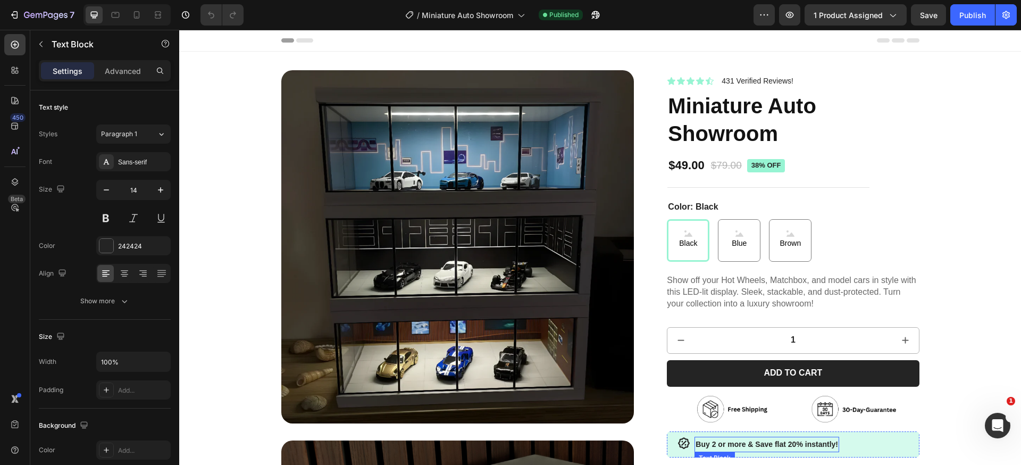
click at [768, 445] on strong "Buy 2 or more & Save flat 20% instantly!" at bounding box center [767, 444] width 143 height 9
click at [960, 21] on button "Publish" at bounding box center [972, 14] width 45 height 21
